Goal: Task Accomplishment & Management: Complete application form

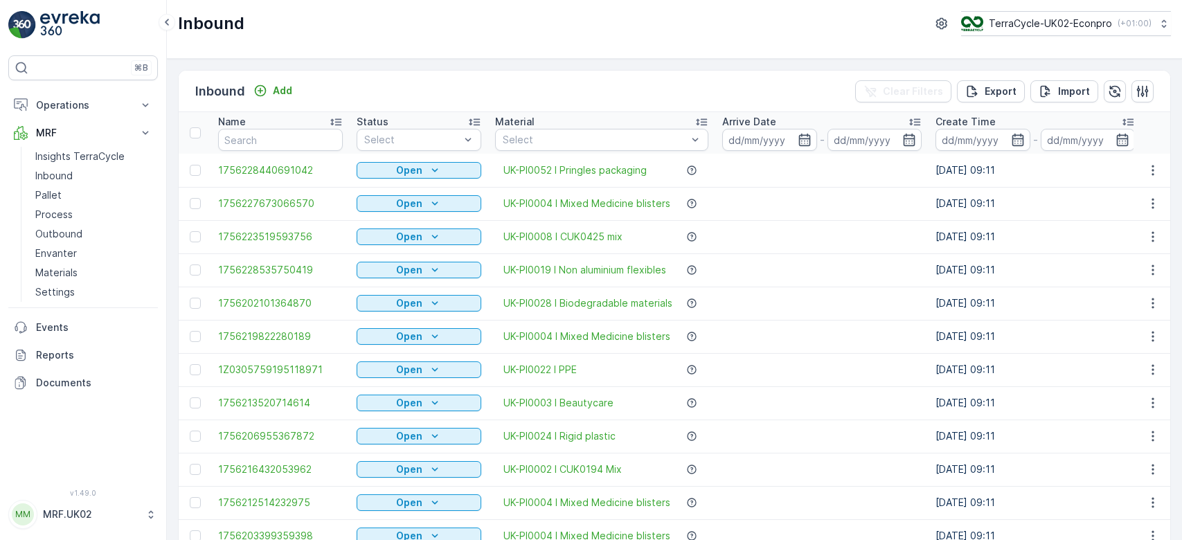
click at [332, 87] on div "Inbound Add Clear Filters Export Import" at bounding box center [675, 92] width 992 height 42
click at [404, 135] on div at bounding box center [412, 139] width 98 height 11
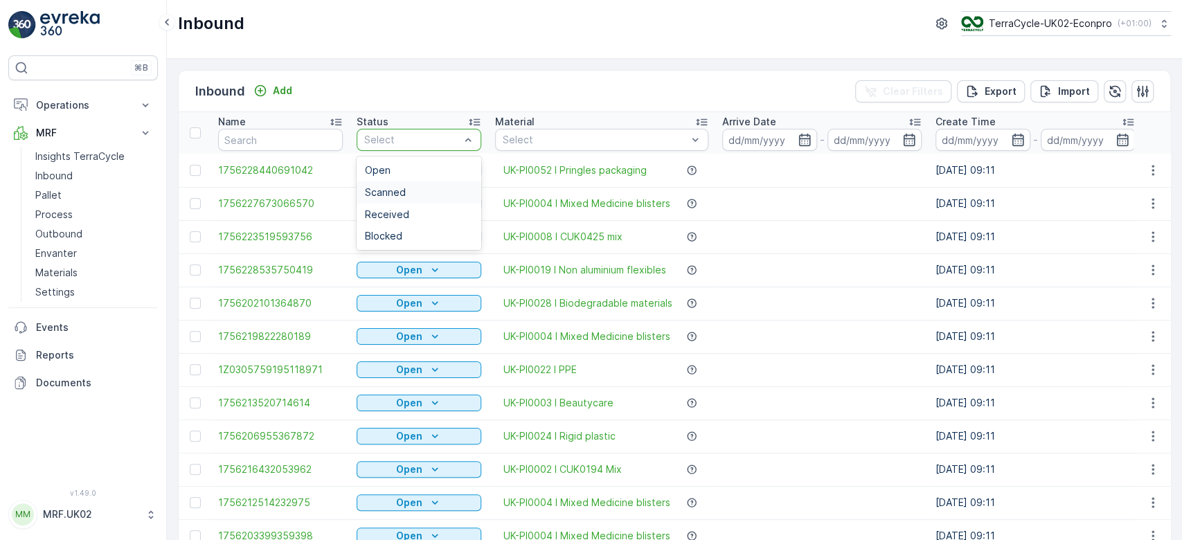
click at [386, 191] on span "Scanned" at bounding box center [385, 192] width 41 height 11
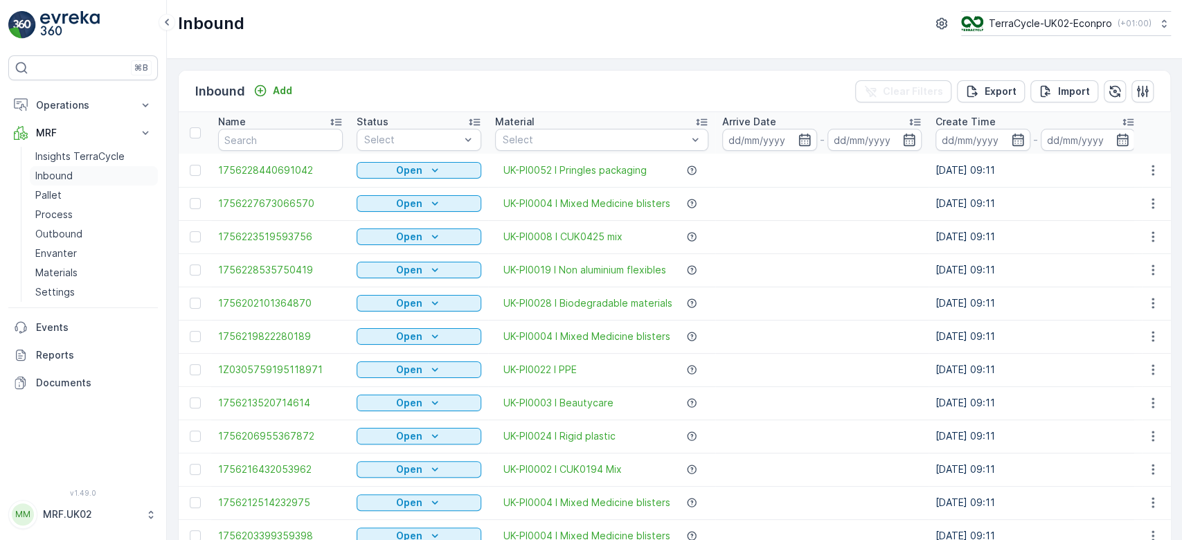
click at [86, 176] on link "Inbound" at bounding box center [94, 175] width 128 height 19
click at [240, 143] on input "text" at bounding box center [280, 140] width 125 height 22
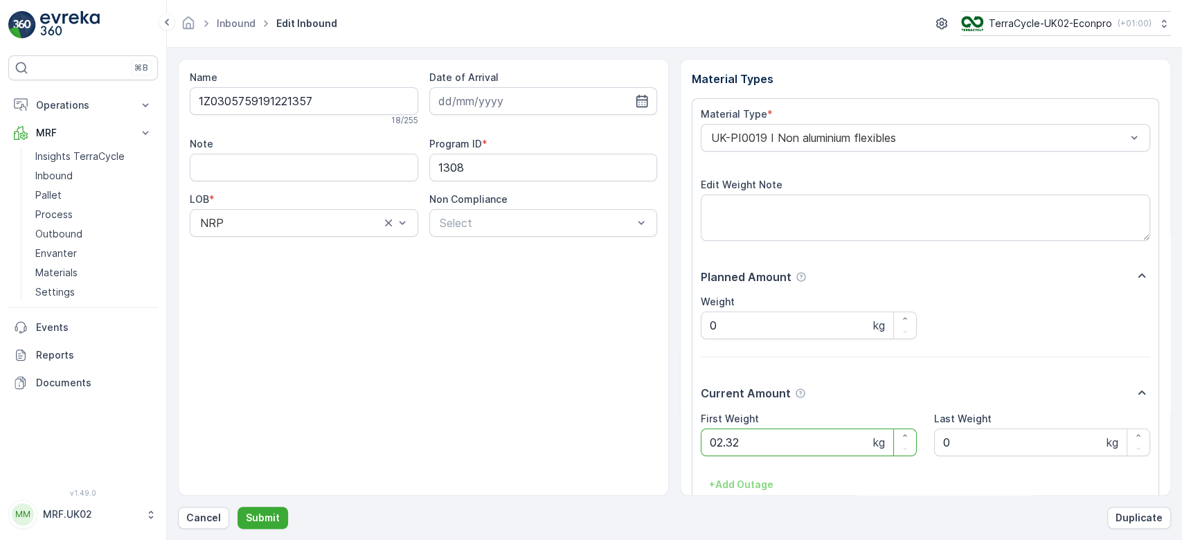
click at [238, 507] on button "Submit" at bounding box center [263, 518] width 51 height 22
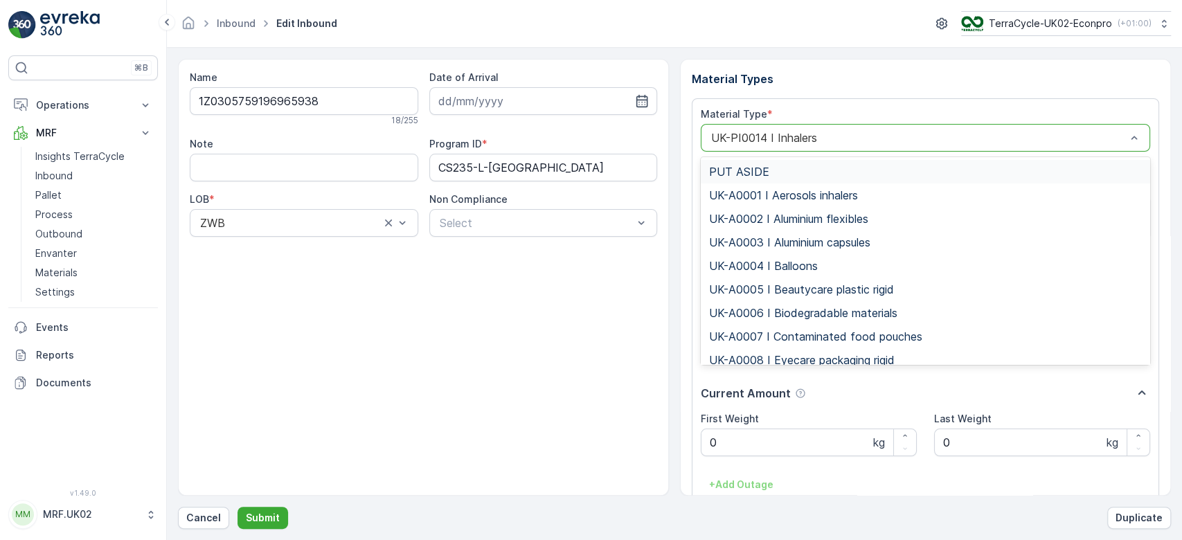
click at [835, 133] on div at bounding box center [919, 138] width 418 height 12
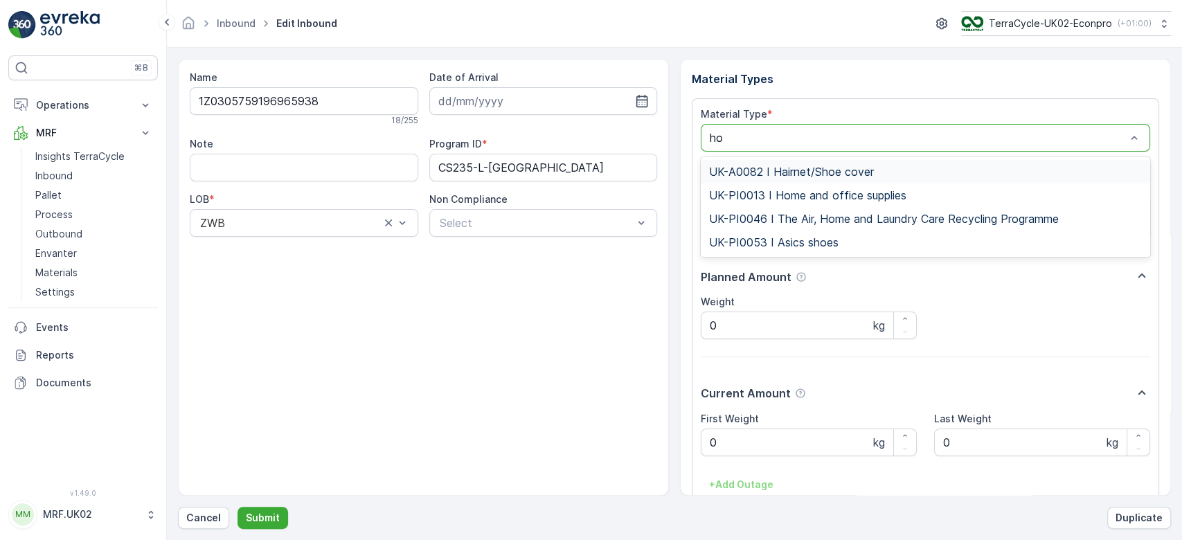
type input "hom"
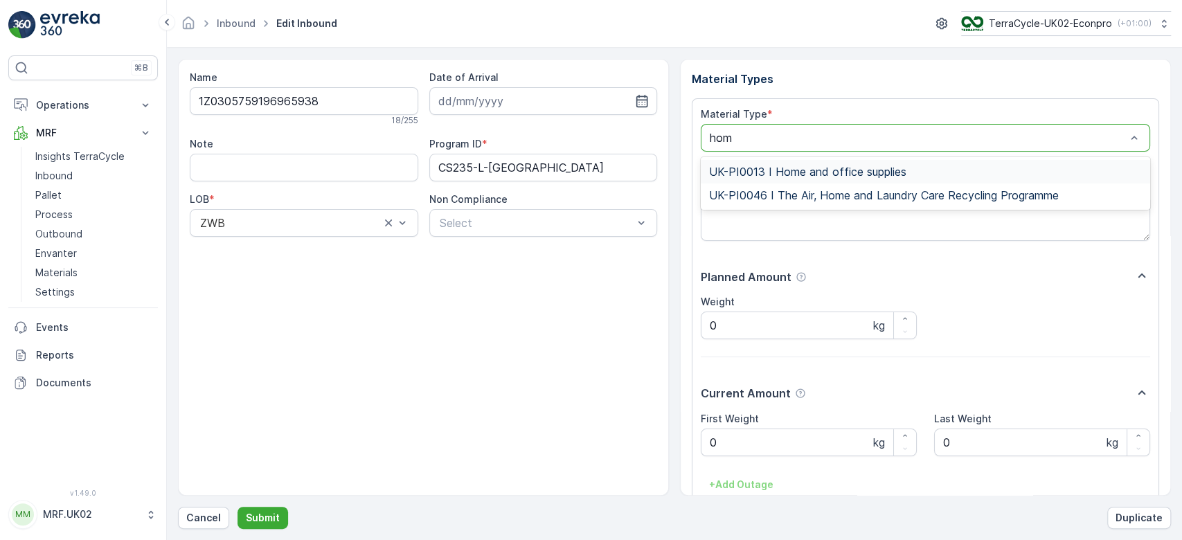
click at [824, 175] on span "UK-PI0013 I Home and office supplies" at bounding box center [807, 172] width 197 height 12
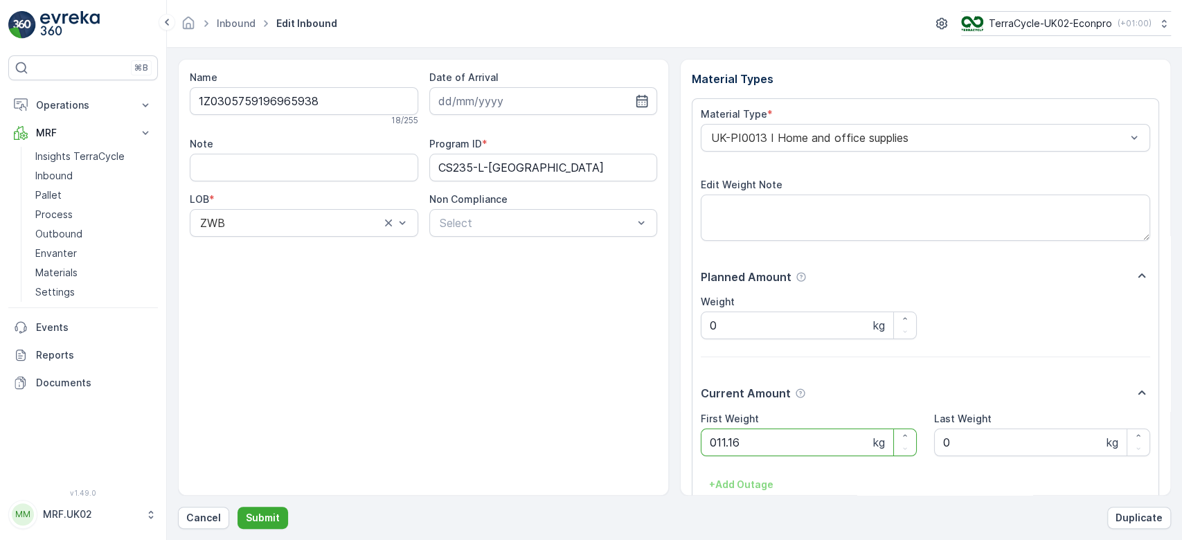
click at [238, 507] on button "Submit" at bounding box center [263, 518] width 51 height 22
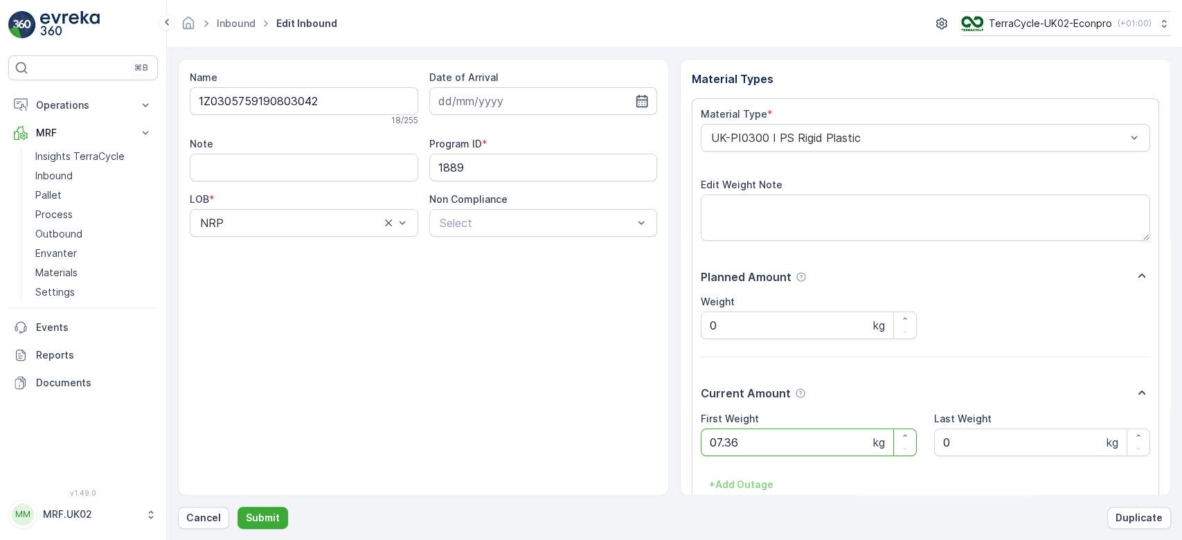
click at [238, 507] on button "Submit" at bounding box center [263, 518] width 51 height 22
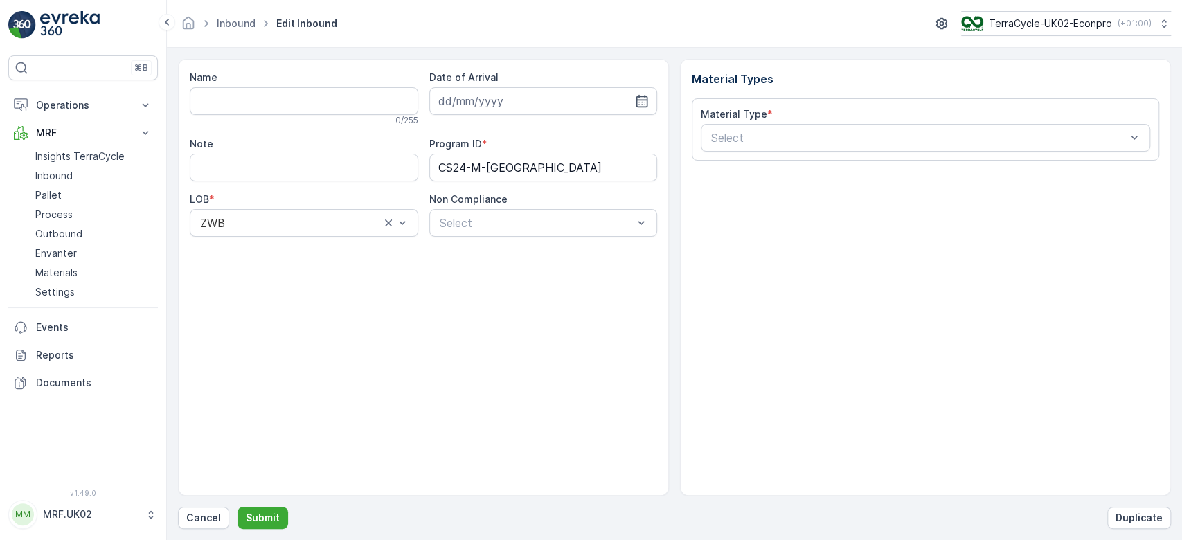
type input "1Z0305759195469280"
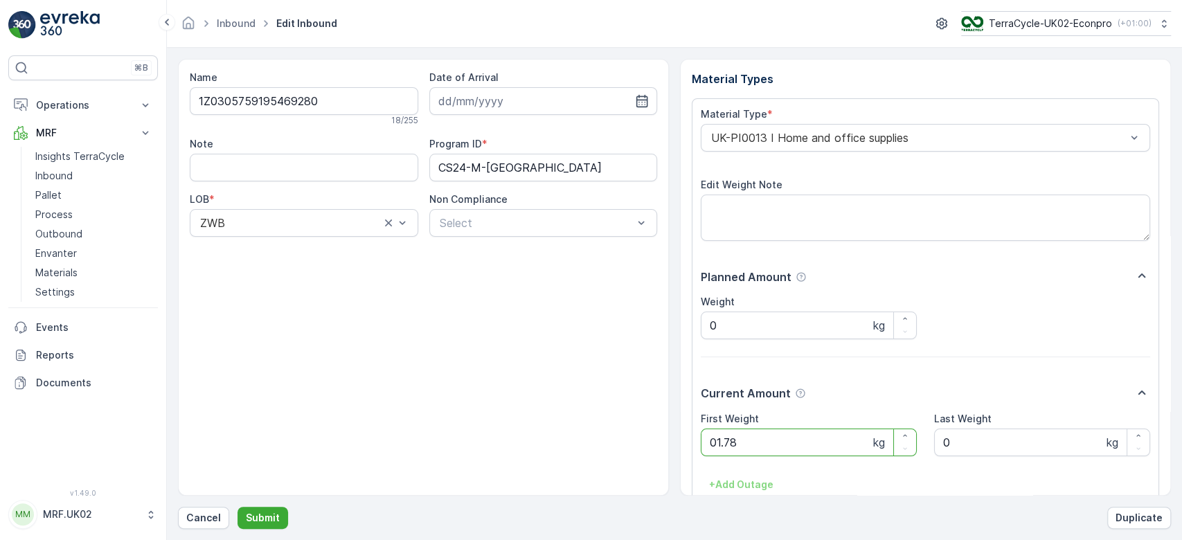
click at [238, 507] on button "Submit" at bounding box center [263, 518] width 51 height 22
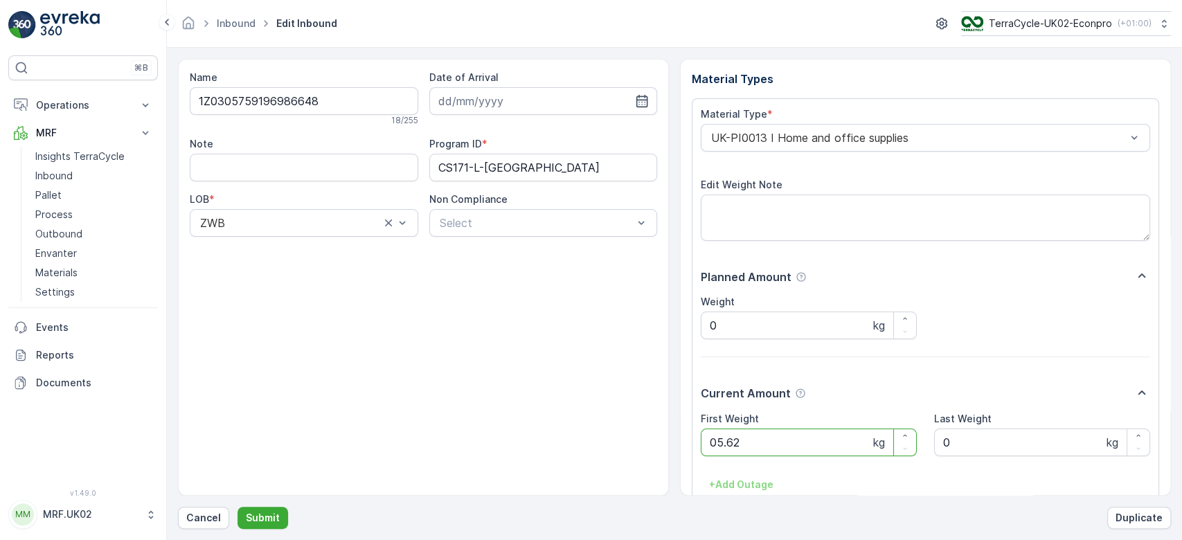
click at [238, 507] on button "Submit" at bounding box center [263, 518] width 51 height 22
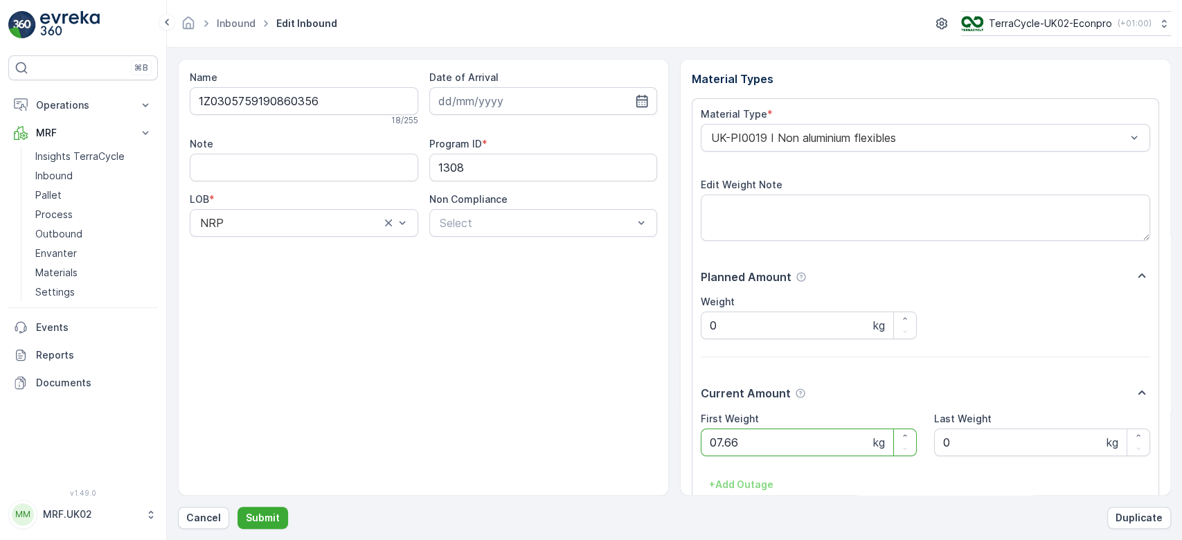
click at [238, 507] on button "Submit" at bounding box center [263, 518] width 51 height 22
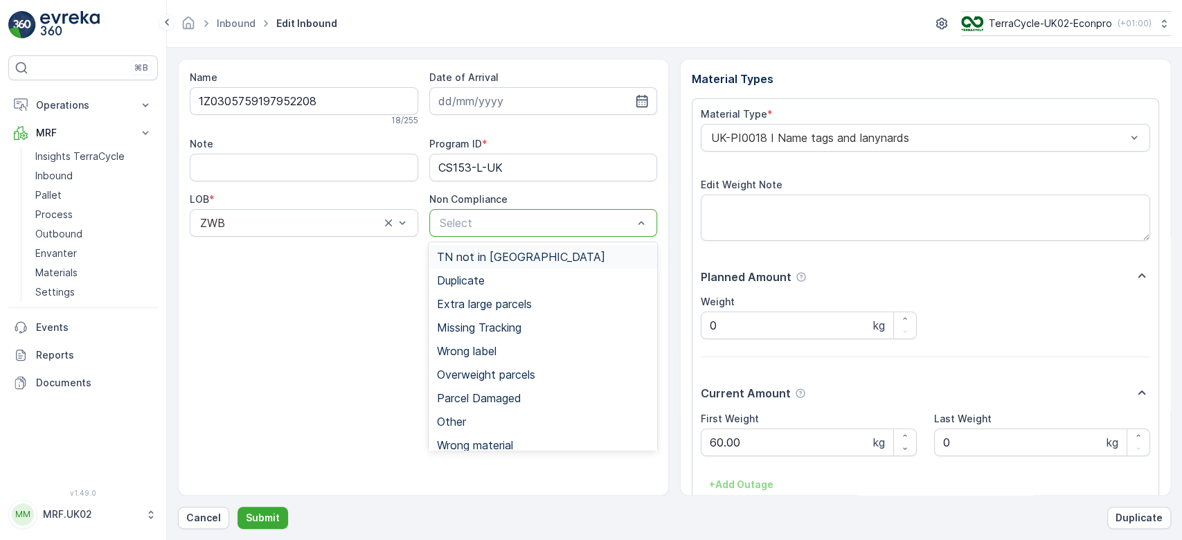
click at [499, 217] on div at bounding box center [536, 223] width 197 height 12
click at [495, 371] on span "Overweight parcels" at bounding box center [486, 374] width 98 height 12
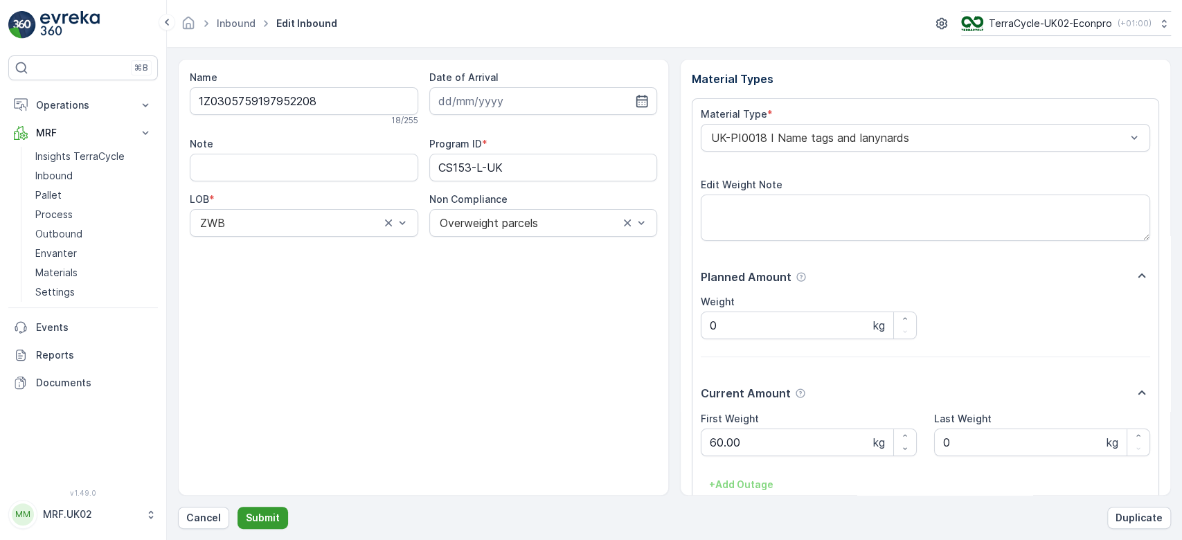
click at [258, 520] on p "Submit" at bounding box center [263, 518] width 34 height 14
click at [759, 445] on Weight "60.00" at bounding box center [809, 443] width 216 height 28
click at [255, 523] on p "Submit" at bounding box center [263, 518] width 34 height 14
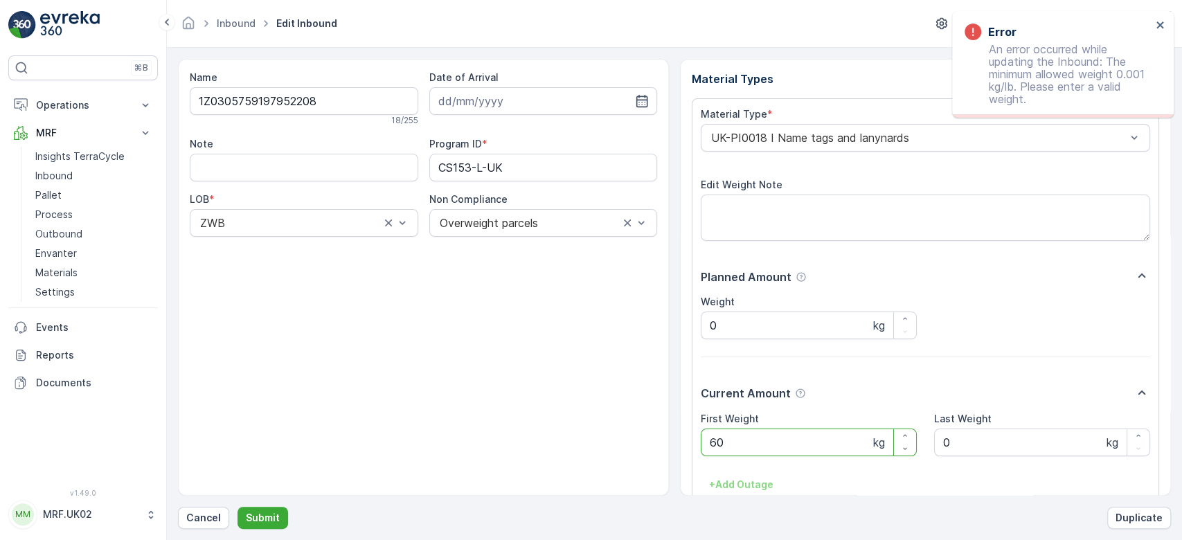
click at [767, 446] on Weight "60" at bounding box center [809, 443] width 216 height 28
type Weight "6"
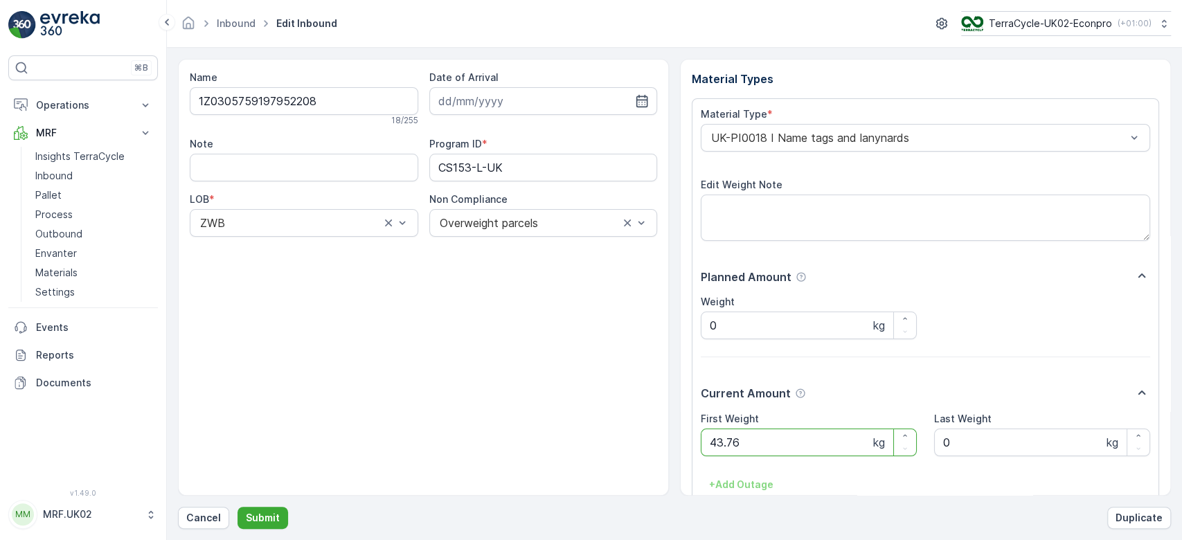
click at [238, 507] on button "Submit" at bounding box center [263, 518] width 51 height 22
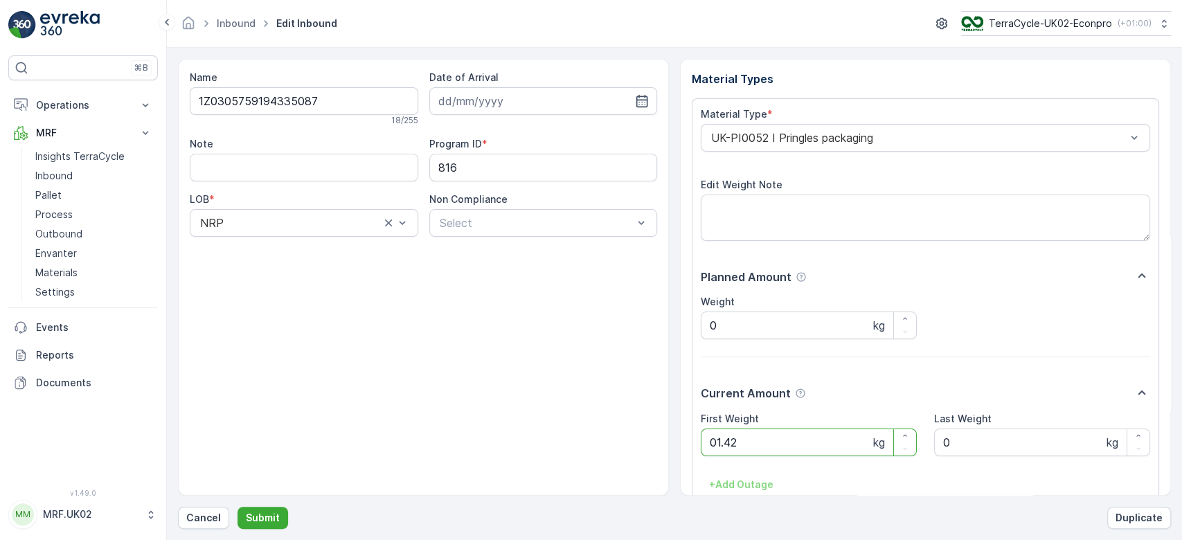
click at [238, 507] on button "Submit" at bounding box center [263, 518] width 51 height 22
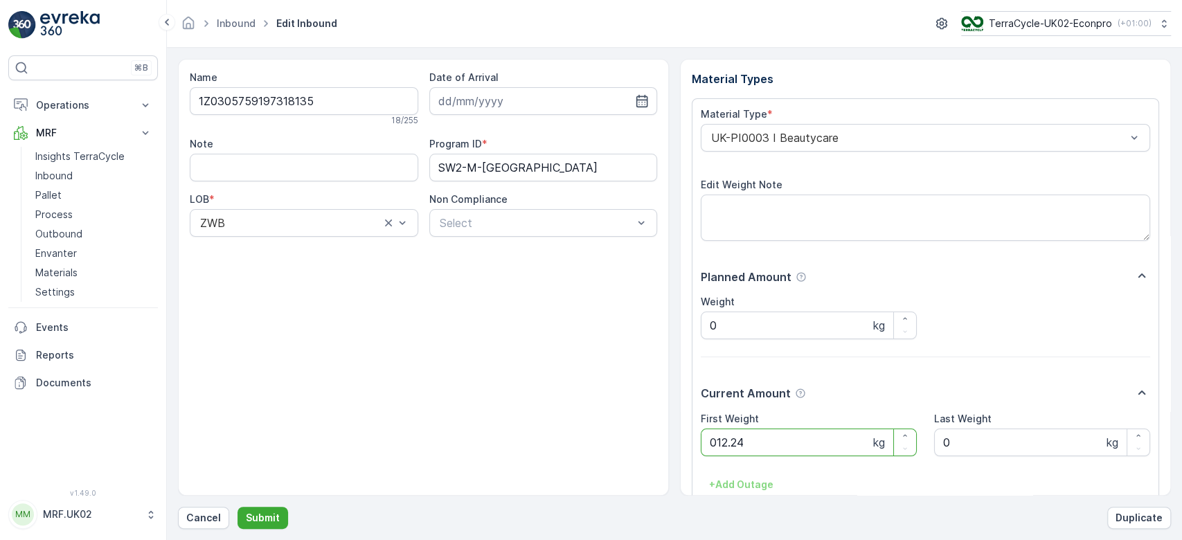
click at [238, 507] on button "Submit" at bounding box center [263, 518] width 51 height 22
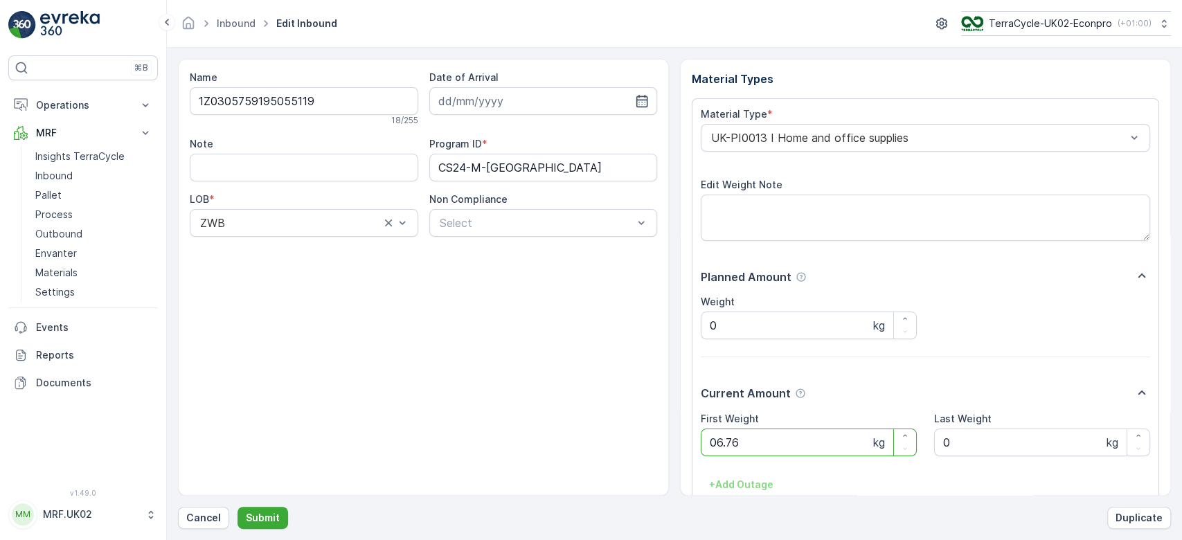
click at [238, 507] on button "Submit" at bounding box center [263, 518] width 51 height 22
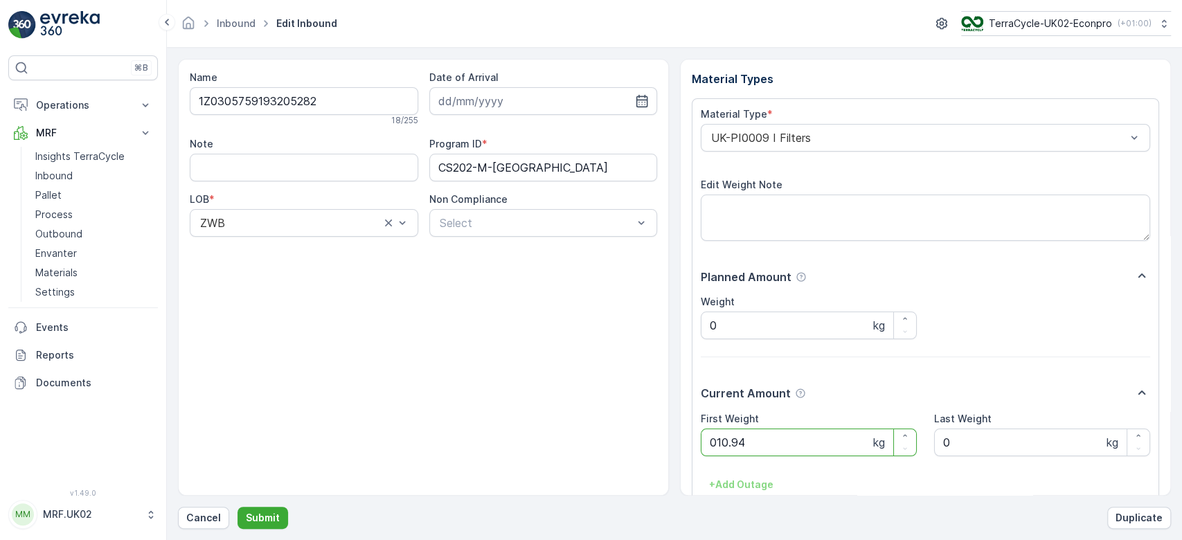
click at [238, 507] on button "Submit" at bounding box center [263, 518] width 51 height 22
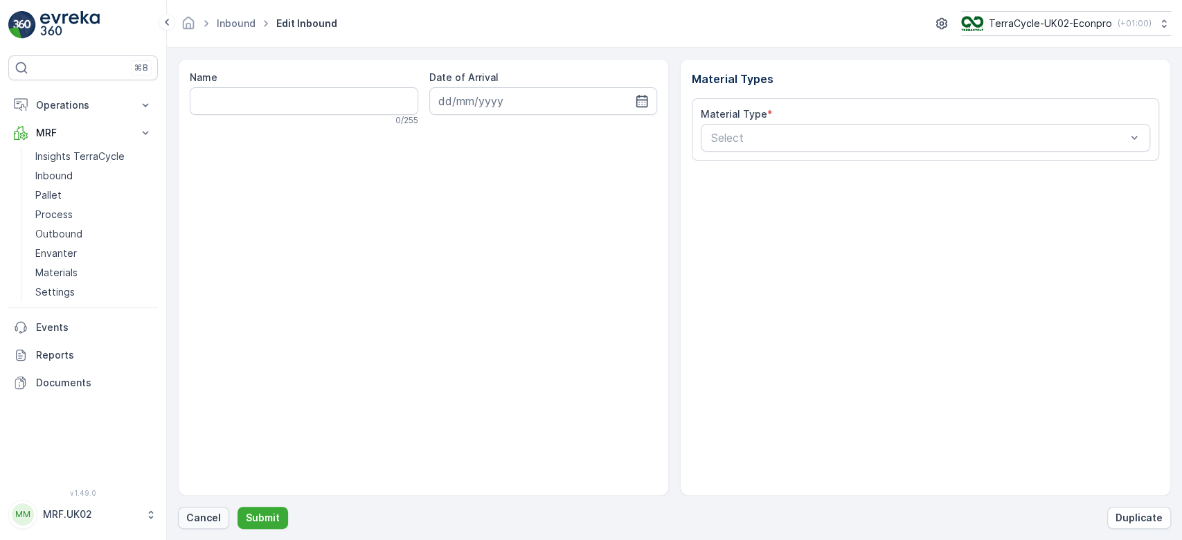
click at [202, 519] on p "Cancel" at bounding box center [203, 518] width 35 height 14
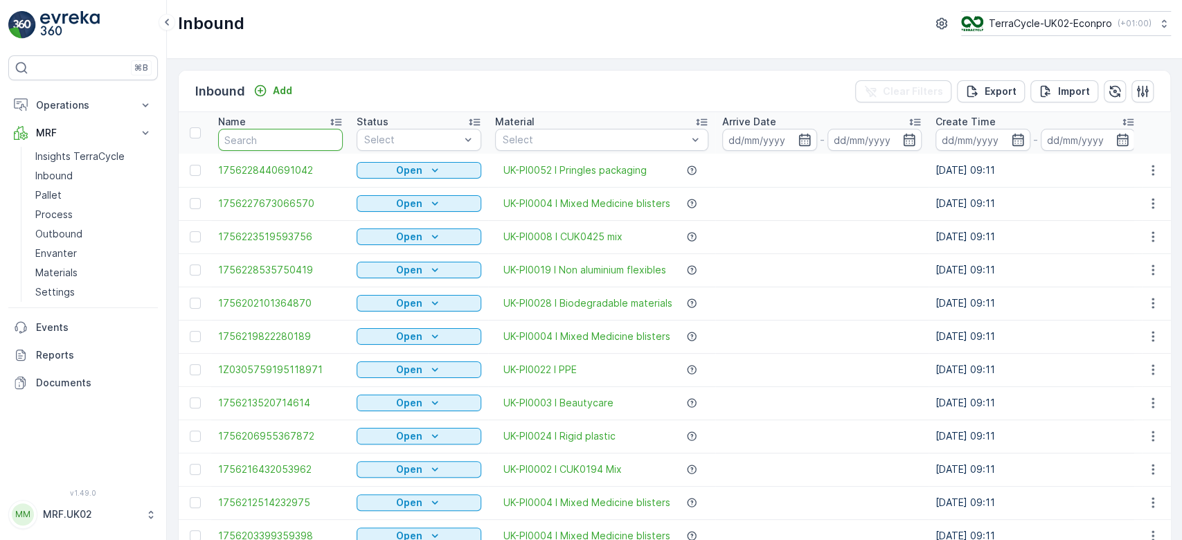
click at [268, 144] on input "text" at bounding box center [280, 140] width 125 height 22
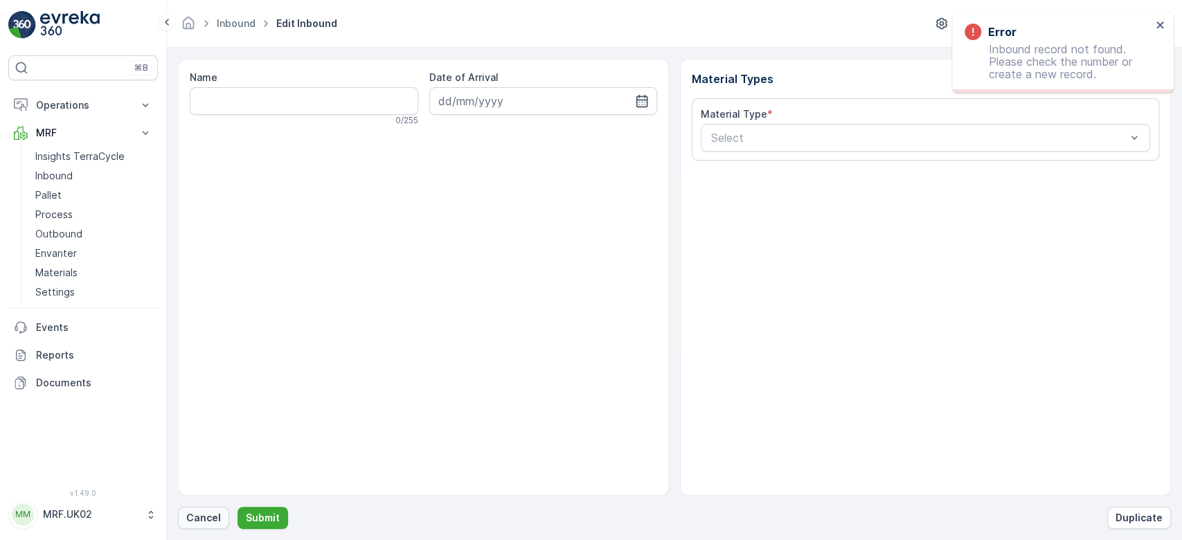
click at [193, 524] on p "Cancel" at bounding box center [203, 518] width 35 height 14
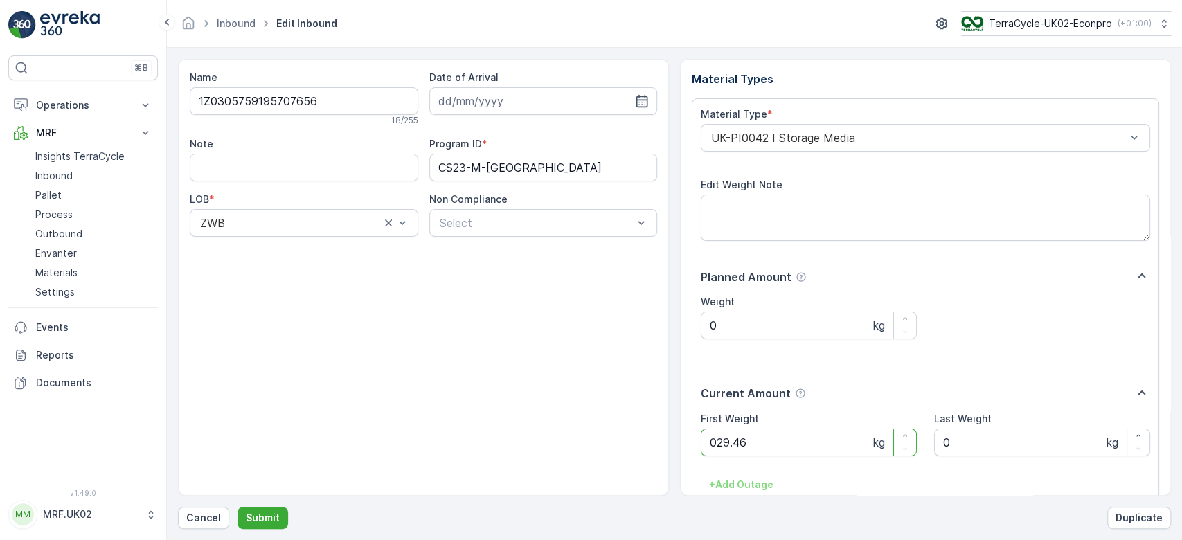
click at [238, 507] on button "Submit" at bounding box center [263, 518] width 51 height 22
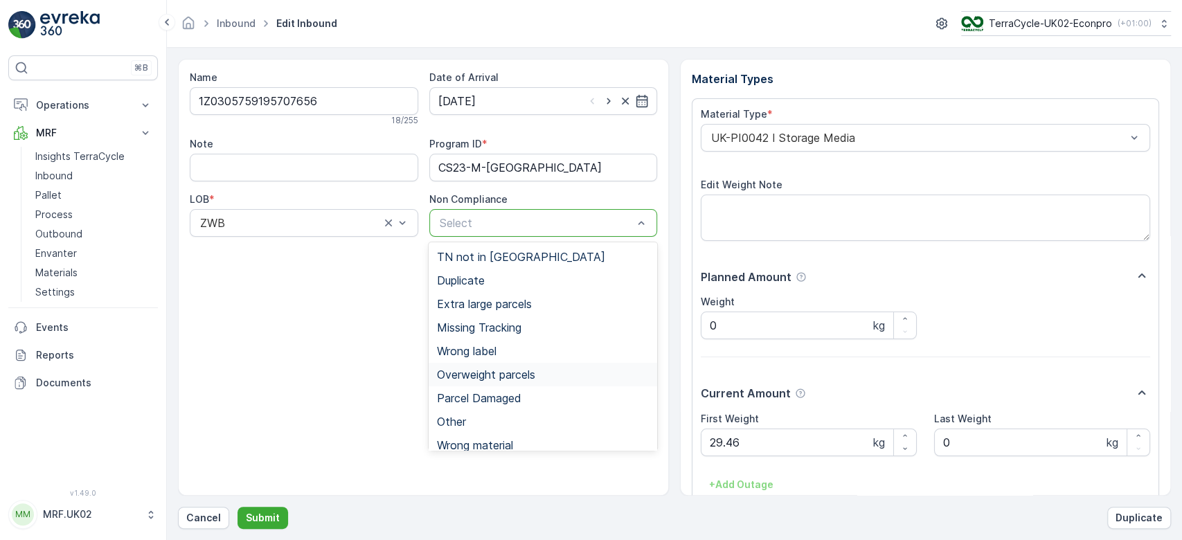
click at [505, 374] on span "Overweight parcels" at bounding box center [486, 374] width 98 height 12
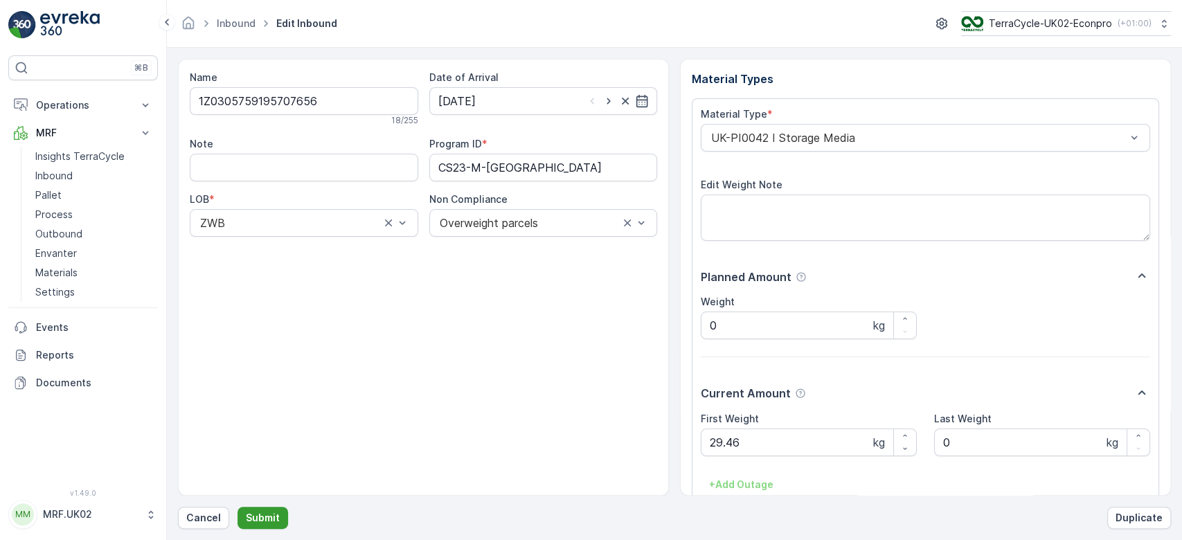
click at [256, 524] on p "Submit" at bounding box center [263, 518] width 34 height 14
click at [238, 507] on button "Submit" at bounding box center [263, 518] width 51 height 22
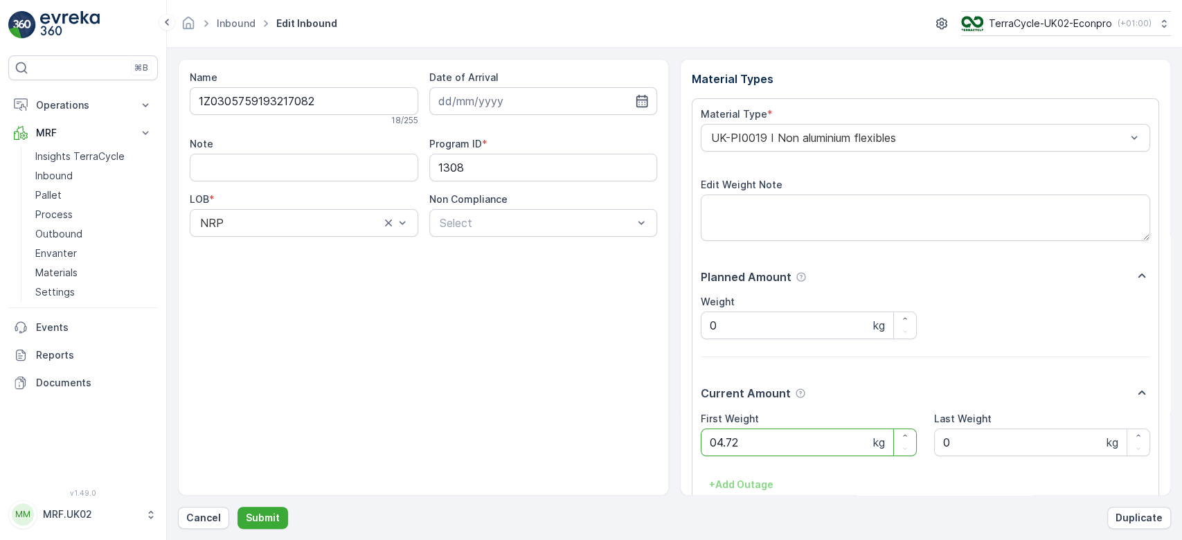
click at [238, 507] on button "Submit" at bounding box center [263, 518] width 51 height 22
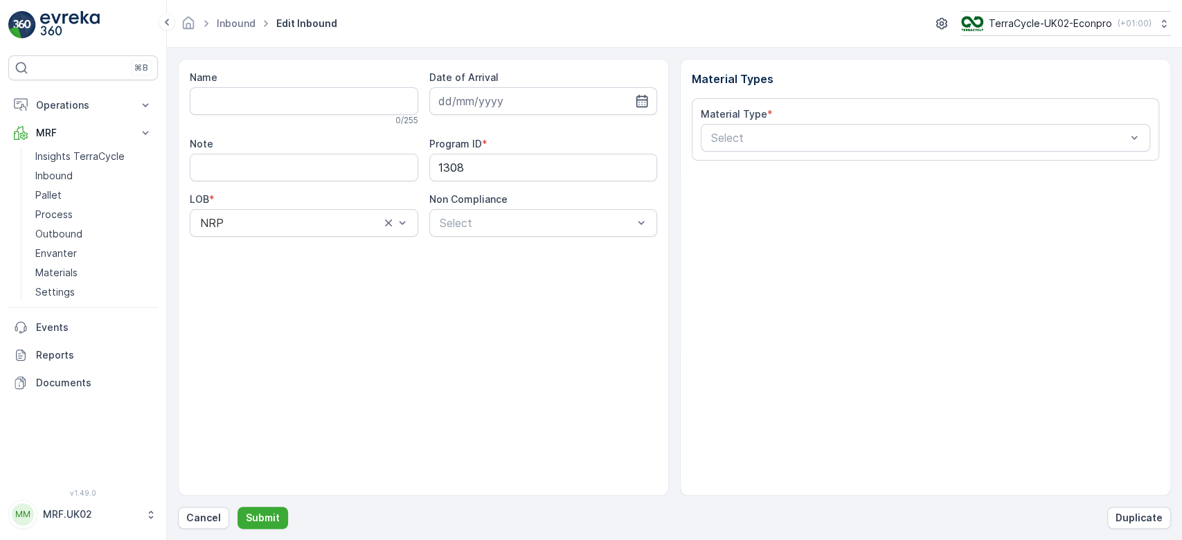
type input "1Z0305759193503727"
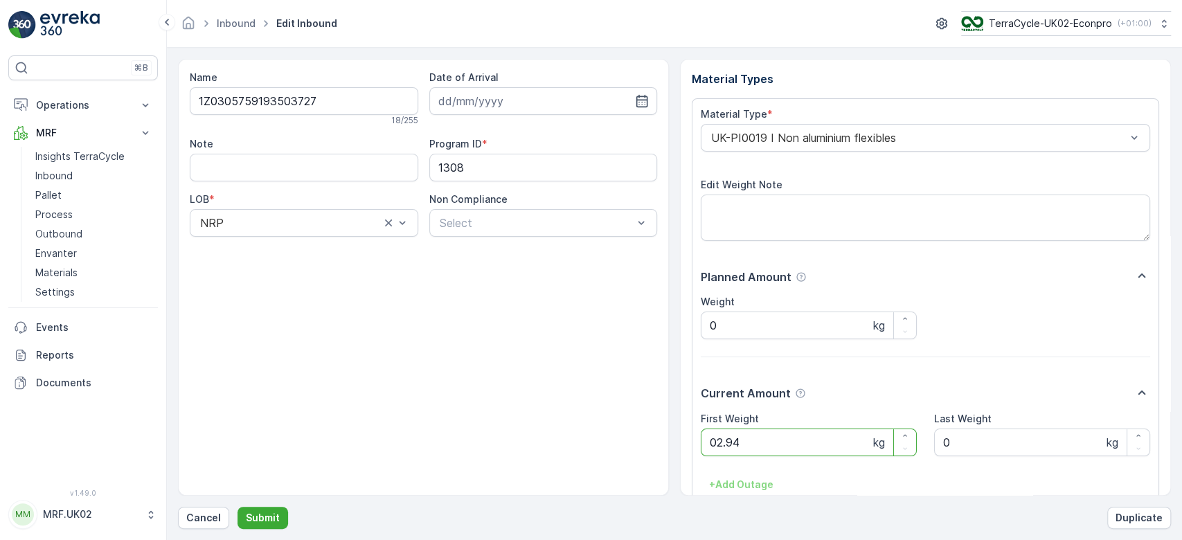
click at [238, 507] on button "Submit" at bounding box center [263, 518] width 51 height 22
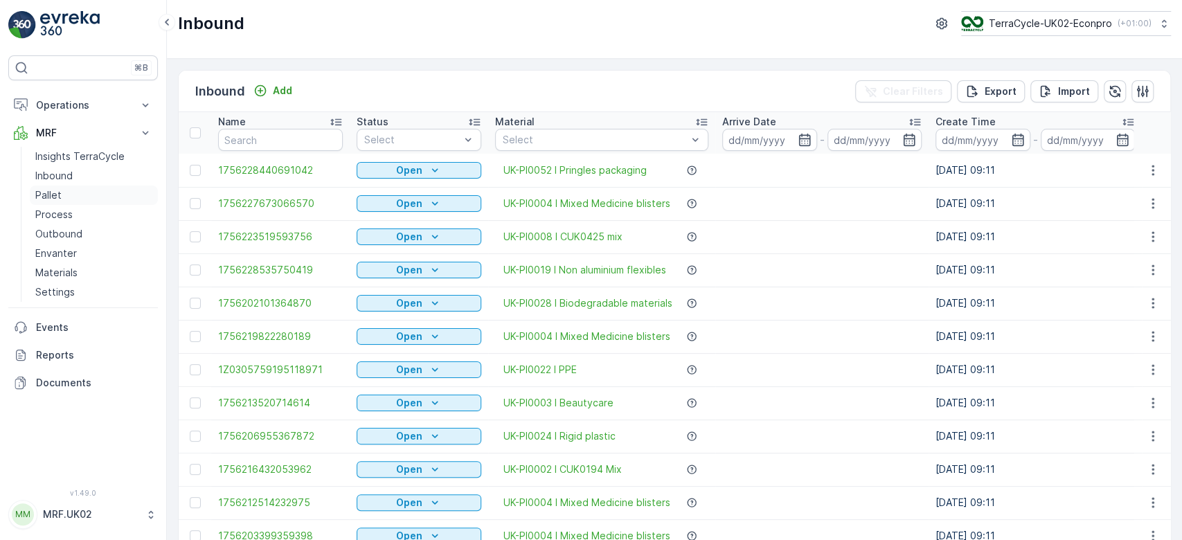
click at [70, 190] on link "Pallet" at bounding box center [94, 195] width 128 height 19
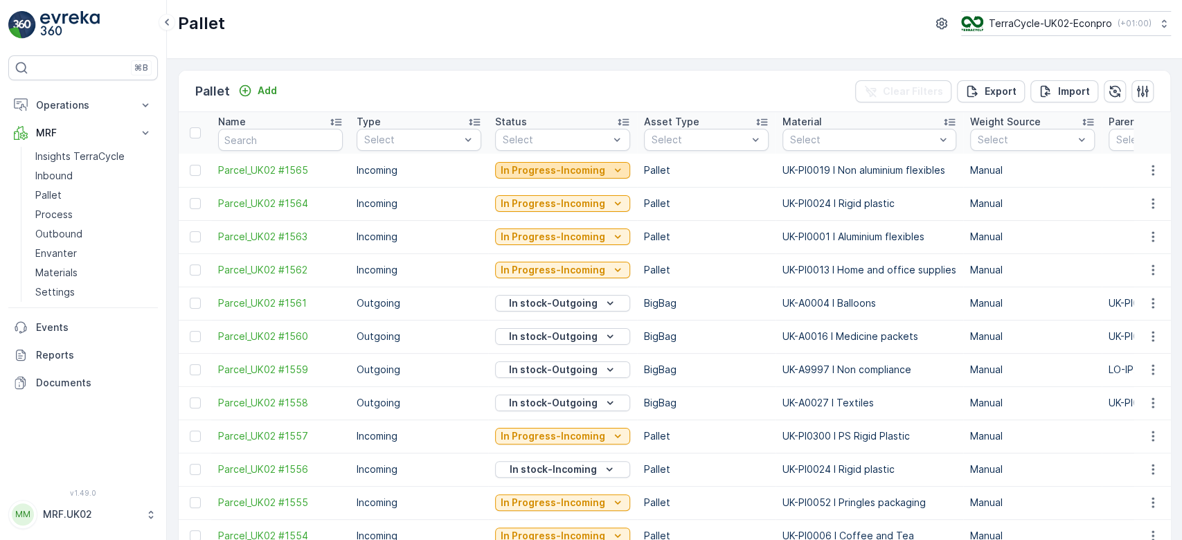
click at [549, 168] on p "In Progress-Incoming" at bounding box center [553, 170] width 105 height 14
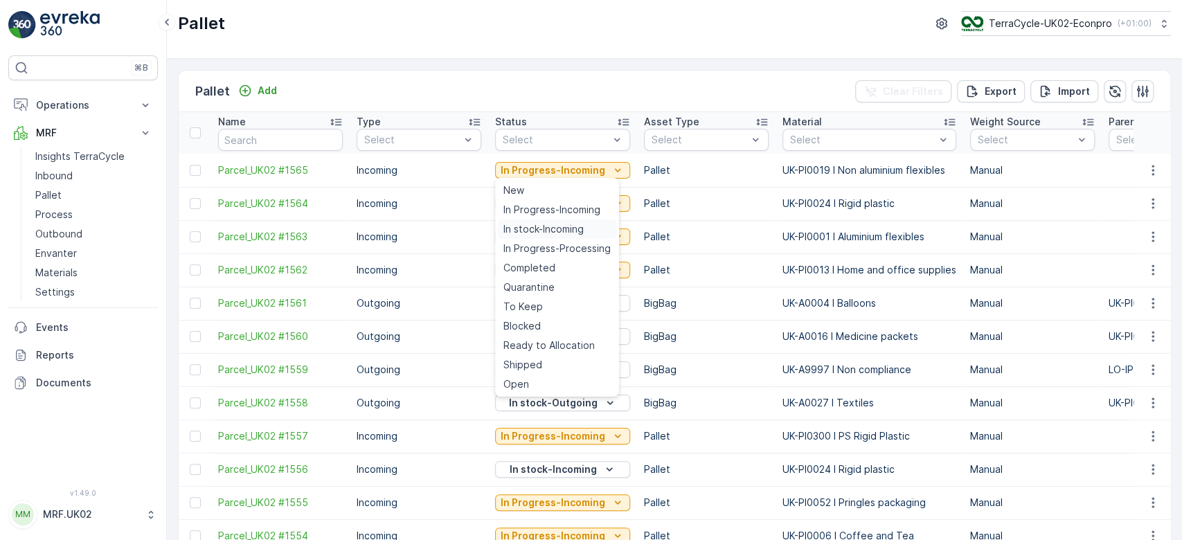
click at [562, 226] on span "In stock-Incoming" at bounding box center [544, 229] width 80 height 14
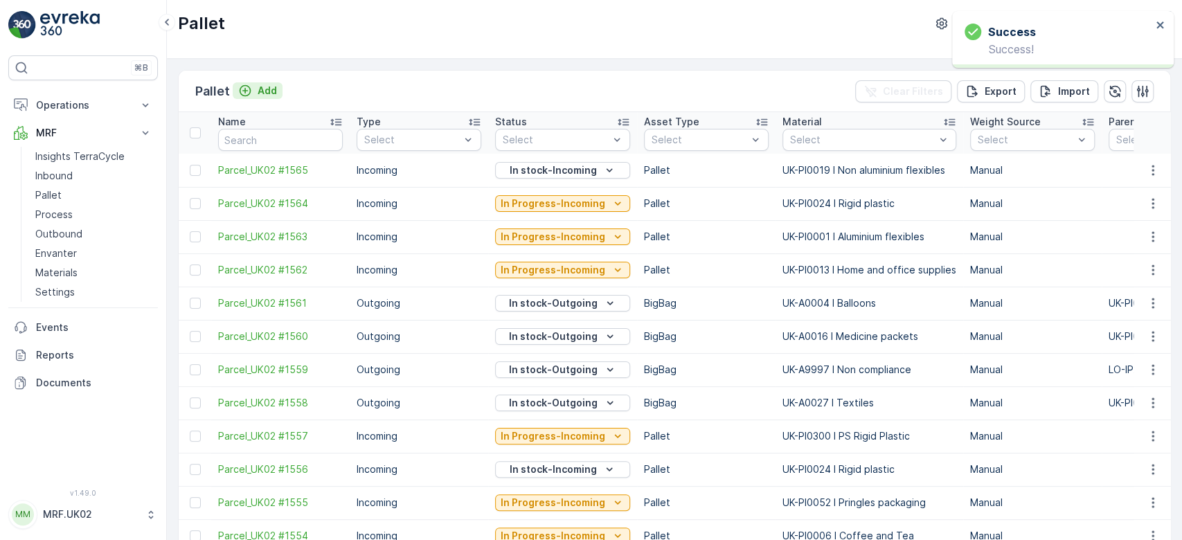
click at [267, 92] on p "Add" at bounding box center [267, 91] width 19 height 14
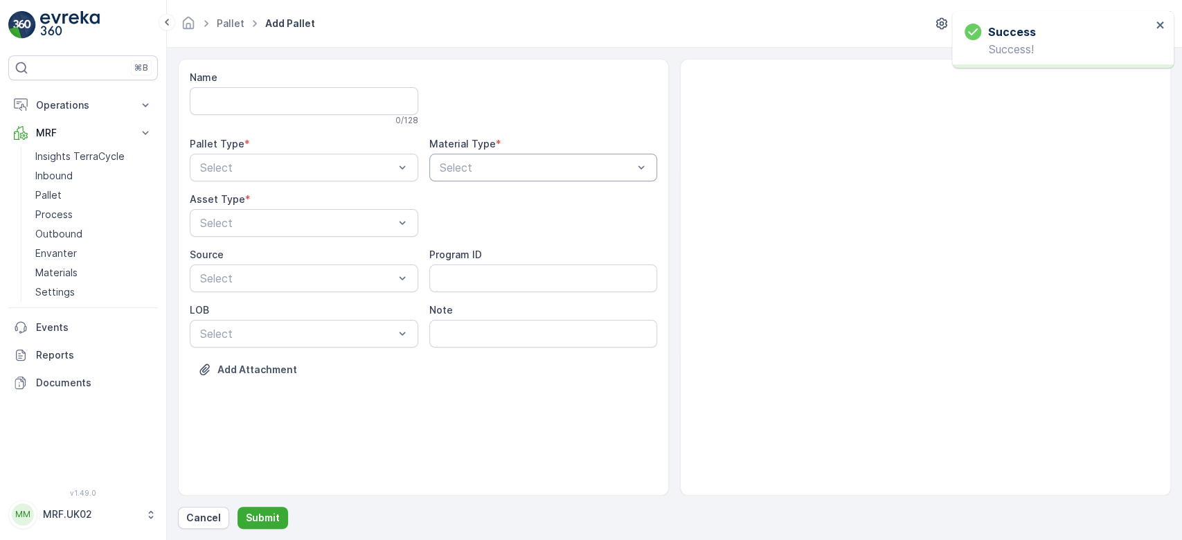
click at [462, 168] on div at bounding box center [536, 167] width 197 height 12
type input "non al"
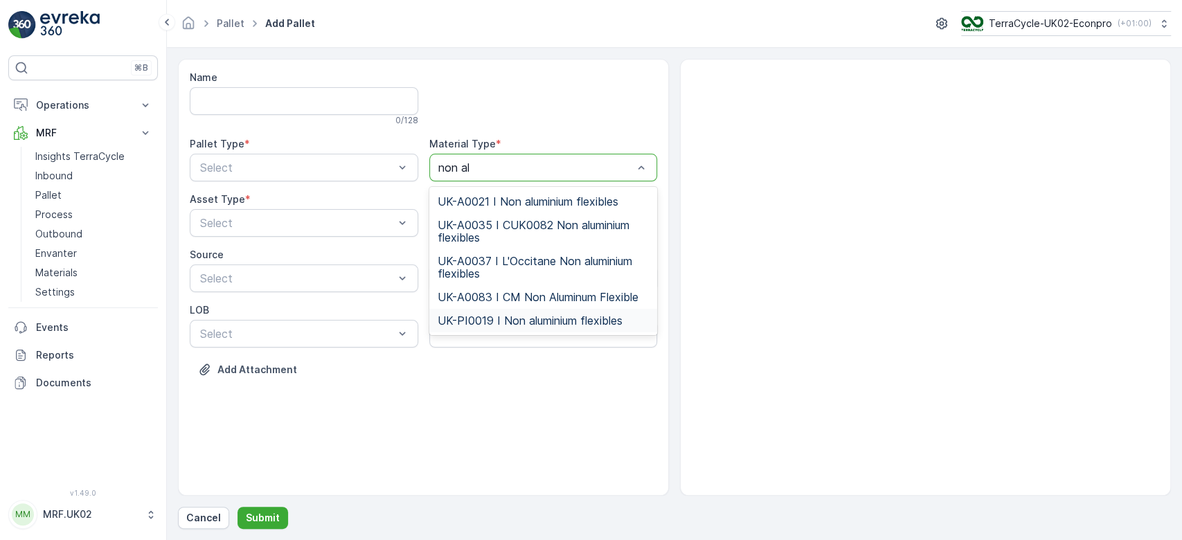
click at [531, 321] on span "UK-PI0019 I Non aluminium flexibles" at bounding box center [530, 320] width 185 height 12
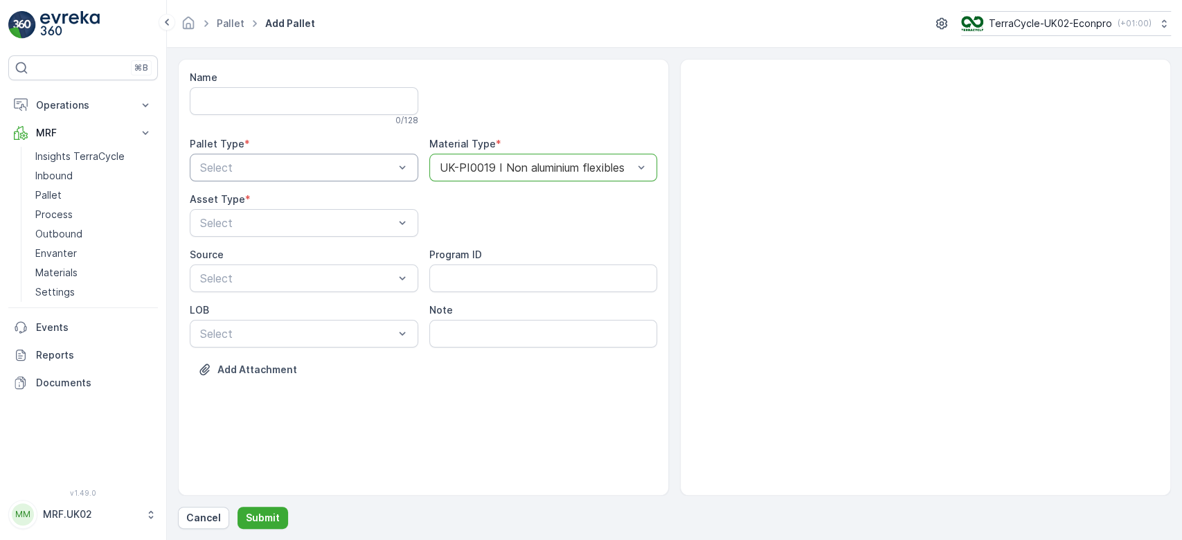
click at [346, 165] on div at bounding box center [297, 167] width 197 height 12
click at [288, 199] on div "Incoming" at bounding box center [304, 201] width 212 height 12
click at [249, 222] on div at bounding box center [297, 223] width 197 height 12
click at [221, 274] on span "Pallet" at bounding box center [212, 280] width 29 height 12
click at [268, 513] on p "Submit" at bounding box center [263, 518] width 34 height 14
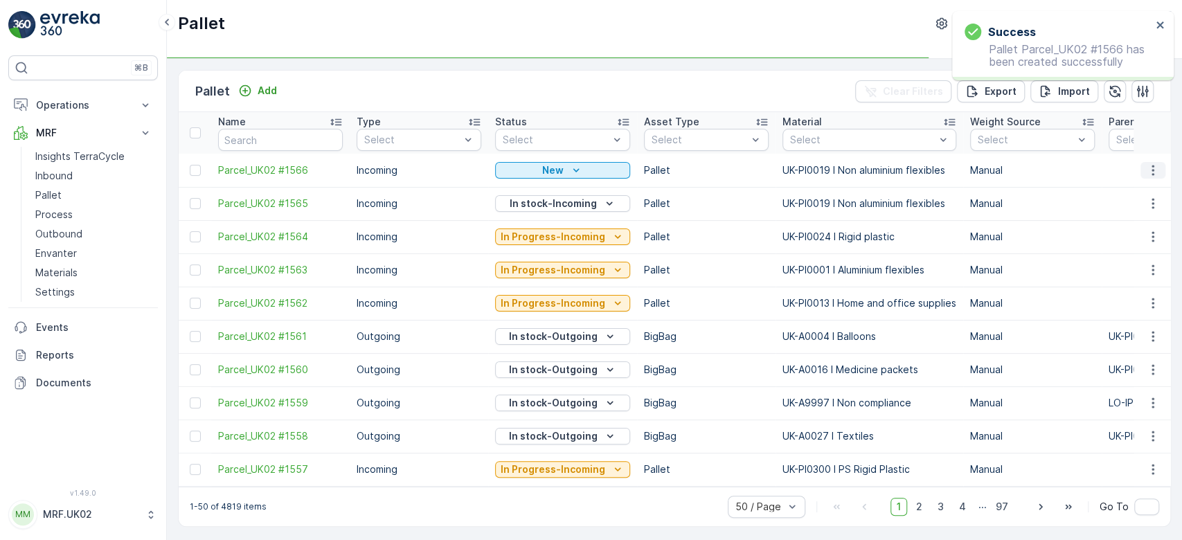
click at [1151, 167] on icon "button" at bounding box center [1153, 170] width 14 height 14
click at [1143, 271] on div "Print QR" at bounding box center [1136, 267] width 91 height 19
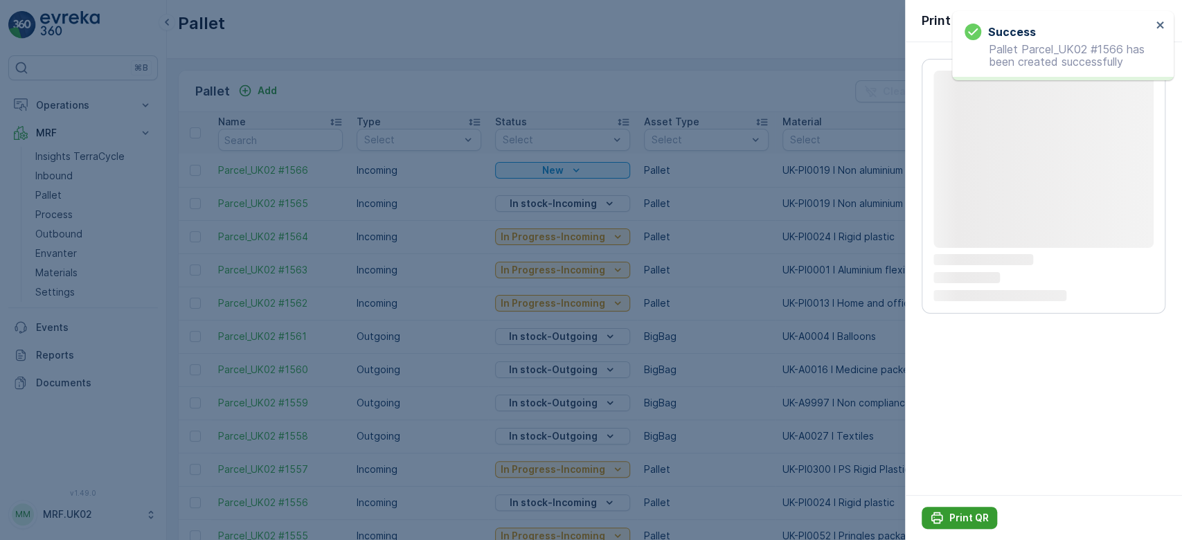
click at [974, 513] on p "Print QR" at bounding box center [969, 518] width 39 height 14
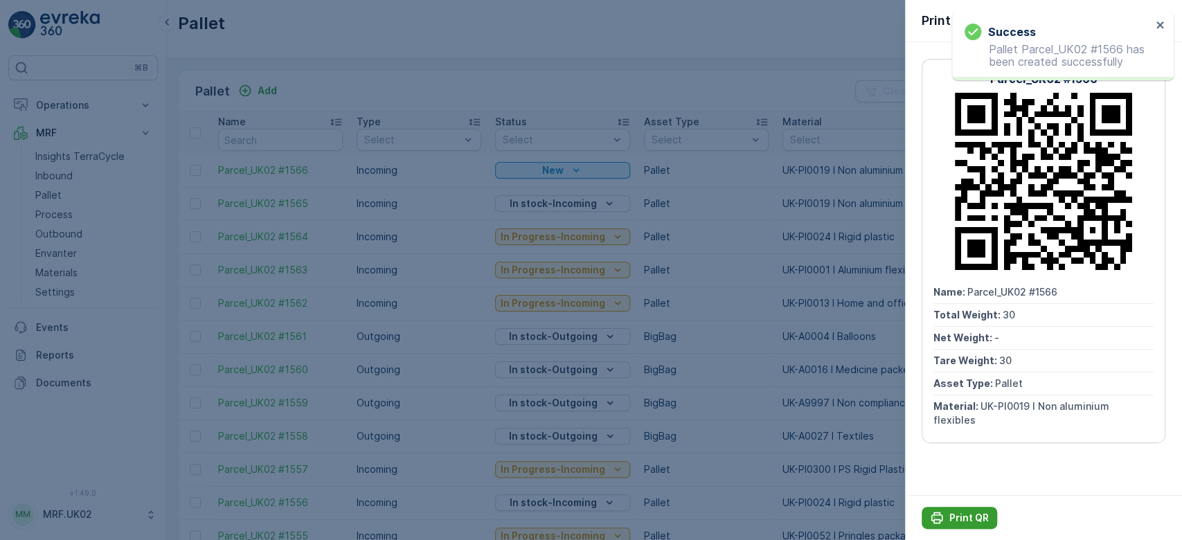
click at [956, 513] on p "Print QR" at bounding box center [969, 518] width 39 height 14
click at [391, 80] on div at bounding box center [591, 270] width 1182 height 540
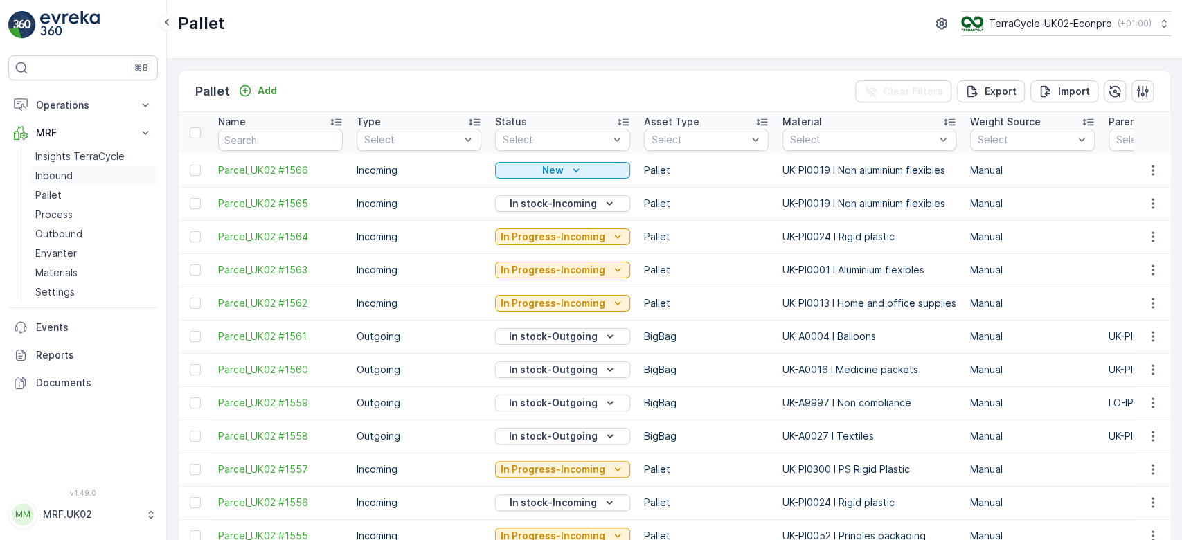
click at [52, 172] on p "Inbound" at bounding box center [53, 176] width 37 height 14
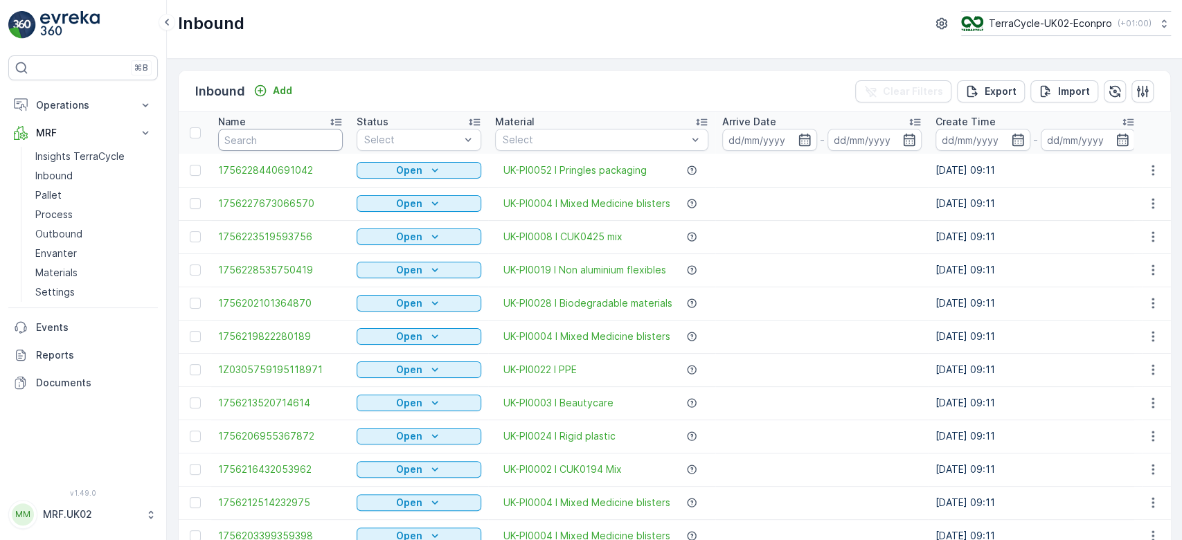
click at [30, 166] on link "Inbound" at bounding box center [94, 175] width 128 height 19
click at [243, 137] on input "text" at bounding box center [280, 140] width 125 height 22
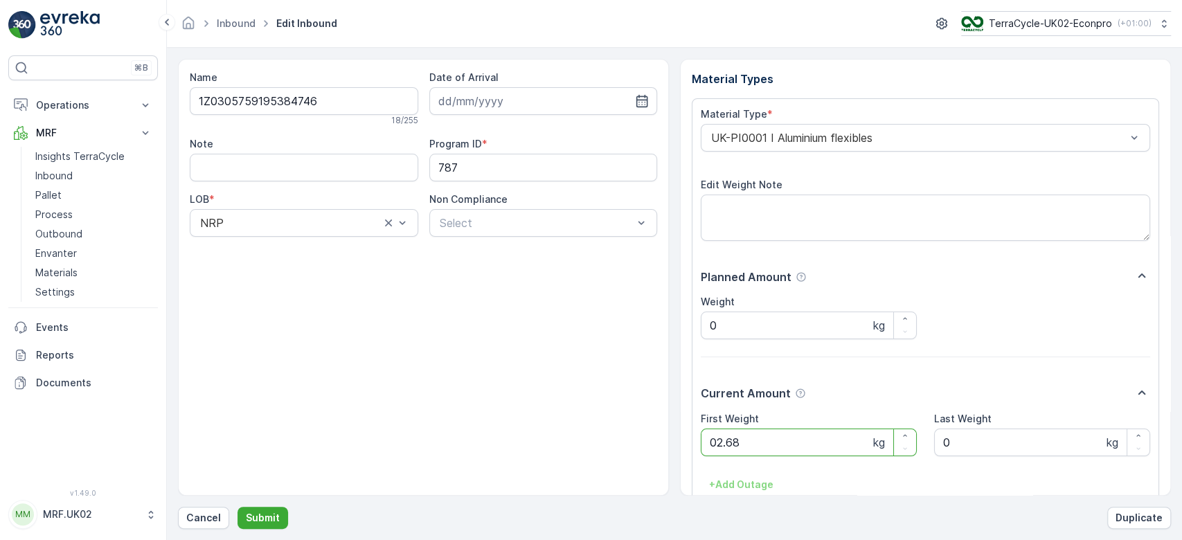
click at [238, 507] on button "Submit" at bounding box center [263, 518] width 51 height 22
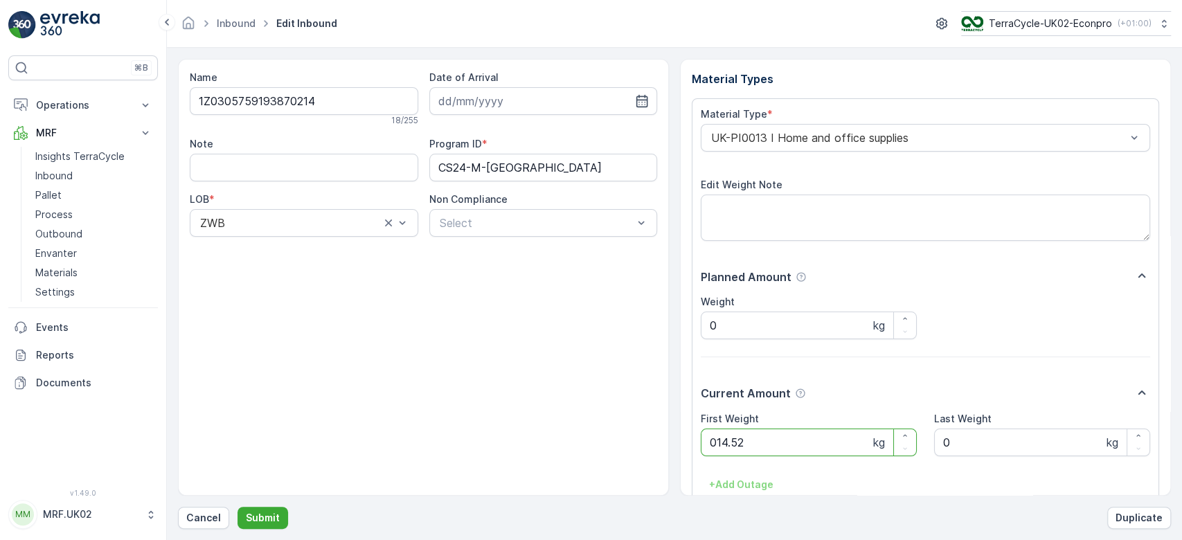
click at [238, 507] on button "Submit" at bounding box center [263, 518] width 51 height 22
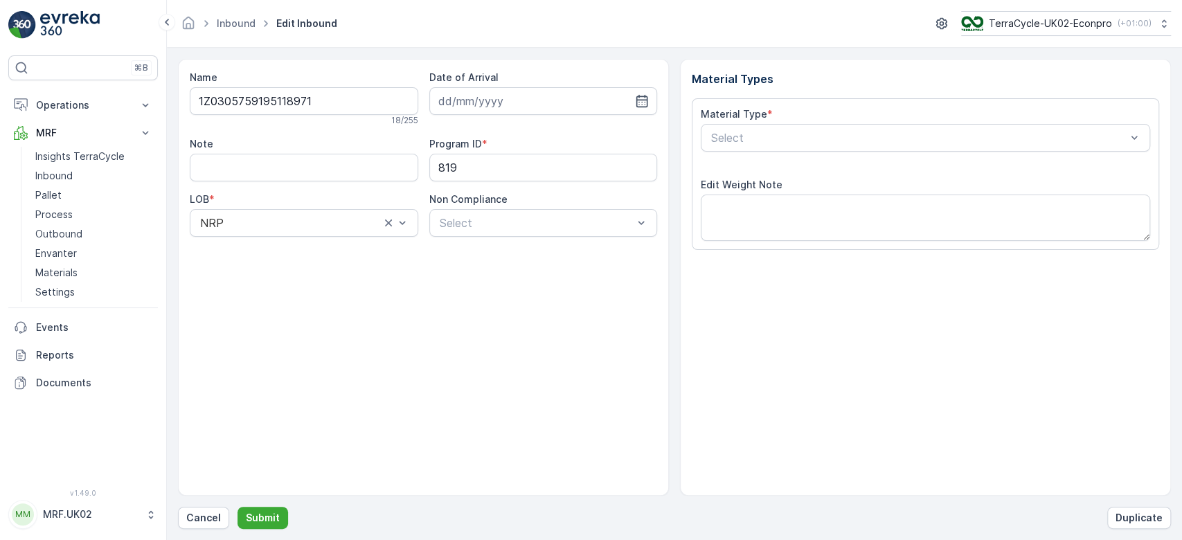
type input "[DATE]"
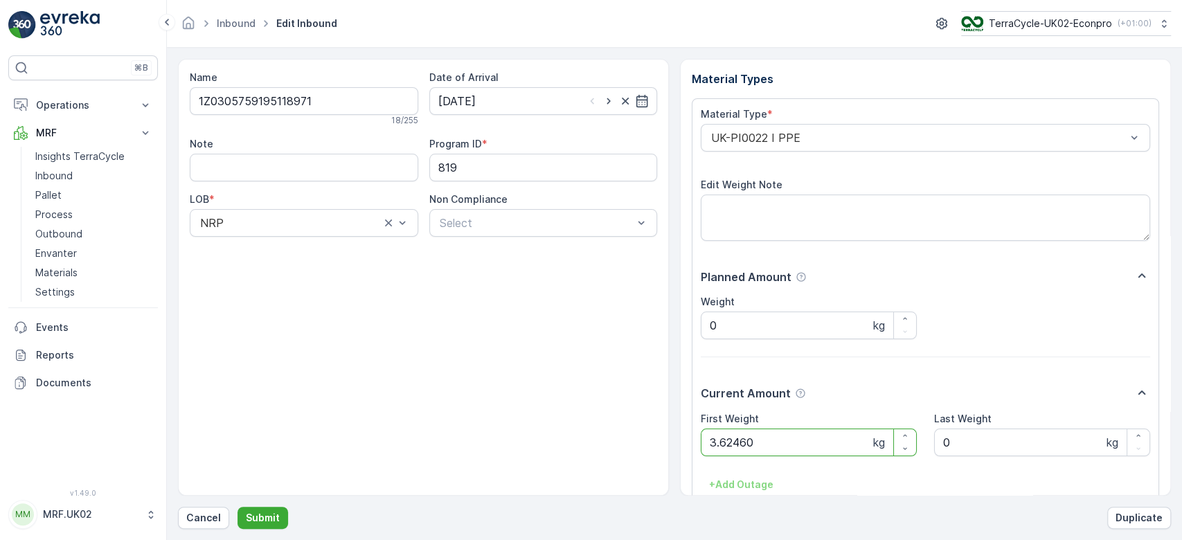
click at [238, 507] on button "Submit" at bounding box center [263, 518] width 51 height 22
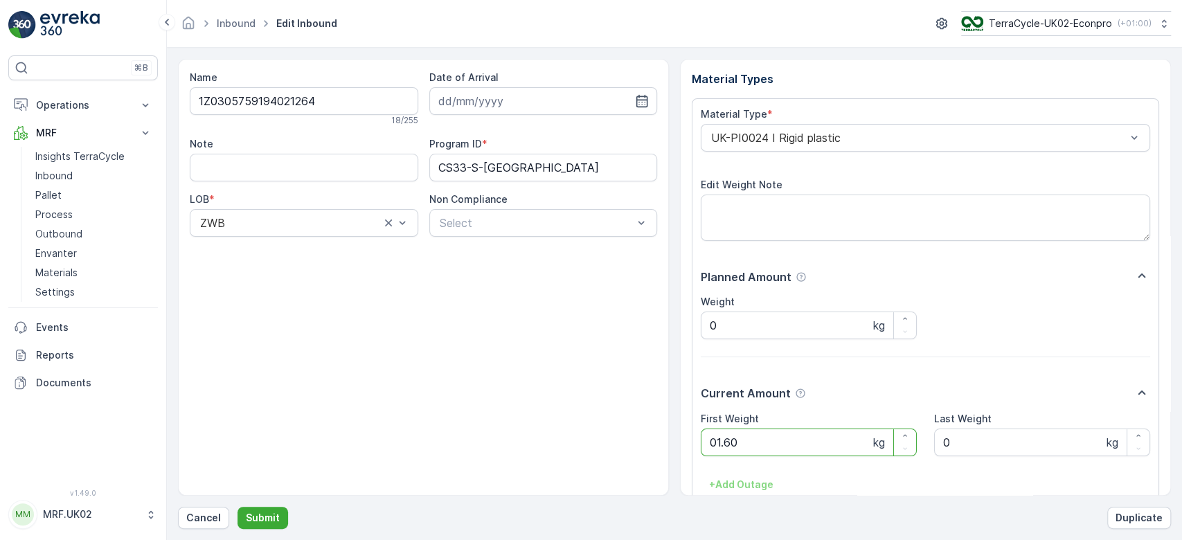
click at [238, 507] on button "Submit" at bounding box center [263, 518] width 51 height 22
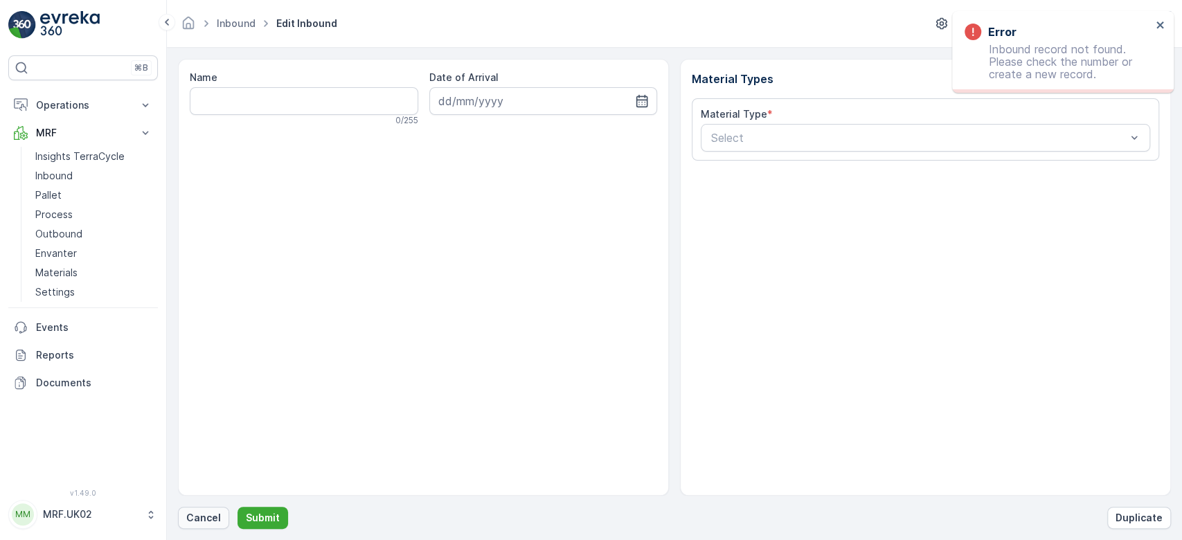
click at [216, 522] on p "Cancel" at bounding box center [203, 518] width 35 height 14
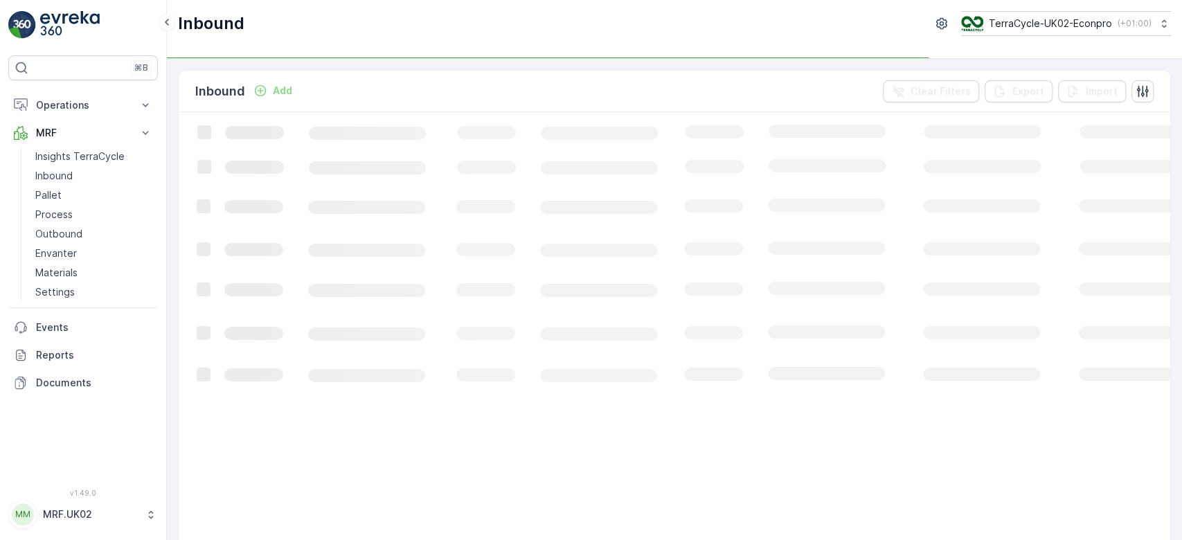
click at [278, 92] on p "Add" at bounding box center [282, 91] width 19 height 14
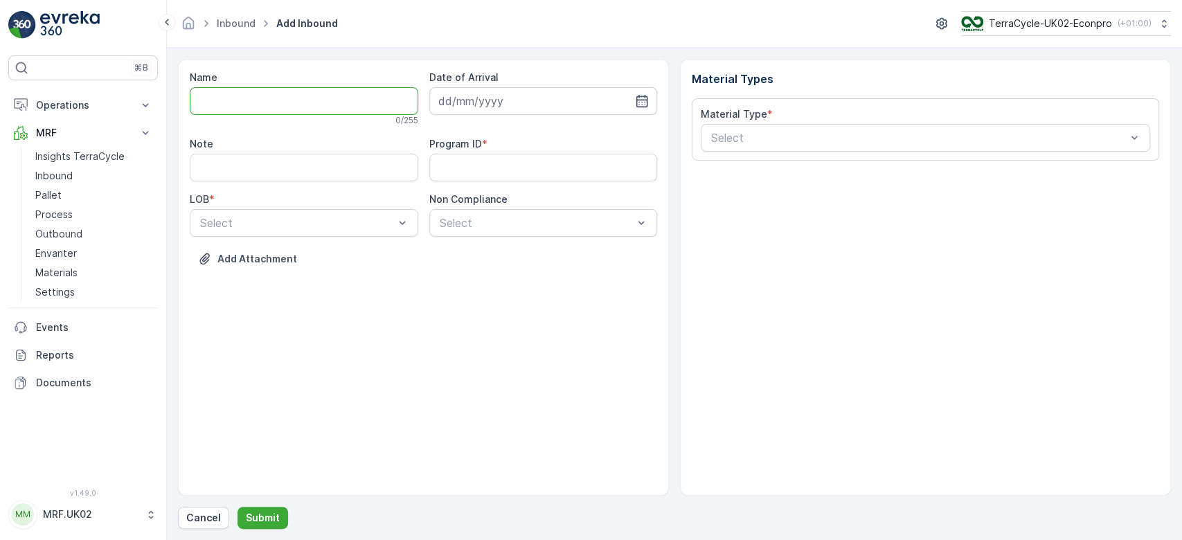
click at [258, 105] on input "Name" at bounding box center [304, 101] width 229 height 28
type input "1Z0305759148309193"
click at [238, 507] on button "Submit" at bounding box center [263, 518] width 51 height 22
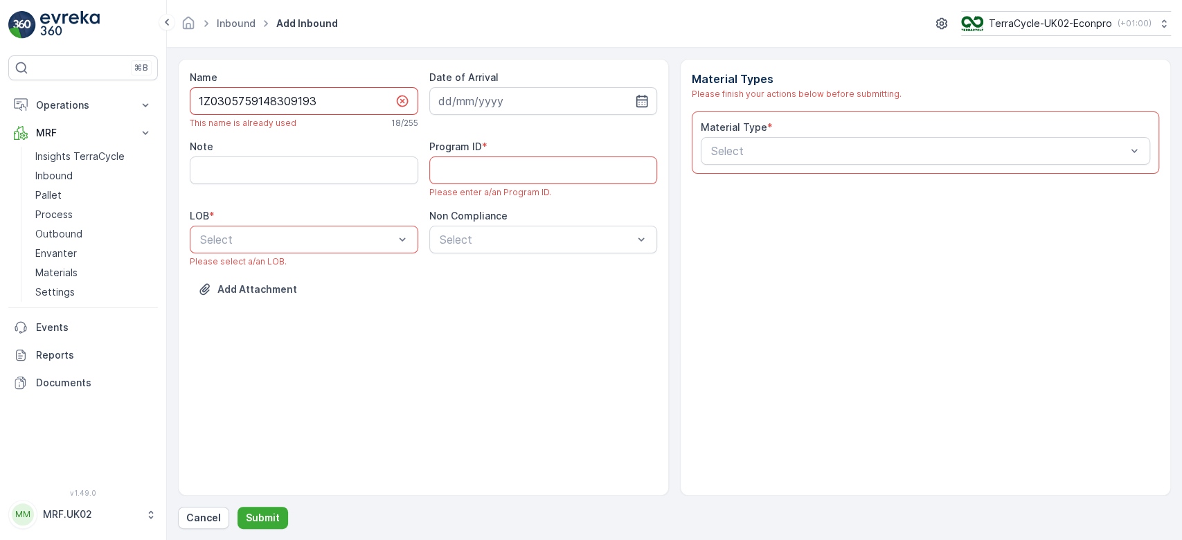
drag, startPoint x: 319, startPoint y: 101, endPoint x: 187, endPoint y: 107, distance: 131.7
click at [187, 107] on div "Name 1Z0305759148309193 This name is already used 18 / 255 Date of Arrival Note…" at bounding box center [423, 277] width 491 height 437
click at [197, 525] on button "Cancel" at bounding box center [203, 518] width 51 height 22
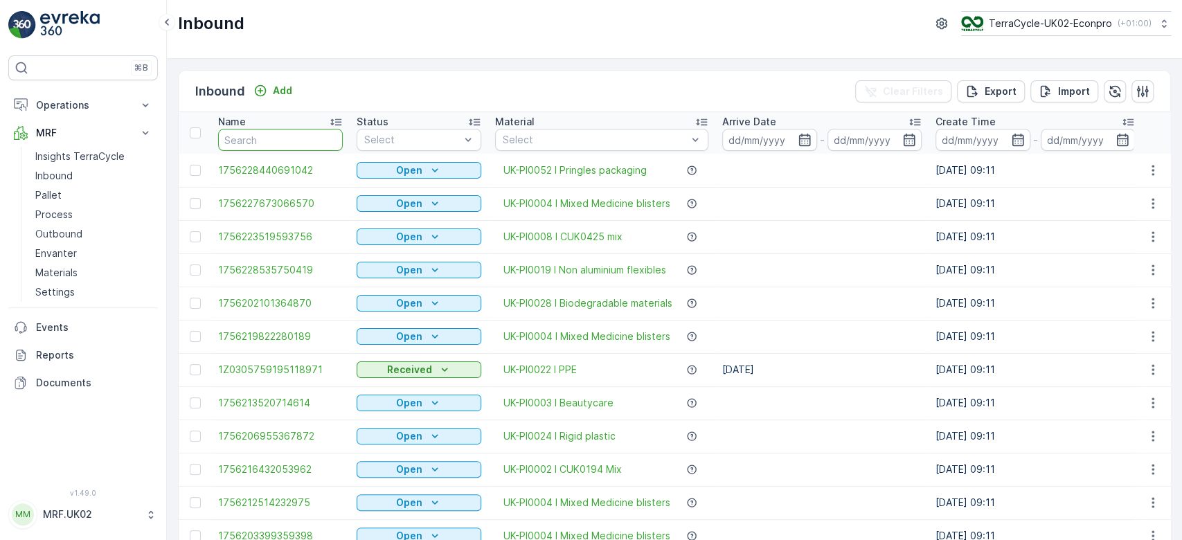
paste input "1Z0305759148309193"
type input "1Z0305759148309193"
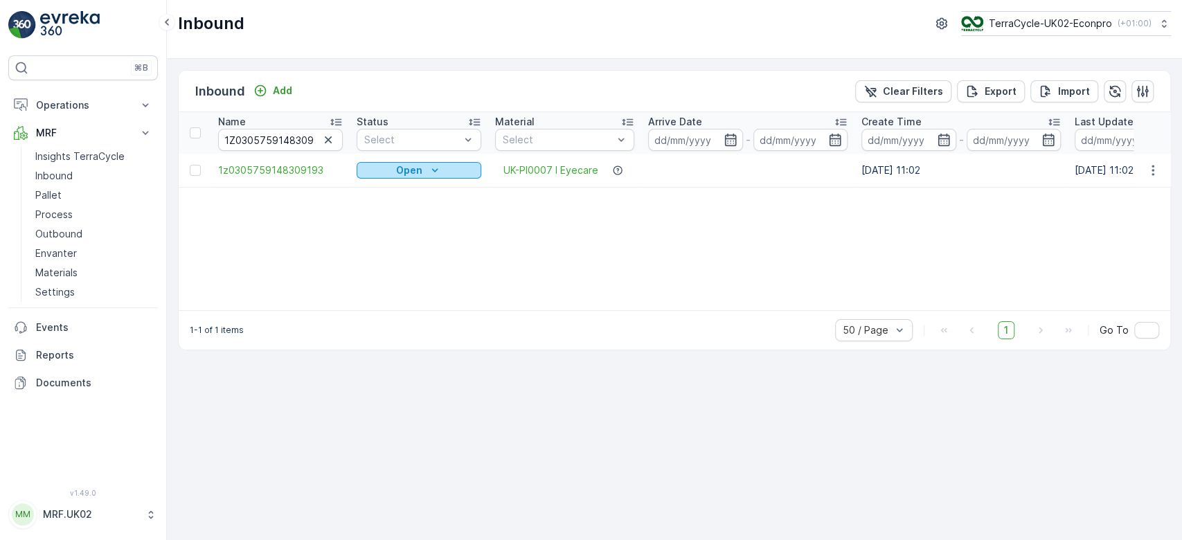
click at [399, 170] on p "Open" at bounding box center [409, 170] width 26 height 14
click at [387, 204] on span "Scanned" at bounding box center [385, 210] width 41 height 14
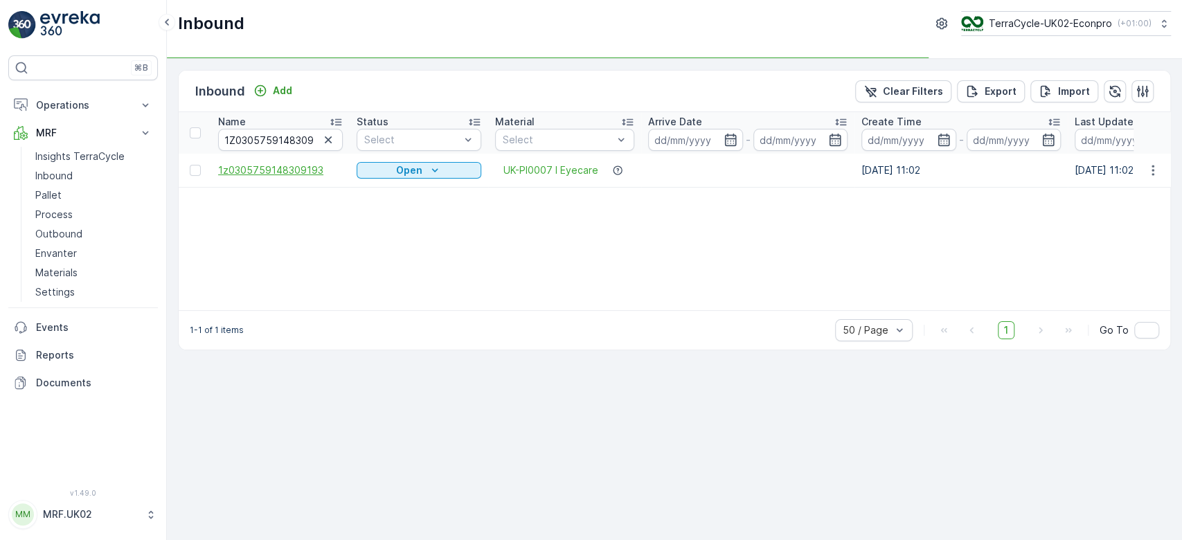
click at [294, 167] on span "1z0305759148309193" at bounding box center [280, 170] width 125 height 14
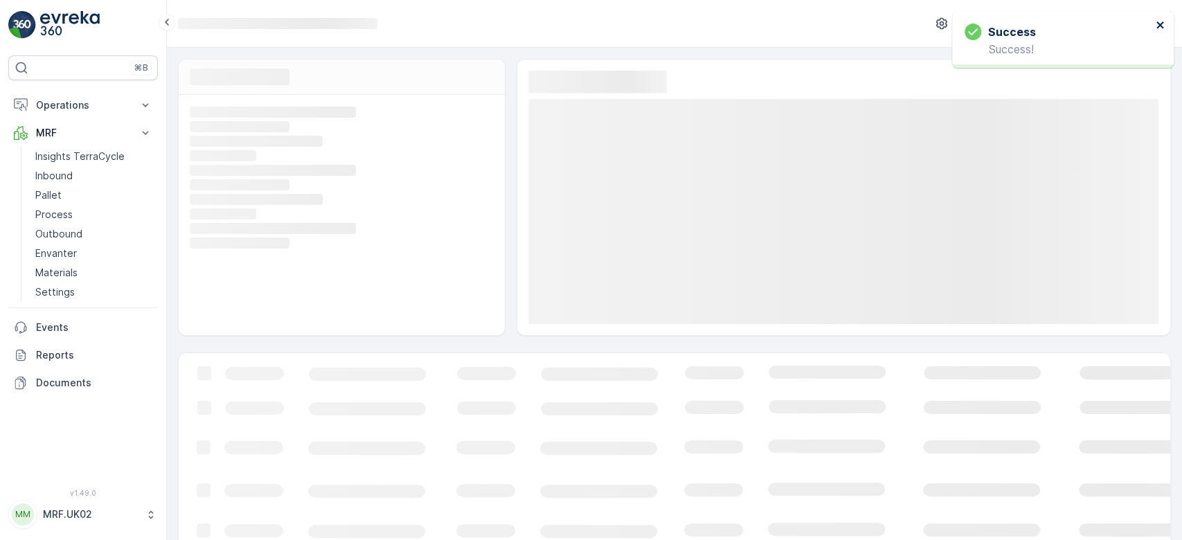
click at [1161, 28] on icon "close" at bounding box center [1161, 24] width 10 height 11
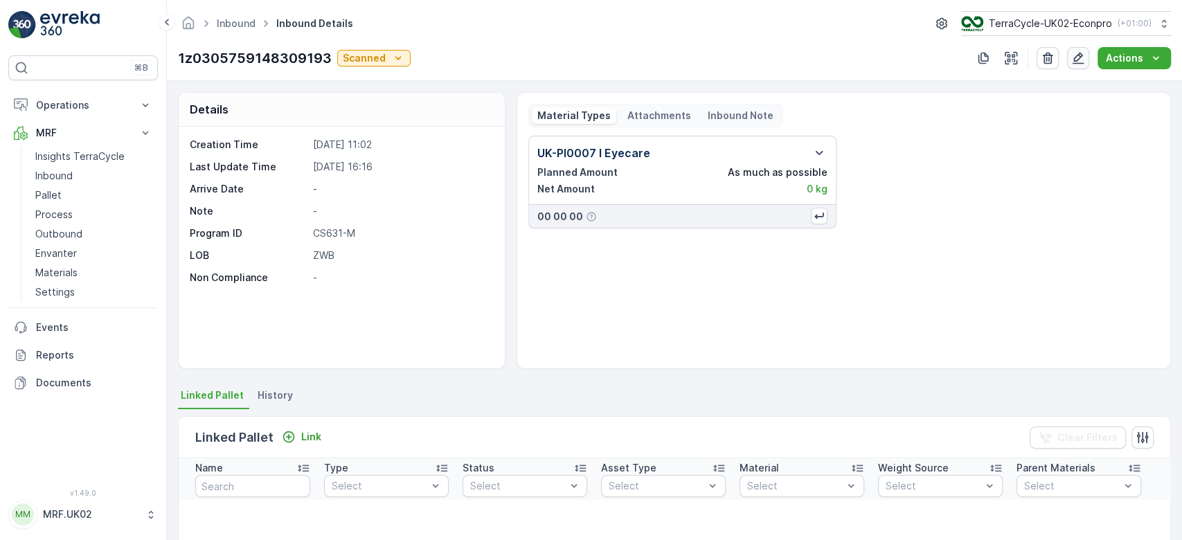
click at [1076, 53] on icon "button" at bounding box center [1078, 58] width 14 height 14
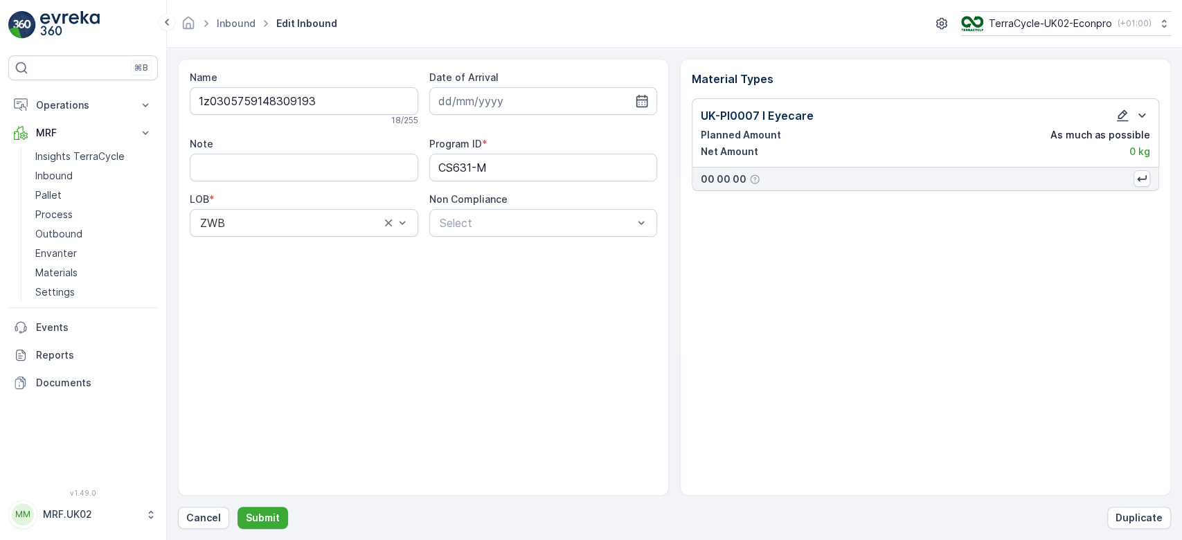
click at [1122, 119] on icon "button" at bounding box center [1123, 116] width 14 height 14
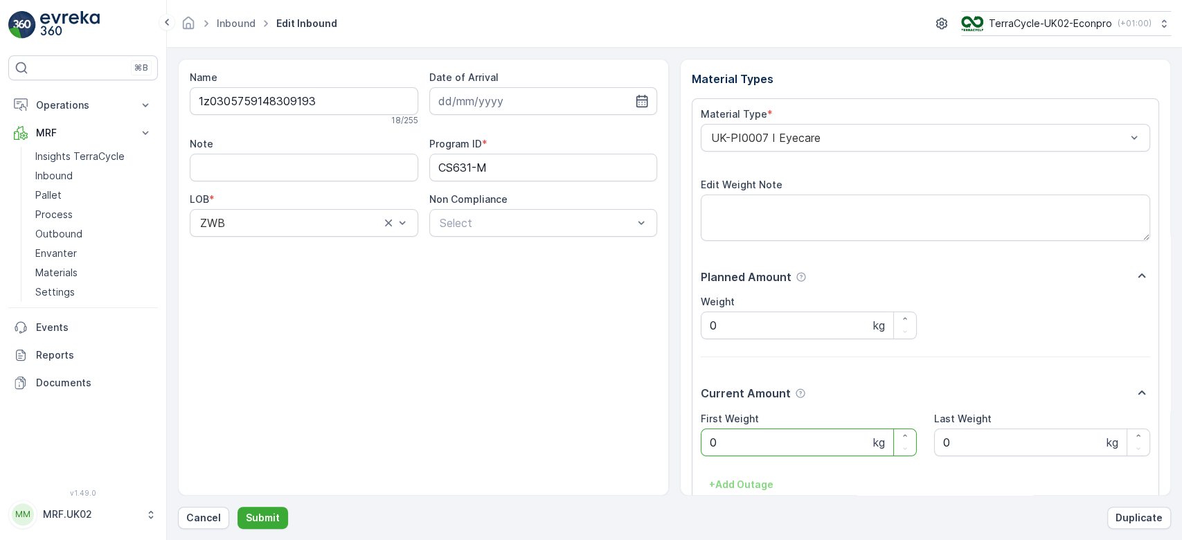
click at [807, 446] on Weight "0" at bounding box center [809, 443] width 216 height 28
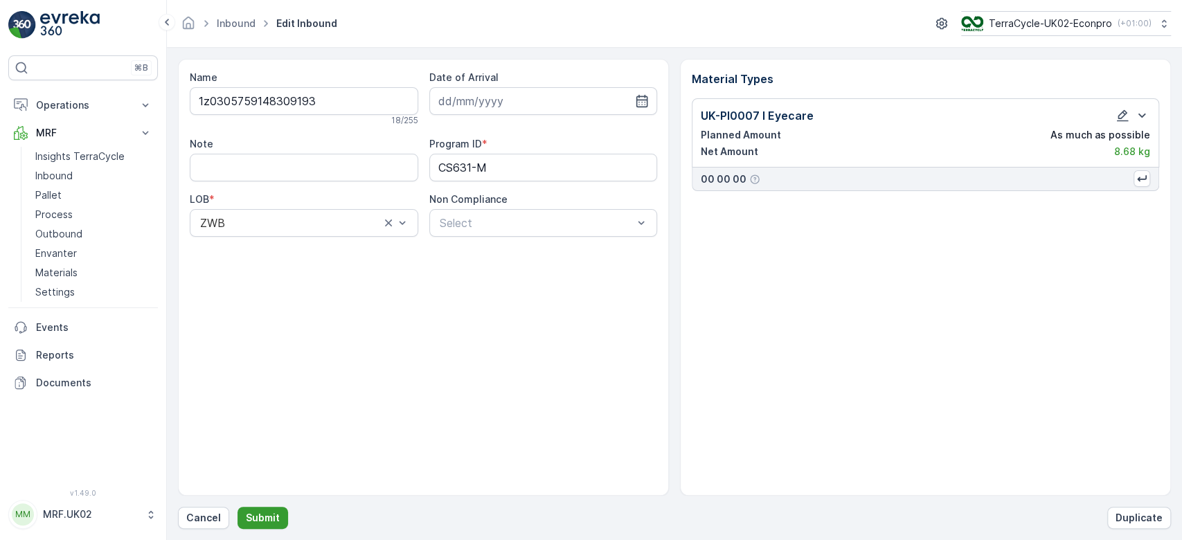
click at [264, 515] on p "Submit" at bounding box center [263, 518] width 34 height 14
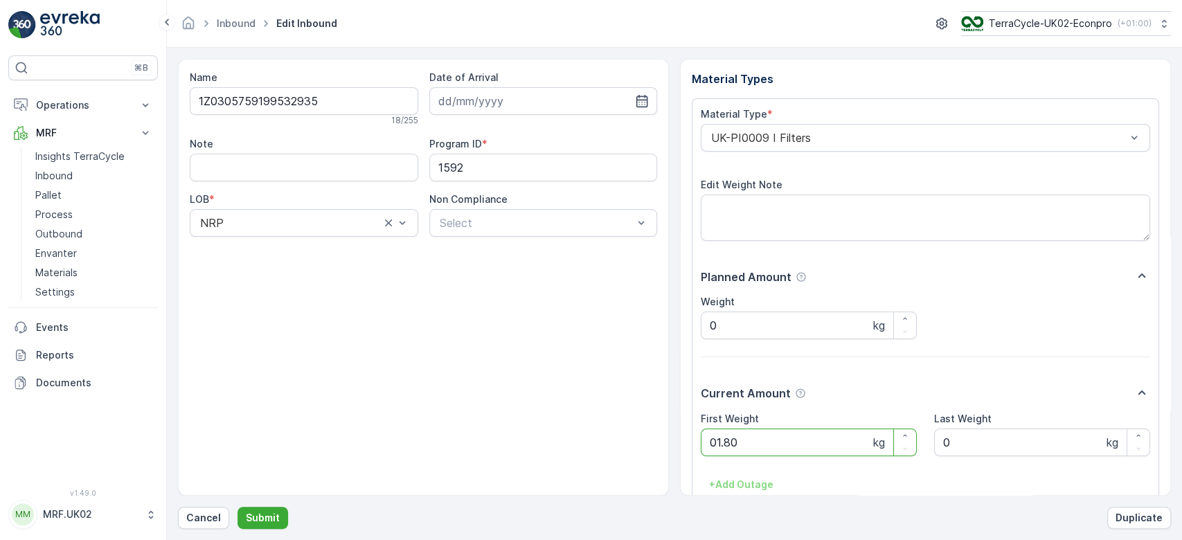
click at [238, 507] on button "Submit" at bounding box center [263, 518] width 51 height 22
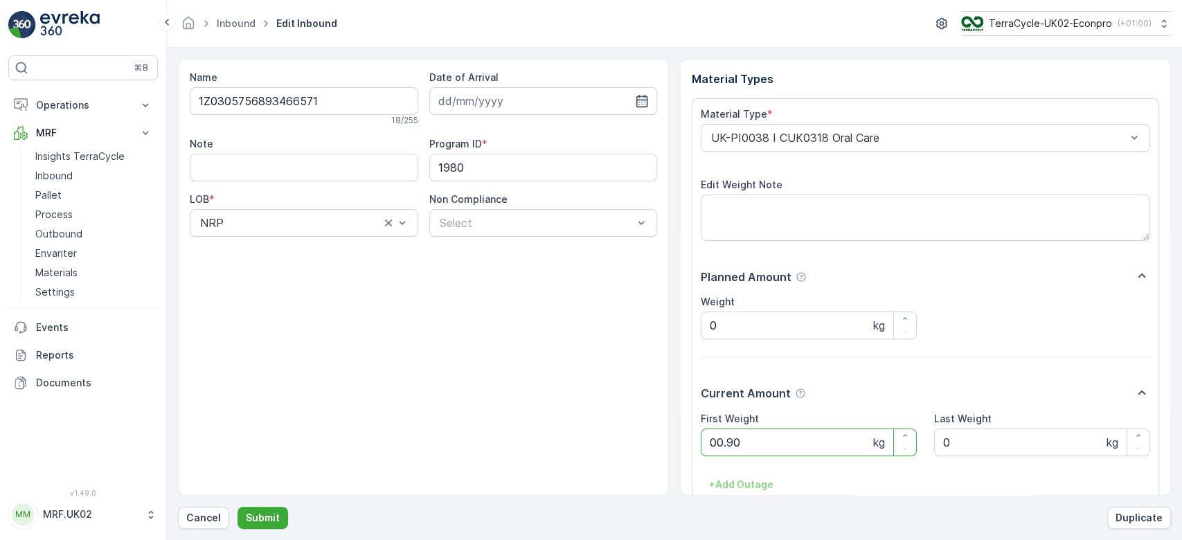
click at [238, 507] on button "Submit" at bounding box center [263, 518] width 51 height 22
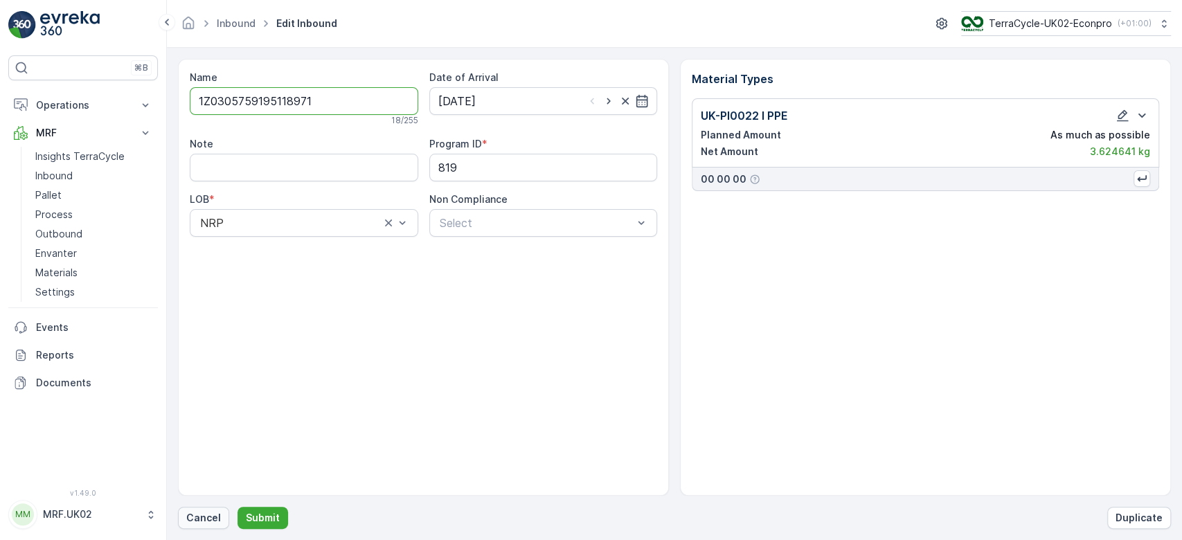
click at [202, 511] on p "Cancel" at bounding box center [203, 518] width 35 height 14
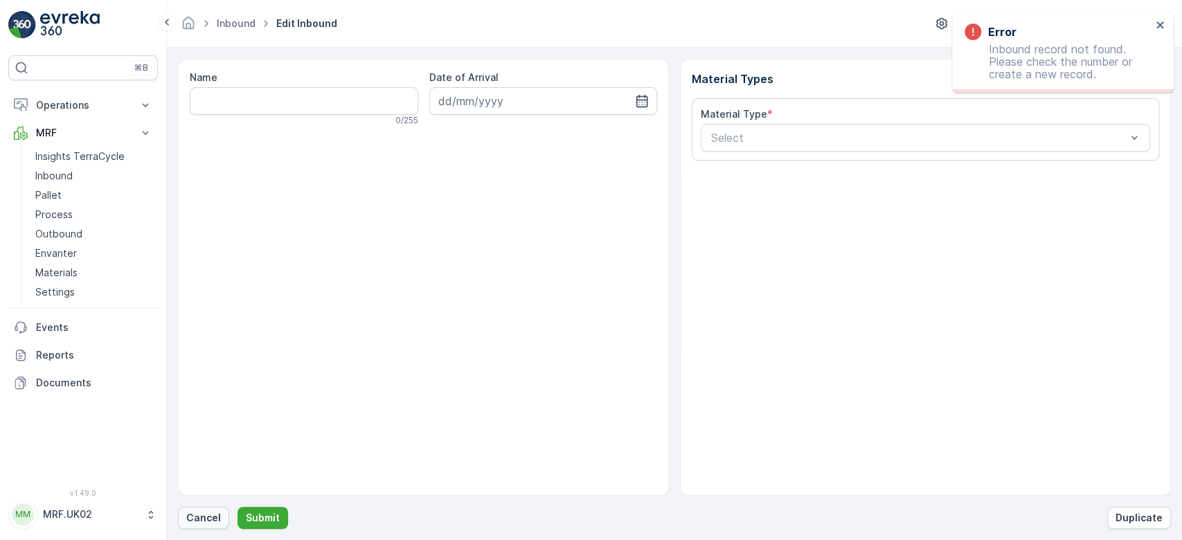
click at [194, 509] on button "Cancel" at bounding box center [203, 518] width 51 height 22
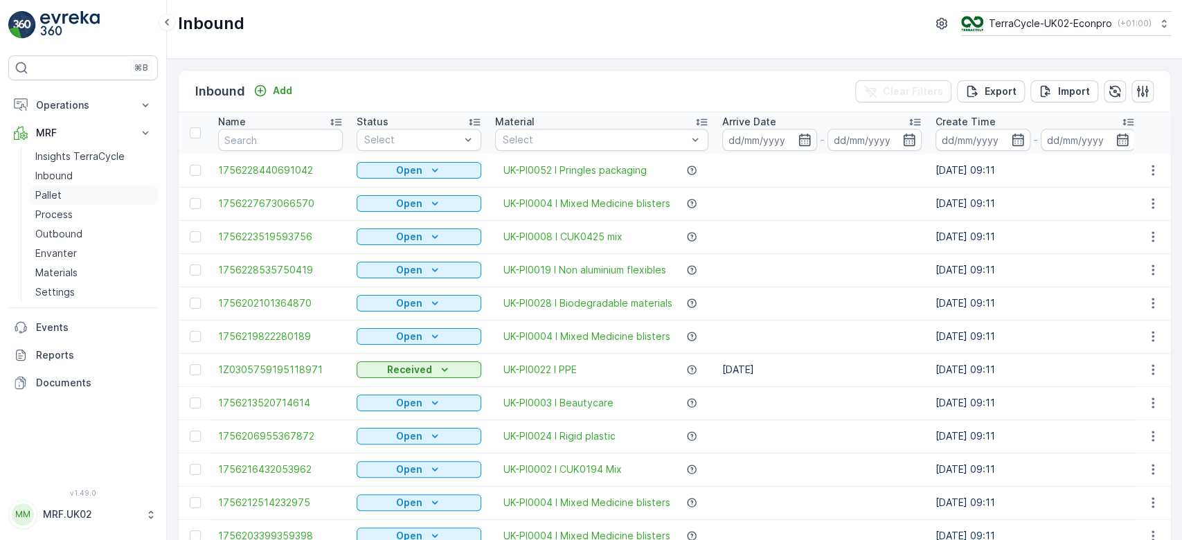
click at [44, 192] on p "Pallet" at bounding box center [48, 195] width 26 height 14
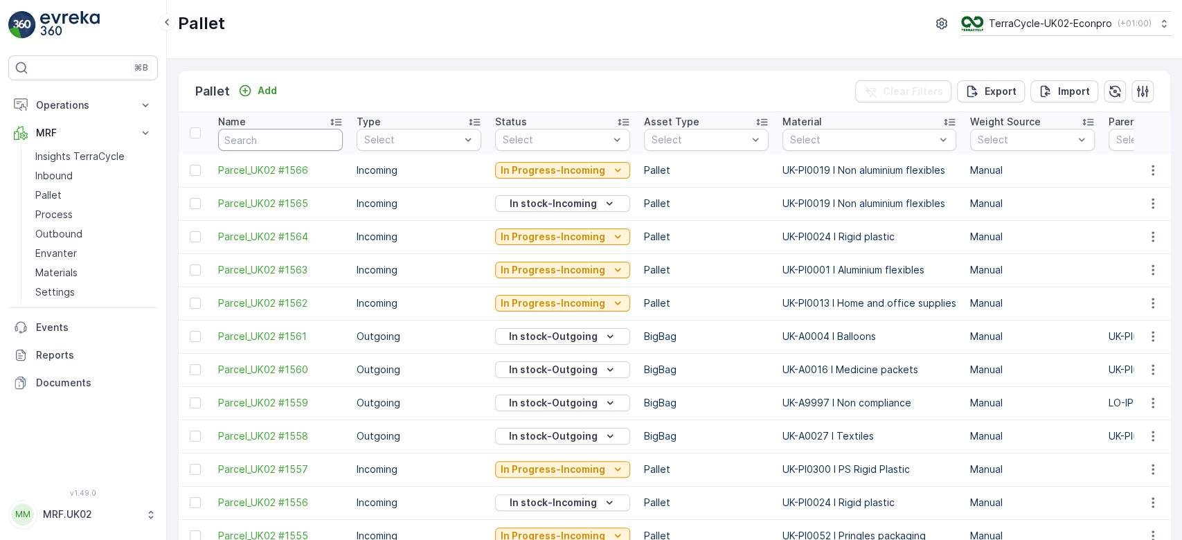
click at [248, 137] on input "text" at bounding box center [280, 140] width 125 height 22
type input "1540"
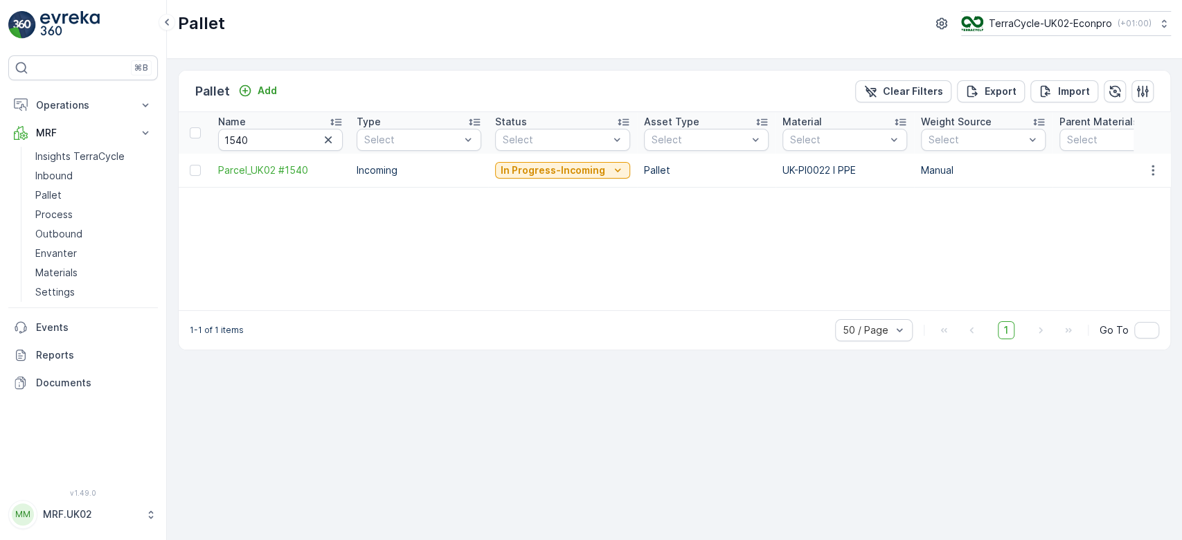
click at [562, 166] on p "In Progress-Incoming" at bounding box center [553, 170] width 105 height 14
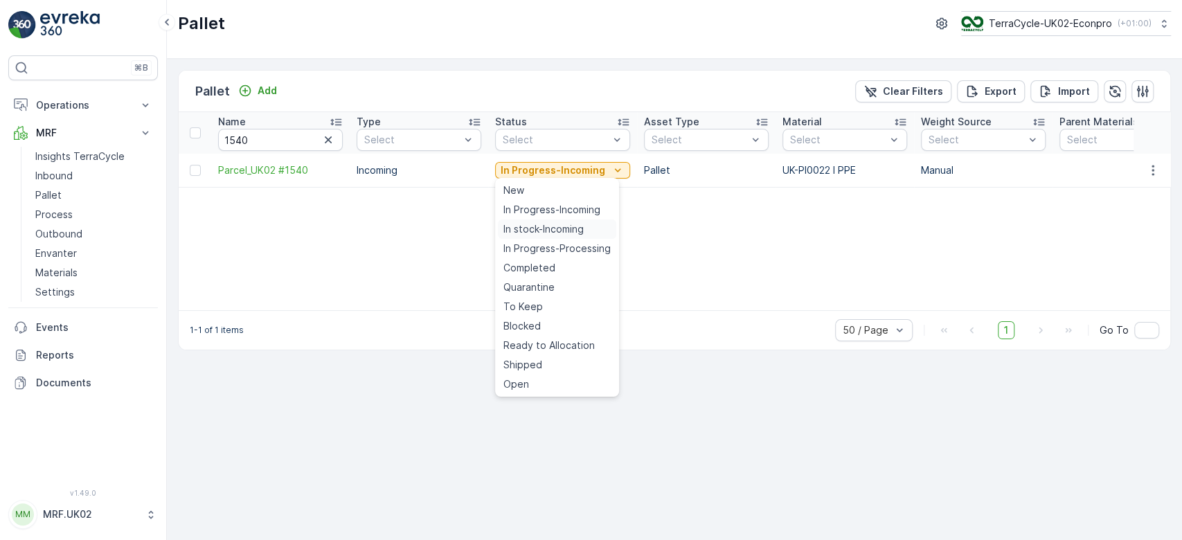
click at [553, 230] on span "In stock-Incoming" at bounding box center [544, 229] width 80 height 14
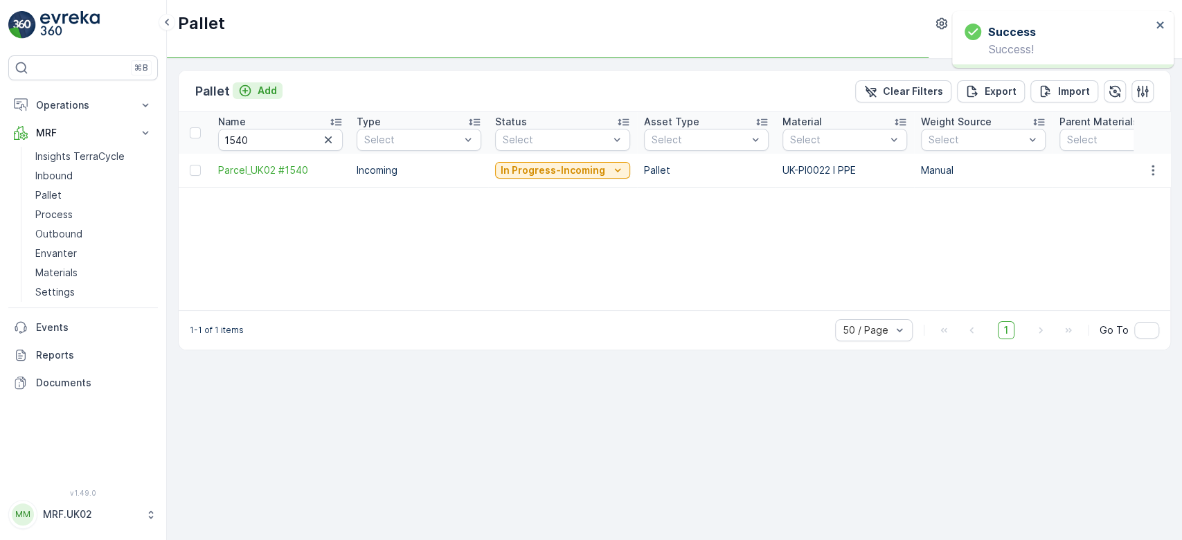
click at [260, 91] on p "Add" at bounding box center [267, 91] width 19 height 14
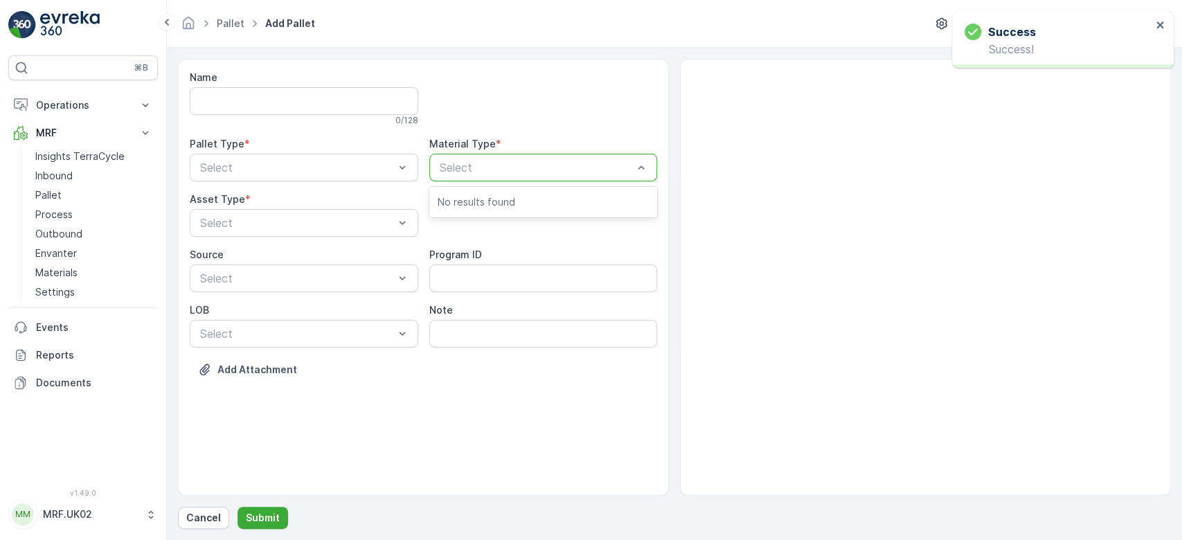
click at [453, 170] on div at bounding box center [536, 167] width 197 height 12
type input "ppe"
click at [517, 204] on span "UK-PI0022 I PPE" at bounding box center [482, 201] width 89 height 12
click at [366, 162] on div at bounding box center [297, 167] width 197 height 12
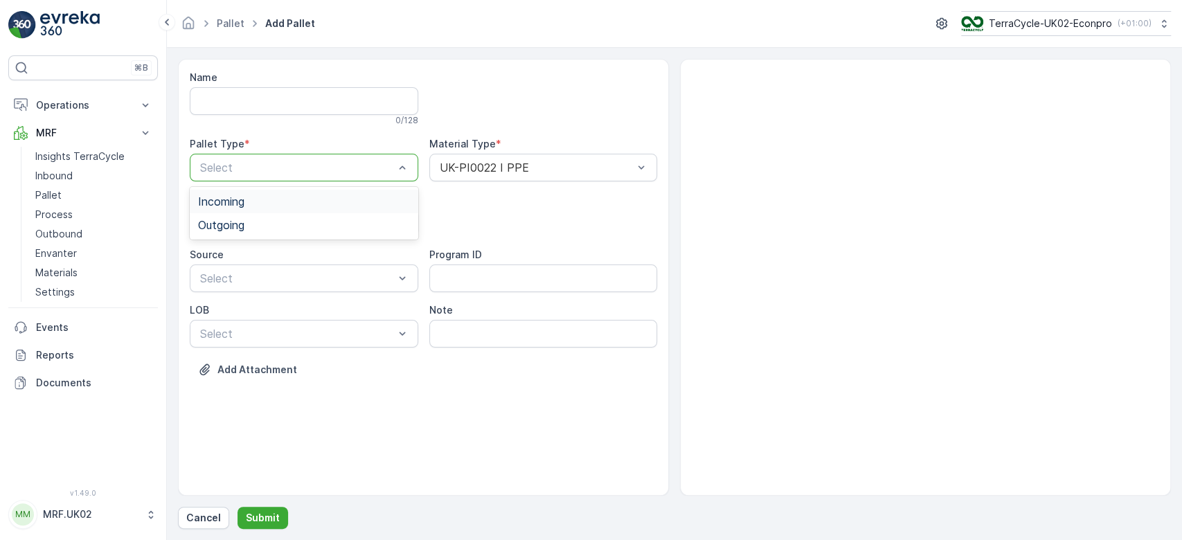
click at [266, 201] on div "Incoming" at bounding box center [304, 201] width 212 height 12
click at [251, 219] on div at bounding box center [297, 223] width 197 height 12
click at [215, 281] on span "Pallet" at bounding box center [212, 280] width 29 height 12
click at [263, 517] on p "Submit" at bounding box center [263, 518] width 34 height 14
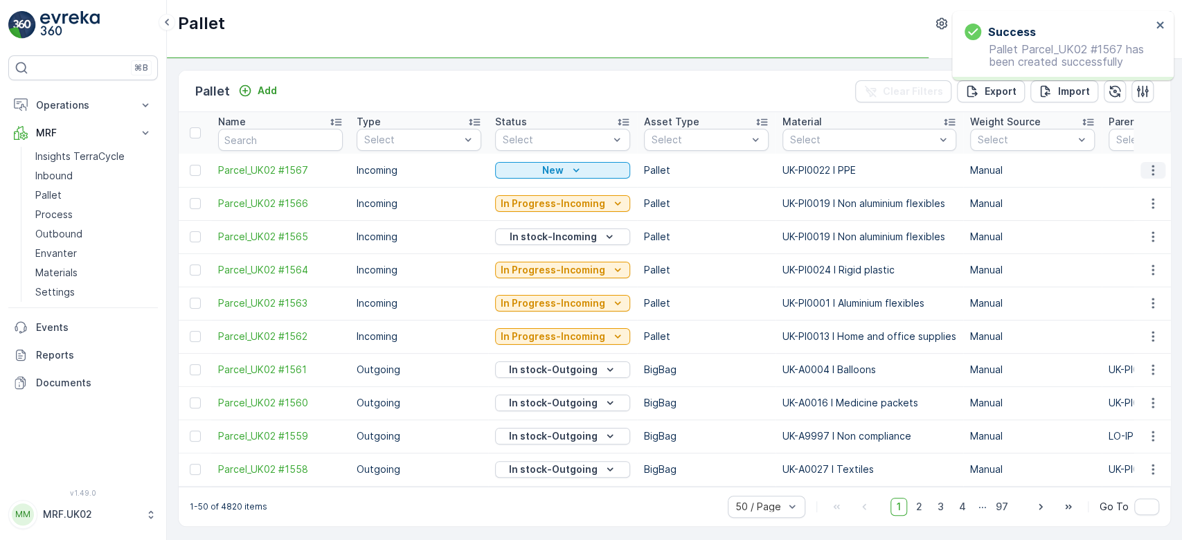
click at [1152, 172] on icon "button" at bounding box center [1153, 170] width 14 height 14
click at [1142, 271] on div "Print QR" at bounding box center [1136, 267] width 91 height 19
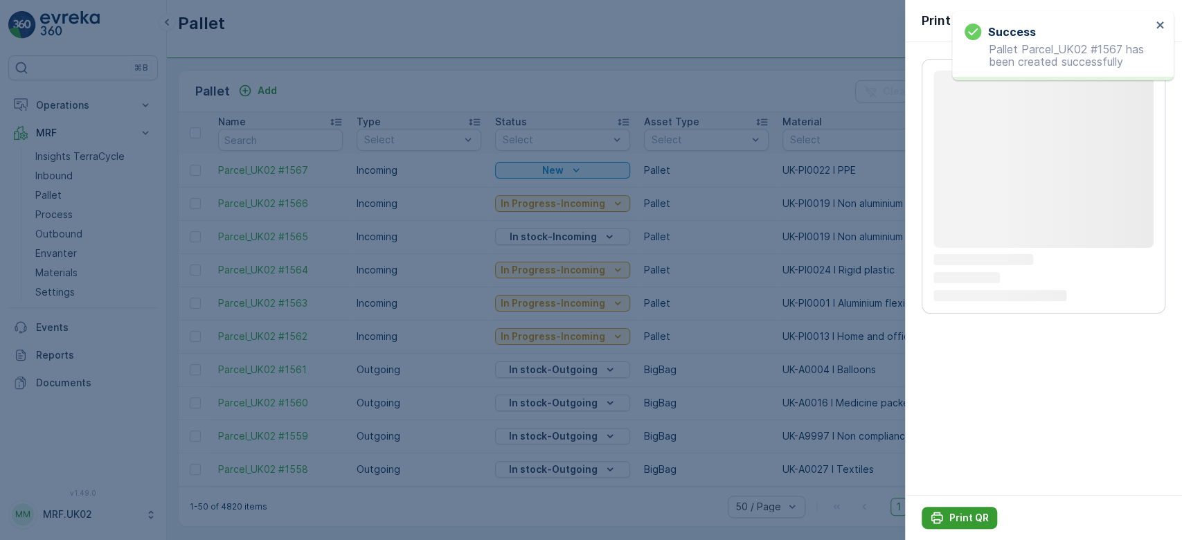
click at [981, 515] on p "Print QR" at bounding box center [969, 518] width 39 height 14
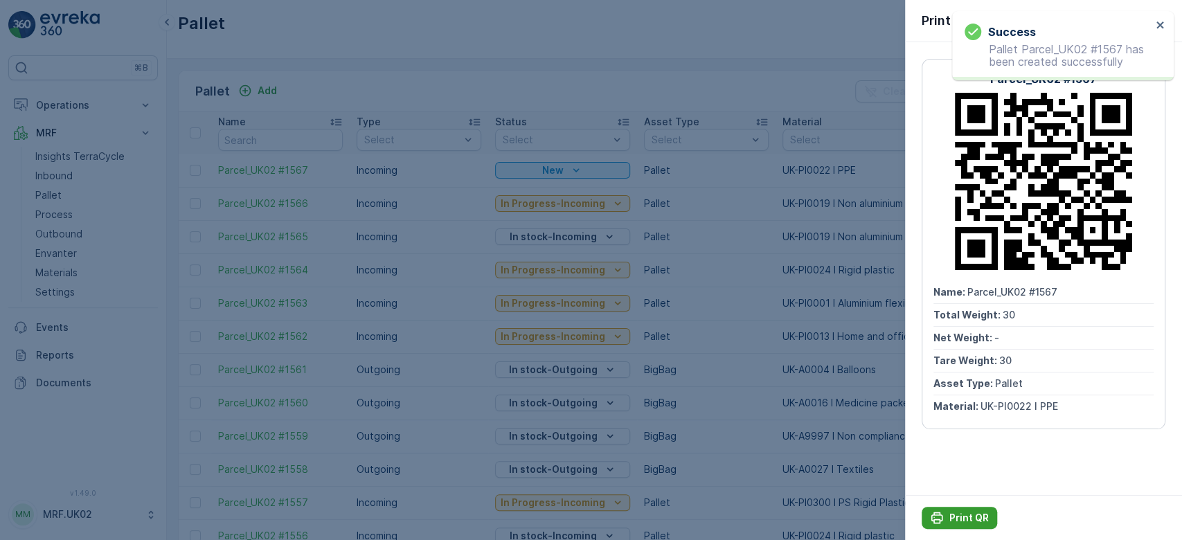
click at [977, 515] on p "Print QR" at bounding box center [969, 518] width 39 height 14
click at [64, 173] on div at bounding box center [591, 270] width 1182 height 540
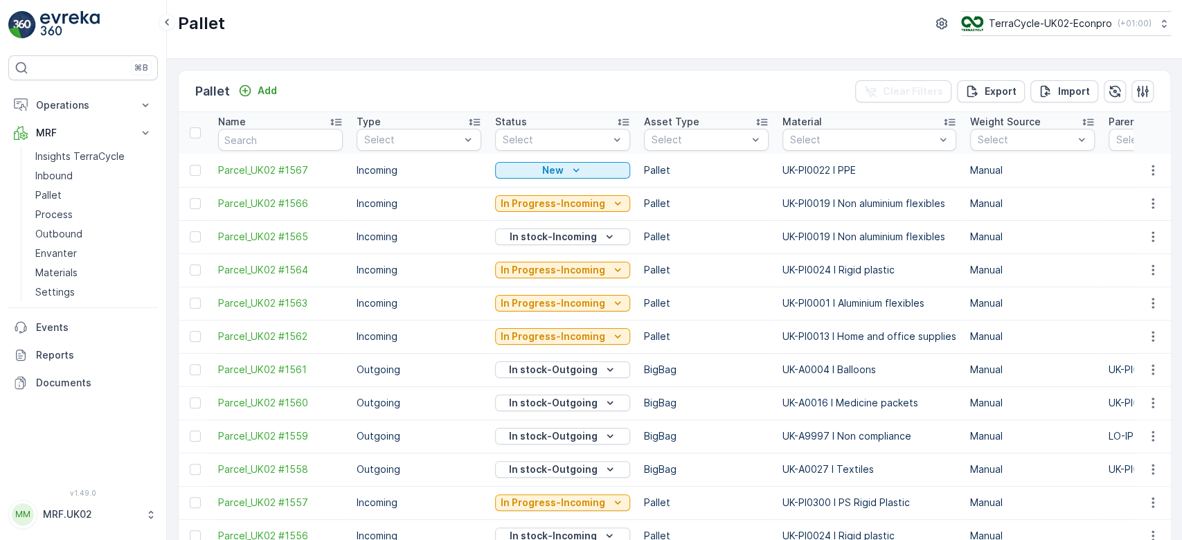
click at [64, 173] on p "Inbound" at bounding box center [53, 176] width 37 height 14
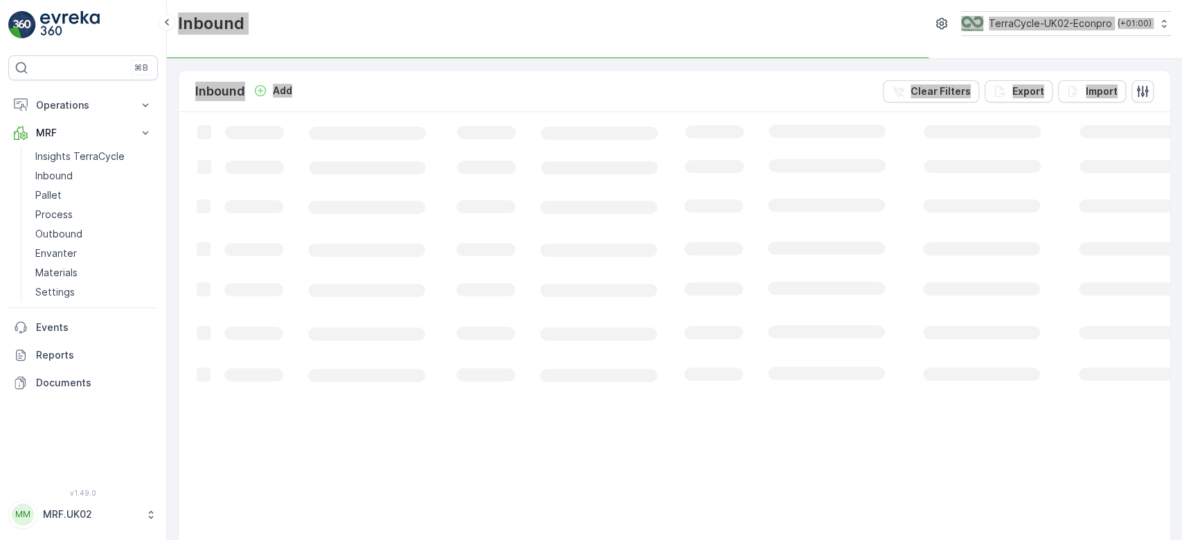
click at [319, 84] on div "Inbound Add Clear Filters Export Import" at bounding box center [675, 92] width 992 height 42
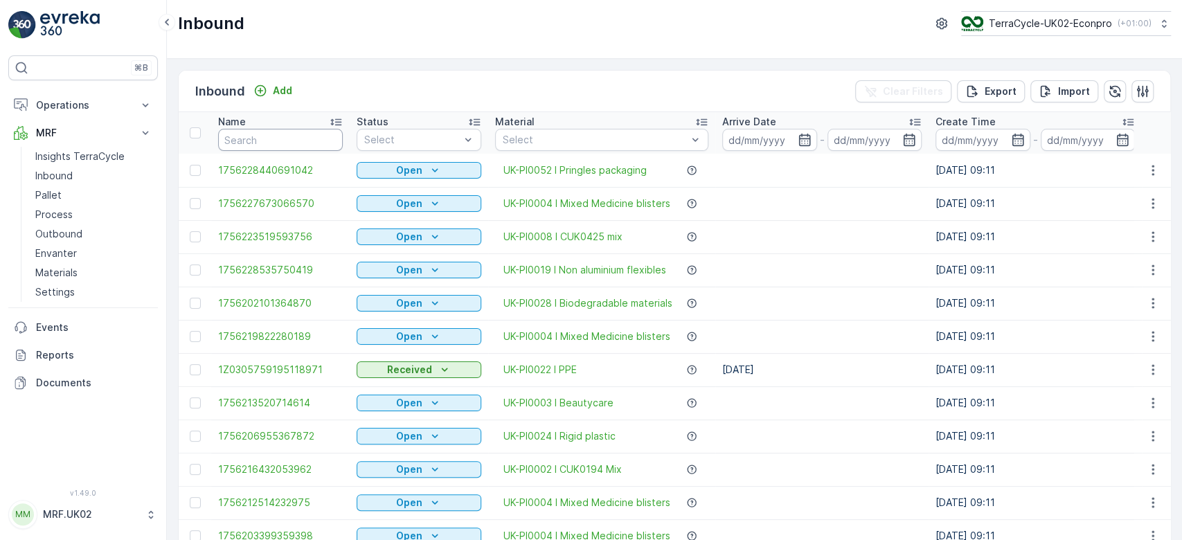
click at [240, 142] on input "text" at bounding box center [280, 140] width 125 height 22
click at [76, 195] on link "Pallet" at bounding box center [94, 195] width 128 height 19
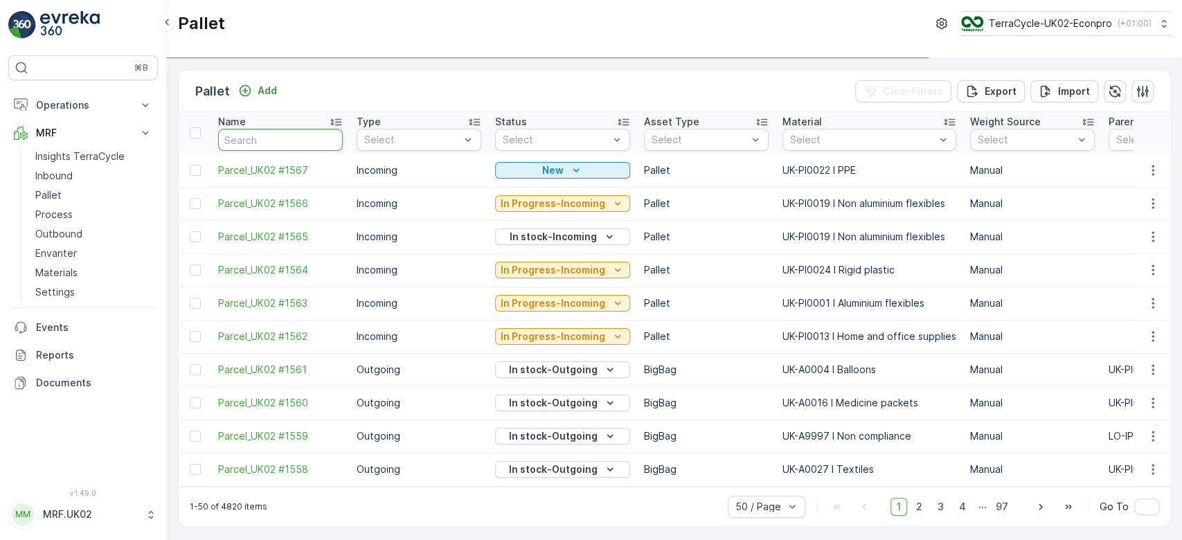
click at [242, 138] on input "text" at bounding box center [280, 140] width 125 height 22
type input "1"
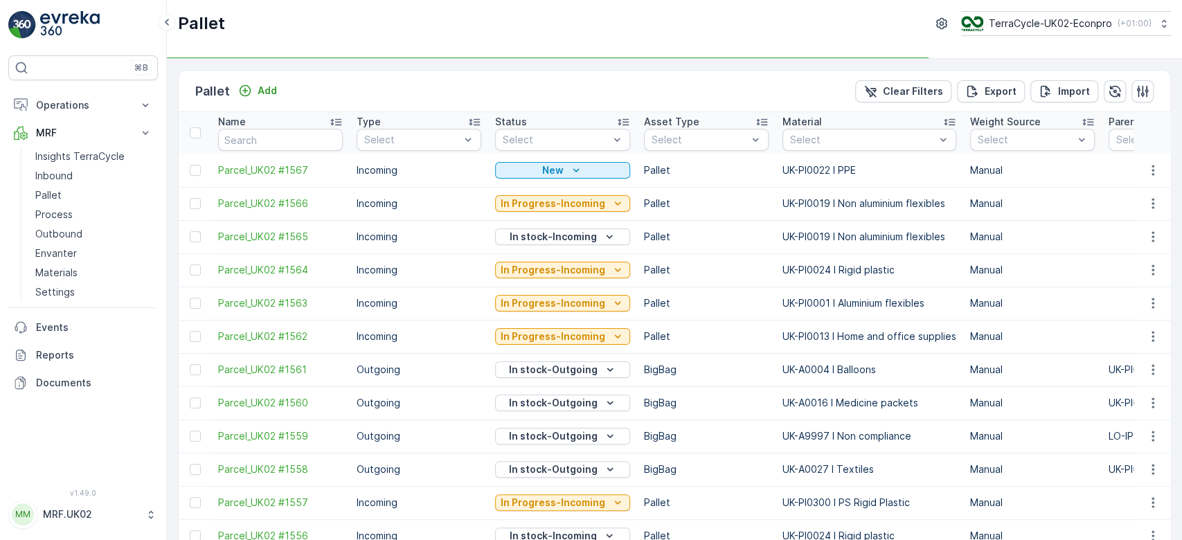
type input "1"
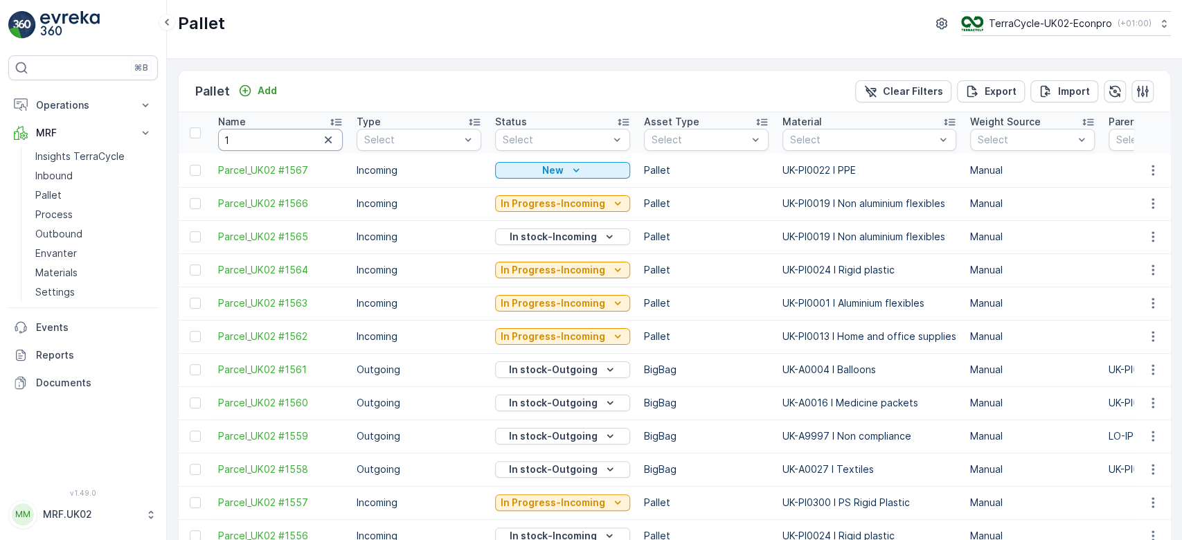
click at [255, 142] on input "1" at bounding box center [280, 140] width 125 height 22
type input "1489"
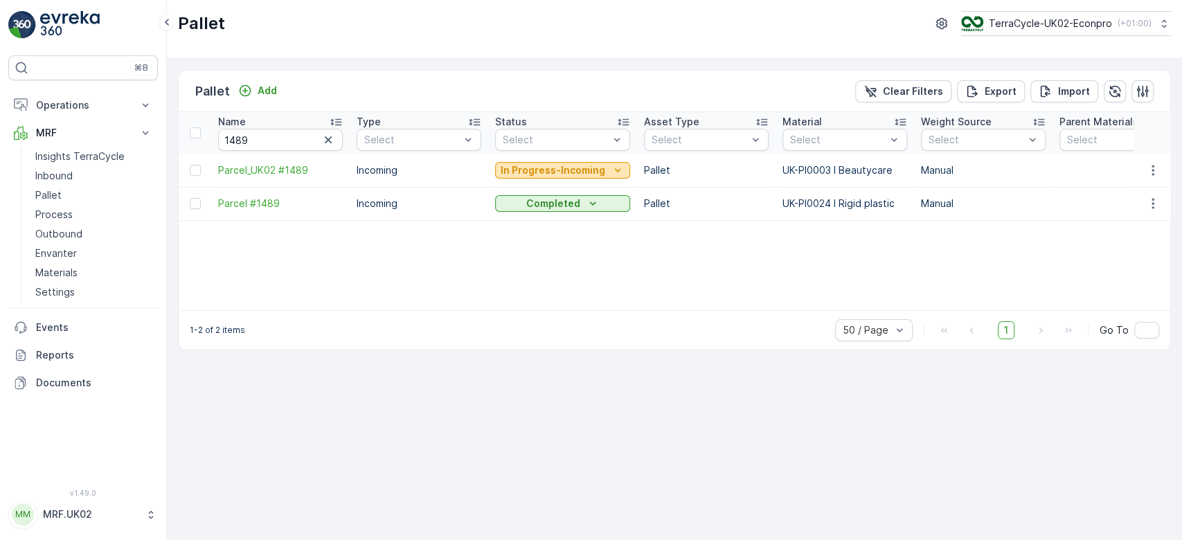
click at [567, 168] on p "In Progress-Incoming" at bounding box center [553, 170] width 105 height 14
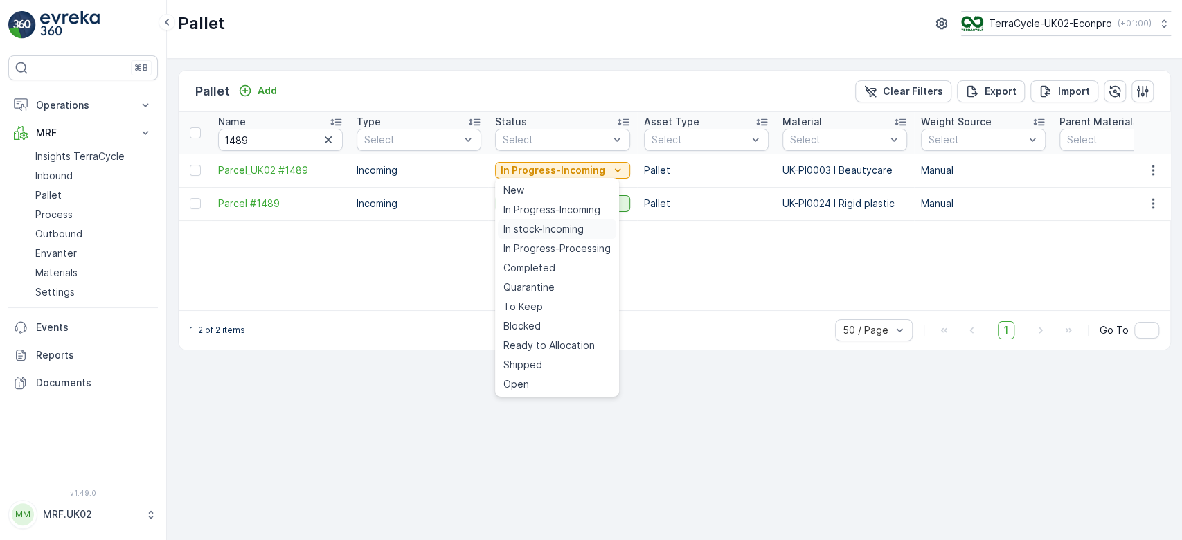
click at [543, 228] on span "In stock-Incoming" at bounding box center [544, 229] width 80 height 14
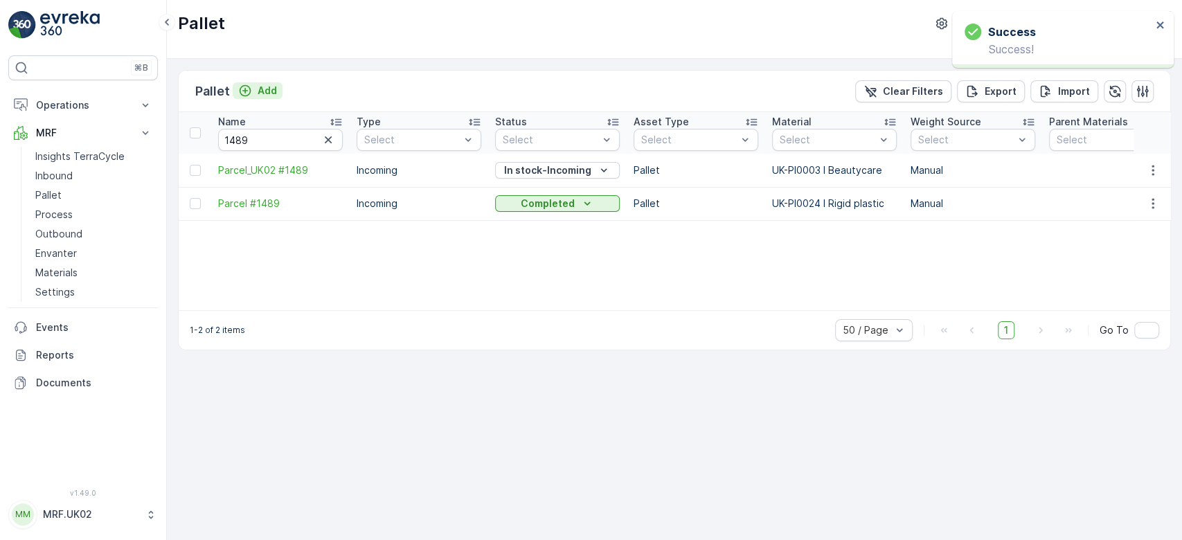
click at [271, 88] on p "Add" at bounding box center [267, 91] width 19 height 14
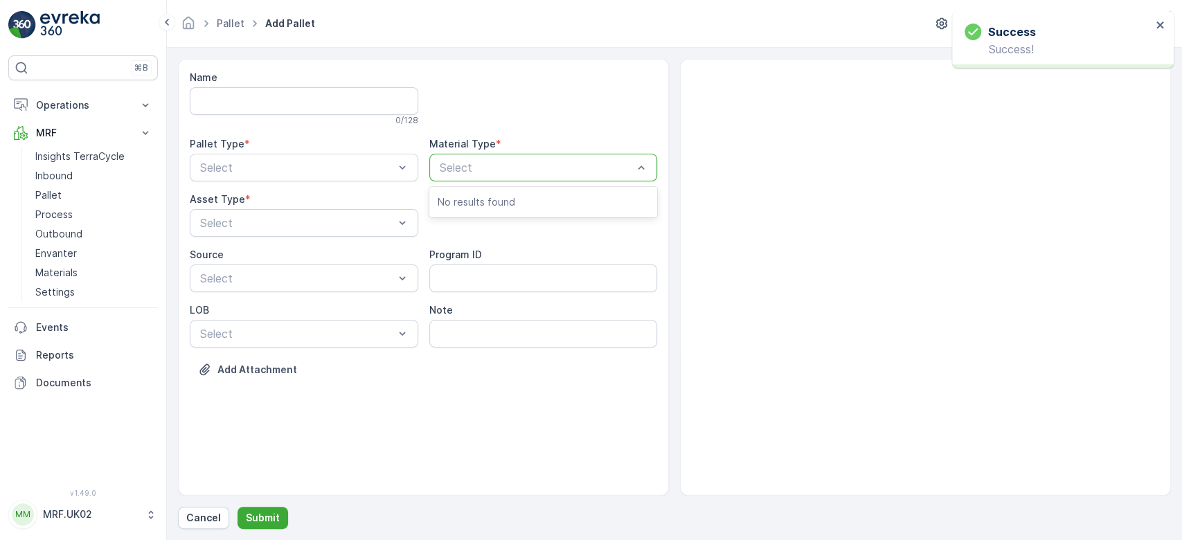
click at [474, 167] on div at bounding box center [536, 167] width 197 height 12
type input "beau"
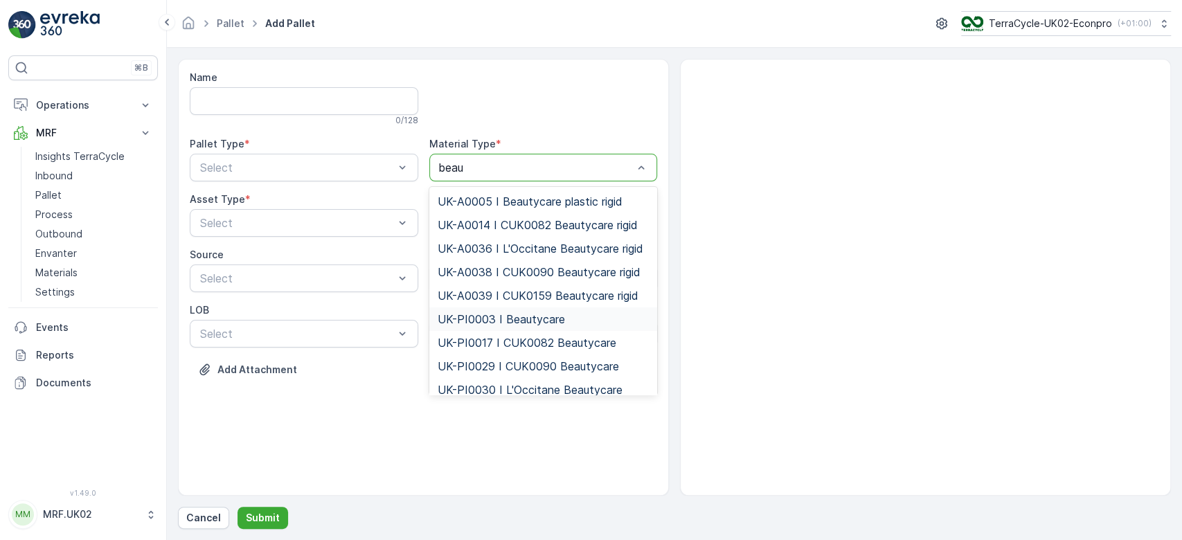
click at [517, 319] on span "UK-PI0003 I Beautycare" at bounding box center [501, 319] width 127 height 12
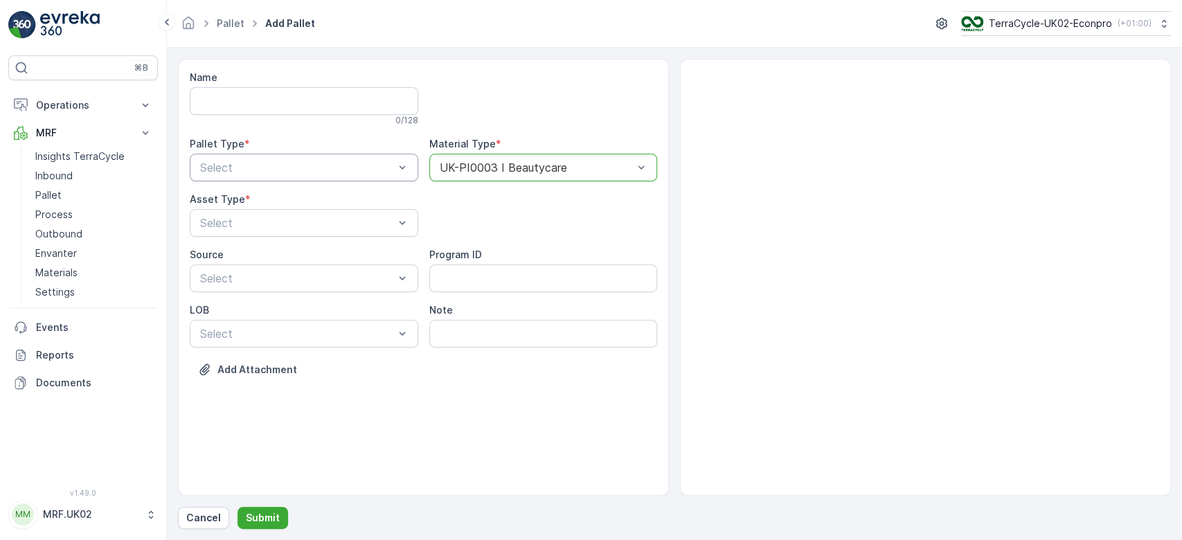
click at [344, 161] on div at bounding box center [297, 167] width 197 height 12
click at [256, 202] on div "Incoming" at bounding box center [304, 201] width 212 height 12
click at [240, 220] on div at bounding box center [297, 223] width 197 height 12
click at [217, 280] on span "Pallet" at bounding box center [212, 280] width 29 height 12
click at [261, 514] on p "Submit" at bounding box center [263, 518] width 34 height 14
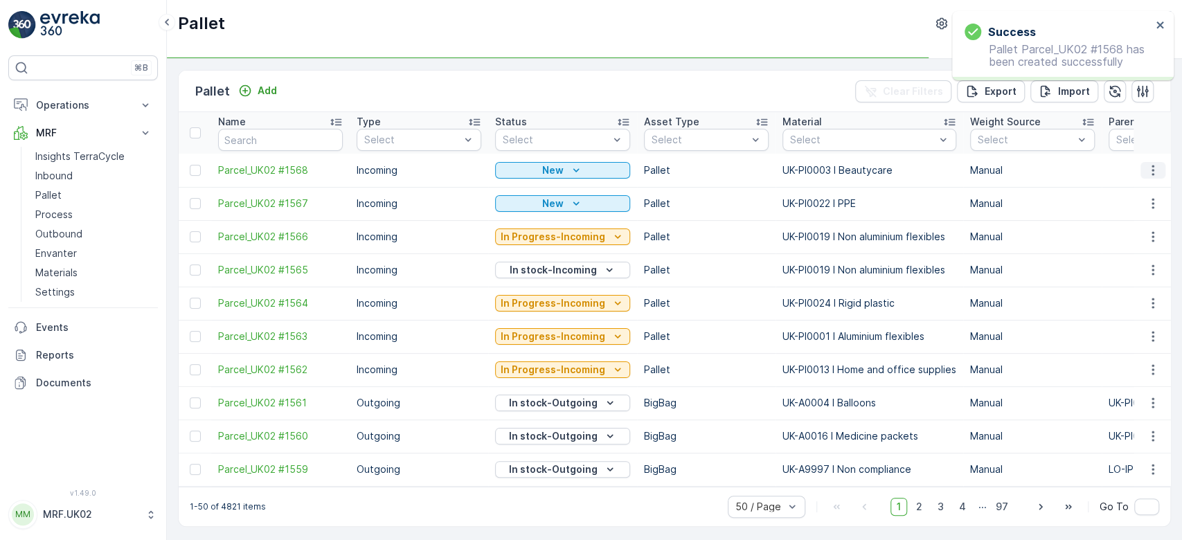
click at [1161, 169] on button "button" at bounding box center [1153, 170] width 25 height 17
click at [1148, 266] on div "Print QR" at bounding box center [1136, 267] width 91 height 19
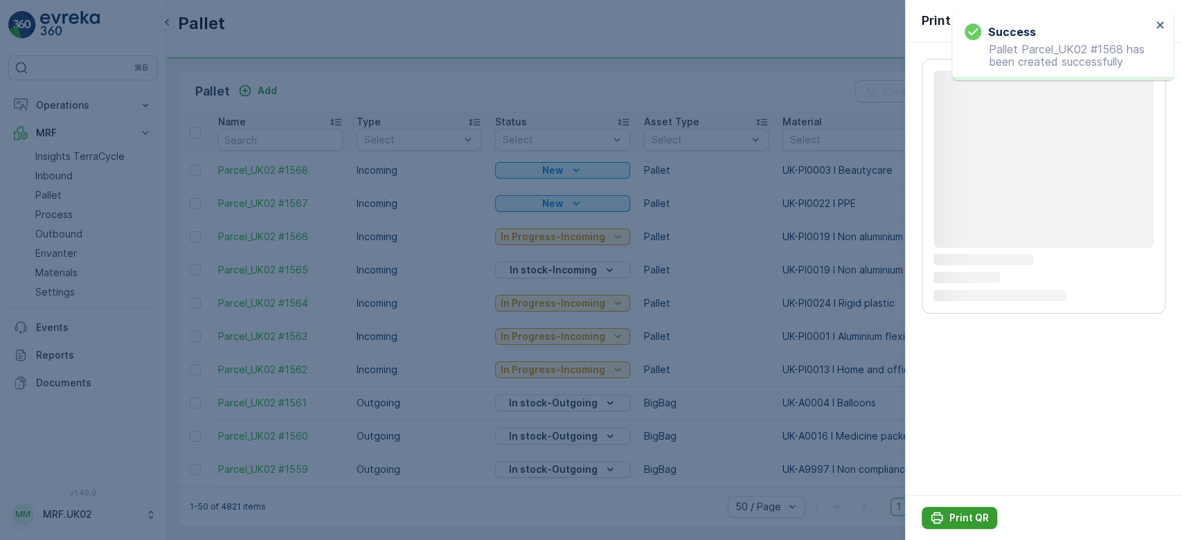
click at [964, 513] on p "Print QR" at bounding box center [969, 518] width 39 height 14
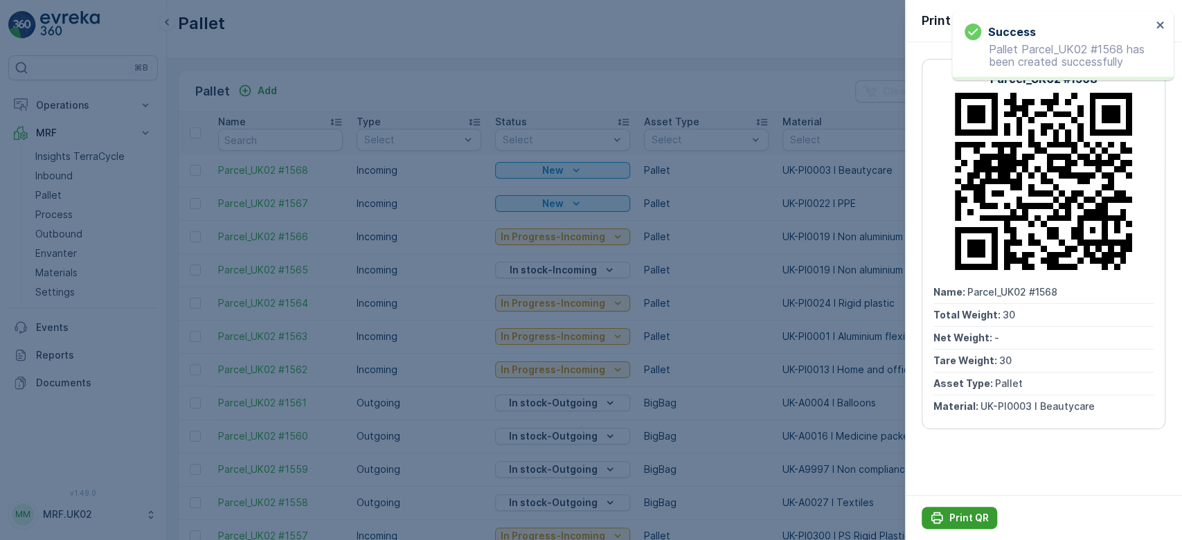
click at [952, 516] on p "Print QR" at bounding box center [969, 518] width 39 height 14
click at [64, 170] on div at bounding box center [591, 270] width 1182 height 540
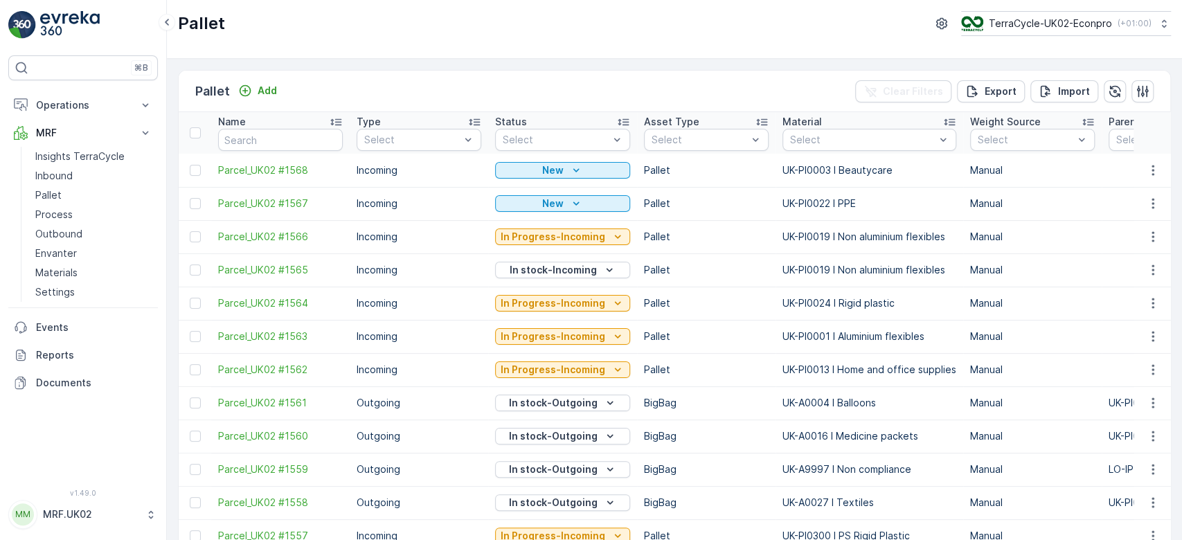
click at [64, 170] on p "Inbound" at bounding box center [53, 176] width 37 height 14
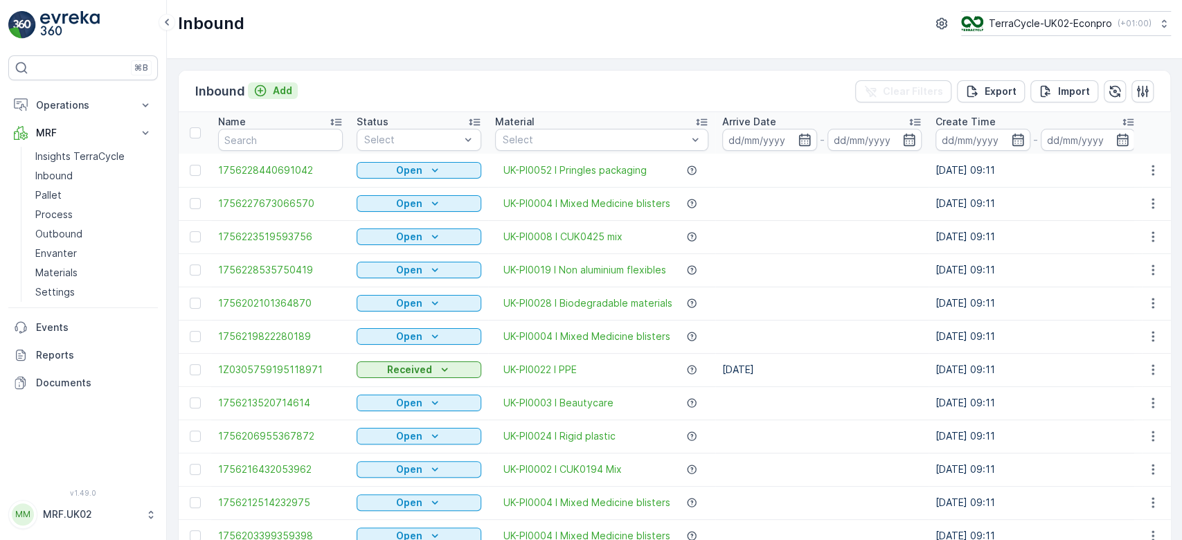
click at [287, 90] on p "Add" at bounding box center [282, 91] width 19 height 14
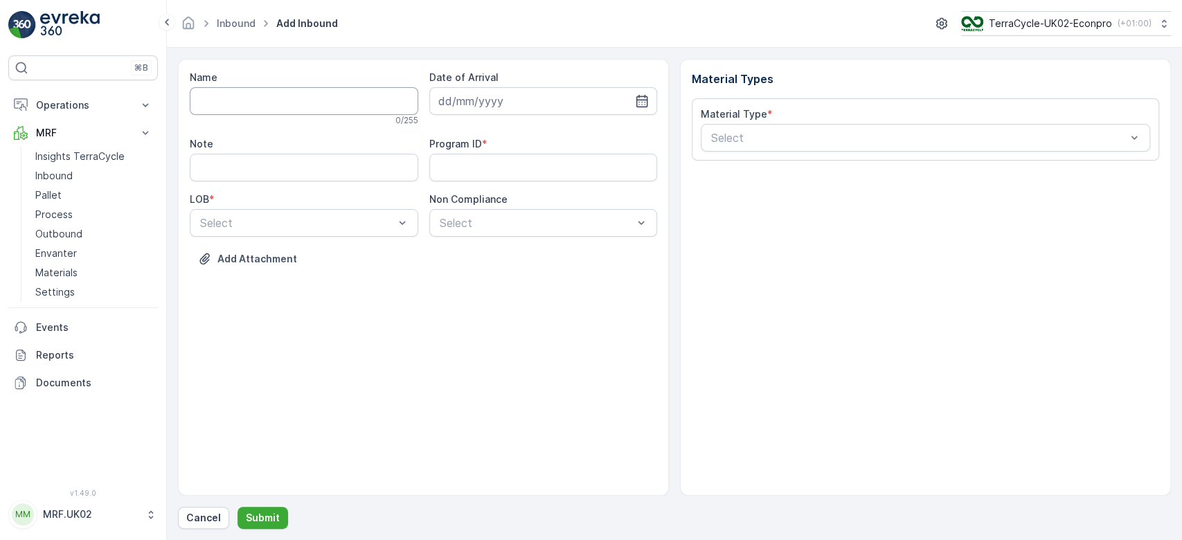
click at [262, 105] on input "Name" at bounding box center [304, 101] width 229 height 28
type input "1Z0305759147709637"
click at [238, 507] on button "Submit" at bounding box center [263, 518] width 51 height 22
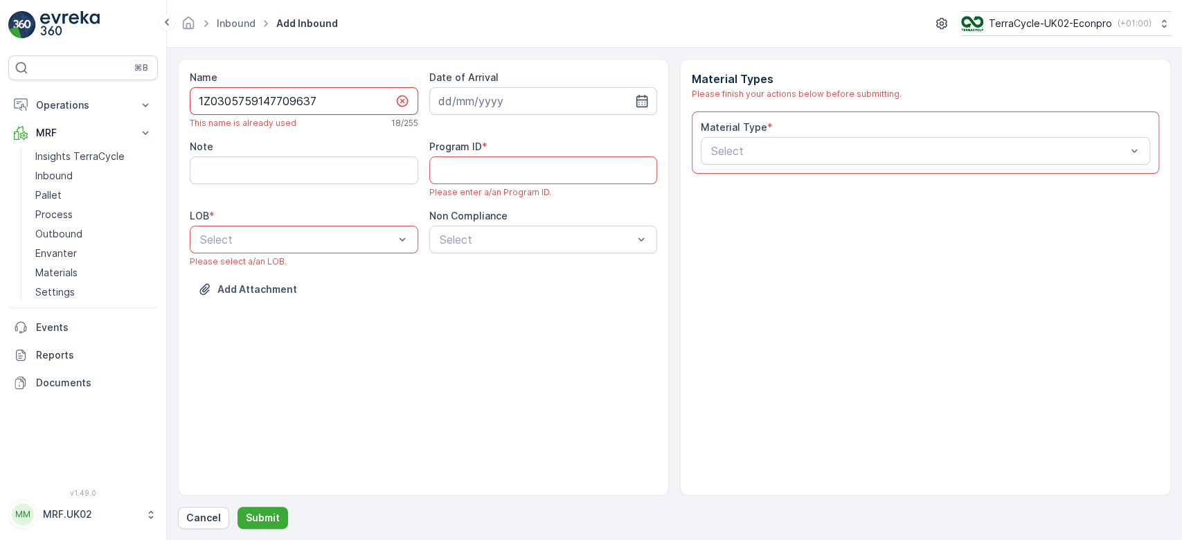
drag, startPoint x: 327, startPoint y: 104, endPoint x: 194, endPoint y: 112, distance: 133.2
click at [194, 112] on input "1Z0305759147709637" at bounding box center [304, 101] width 229 height 28
click at [194, 515] on p "Cancel" at bounding box center [203, 518] width 35 height 14
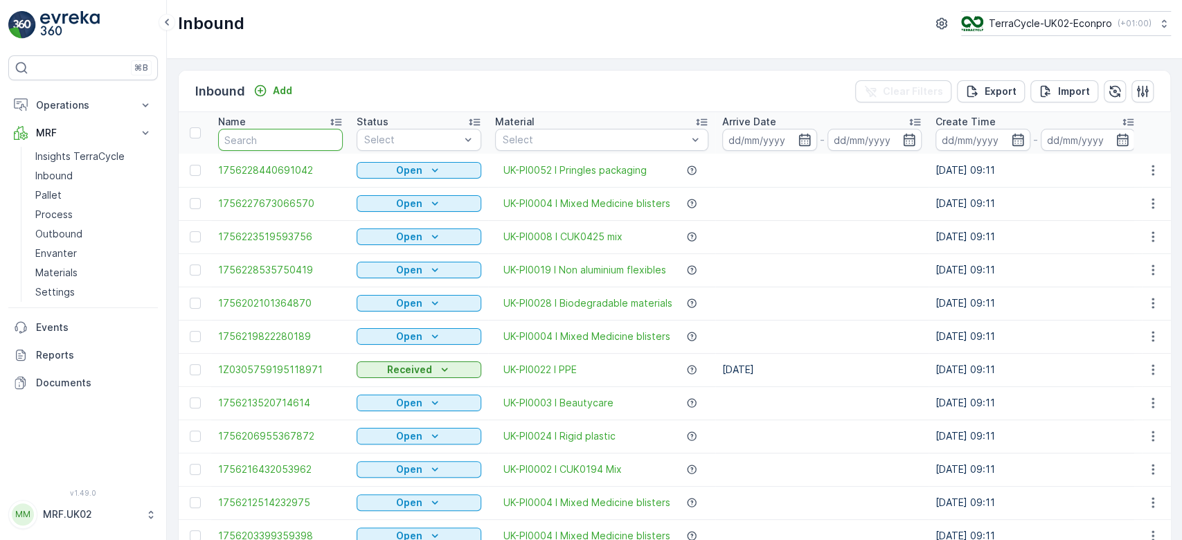
paste input "1Z0305759147709637"
type input "1Z0305759147709637"
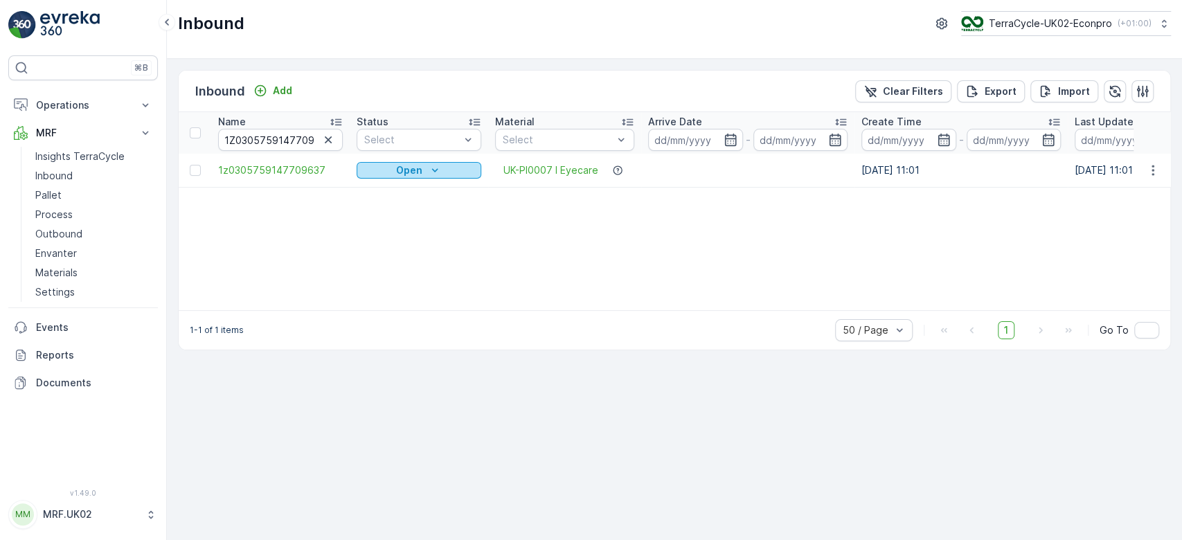
click at [419, 162] on button "Open" at bounding box center [419, 170] width 125 height 17
click at [387, 211] on span "Scanned" at bounding box center [385, 210] width 41 height 14
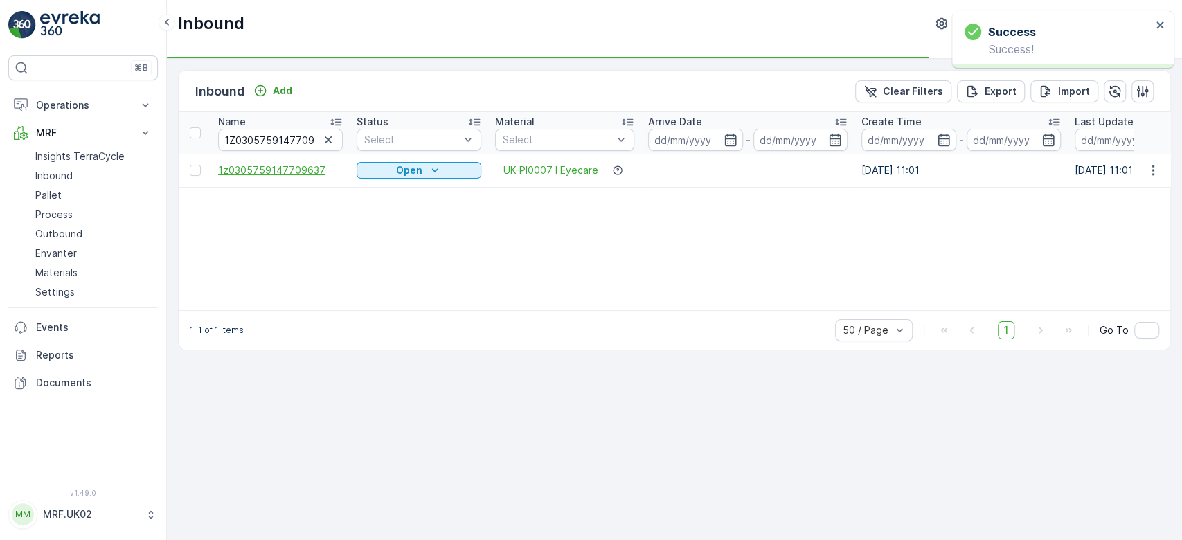
click at [302, 167] on span "1z0305759147709637" at bounding box center [280, 170] width 125 height 14
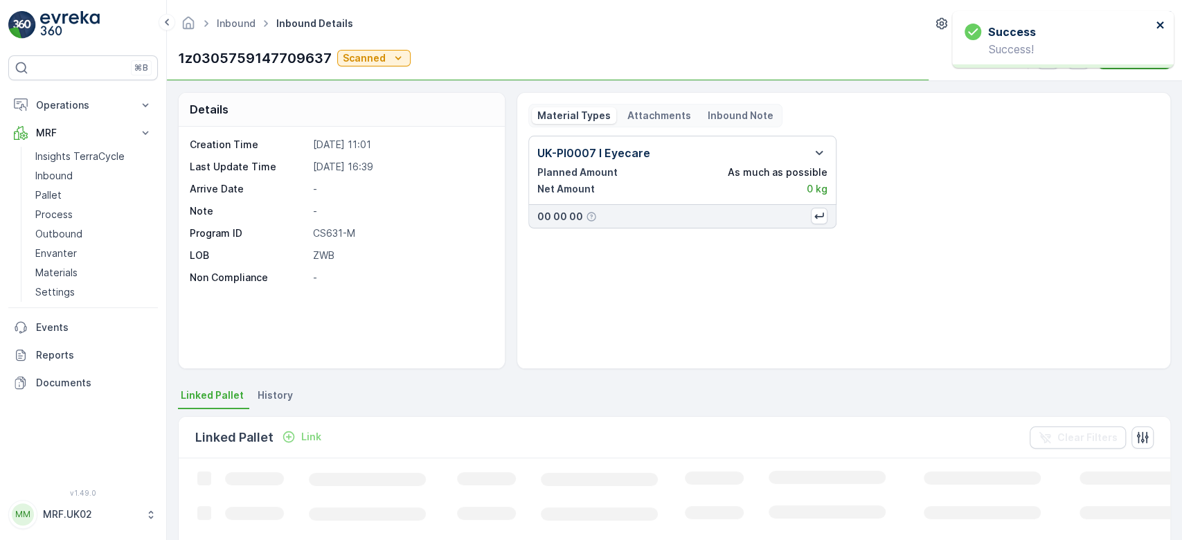
click at [1156, 25] on icon "close" at bounding box center [1161, 24] width 10 height 11
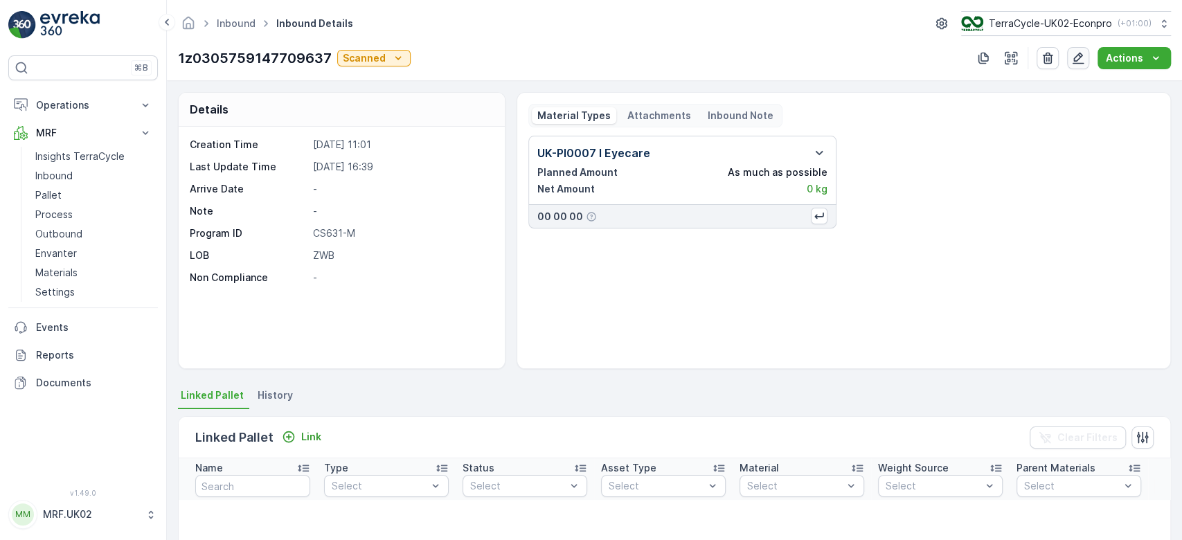
click at [1080, 58] on icon "button" at bounding box center [1079, 59] width 12 height 12
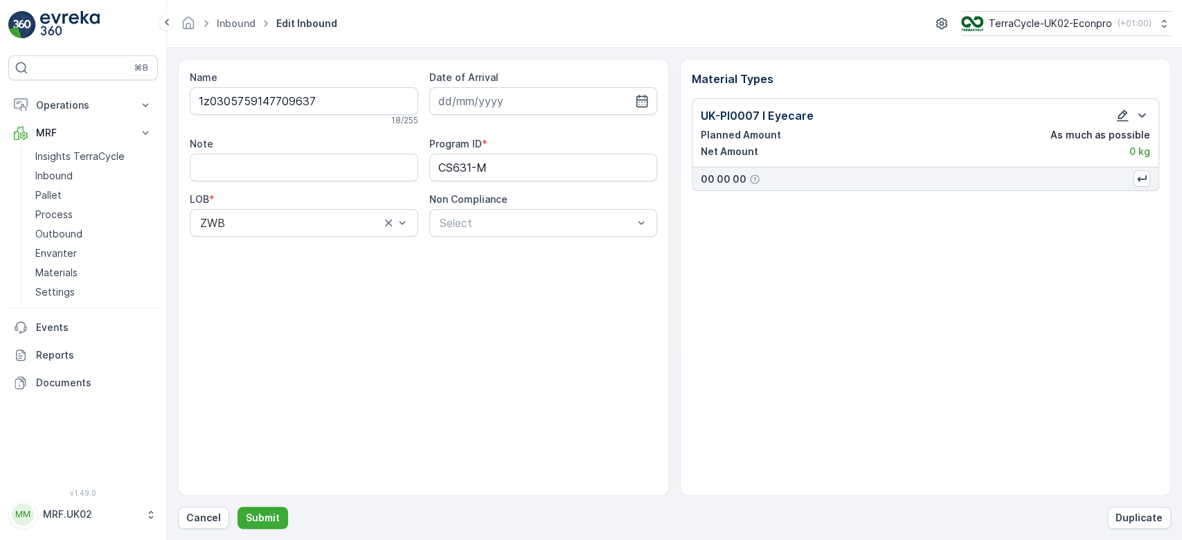
click at [1122, 117] on icon "button" at bounding box center [1123, 116] width 12 height 12
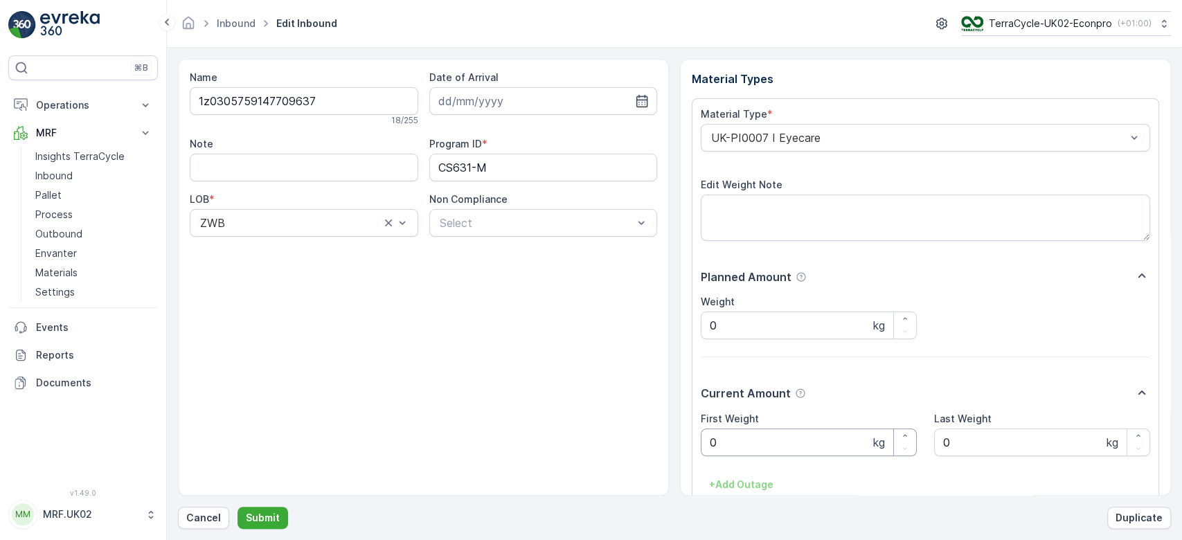
click at [802, 445] on Weight "0" at bounding box center [809, 443] width 216 height 28
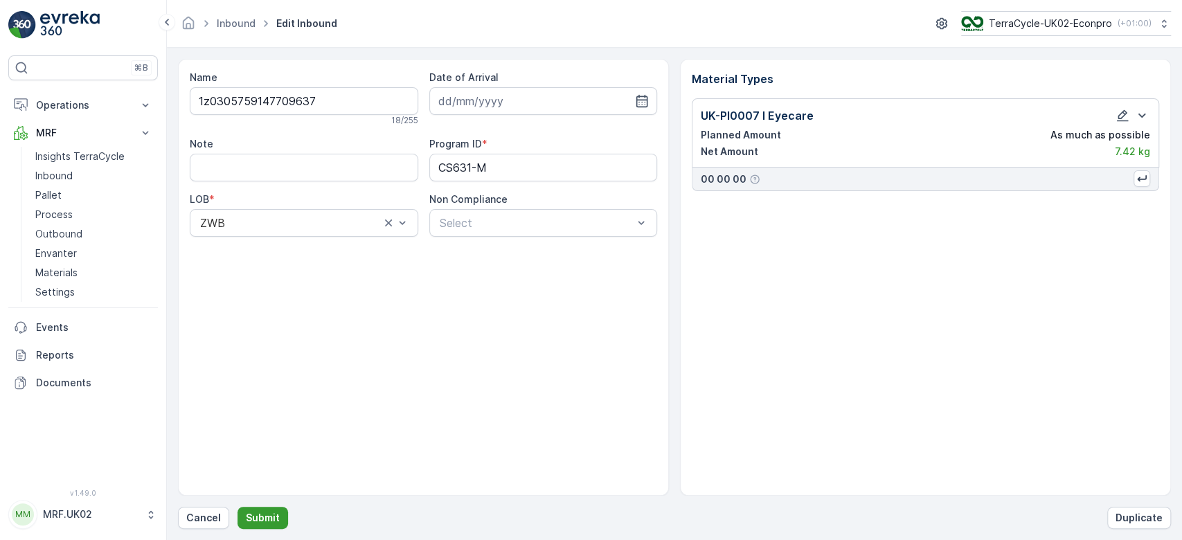
click at [260, 517] on p "Submit" at bounding box center [263, 518] width 34 height 14
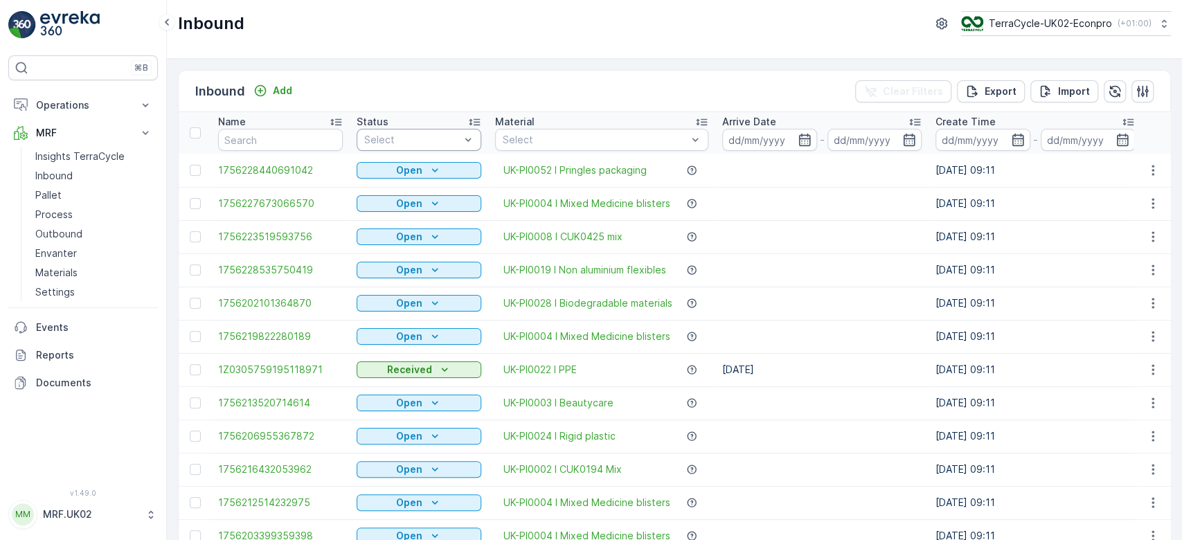
click at [420, 134] on div at bounding box center [412, 139] width 98 height 11
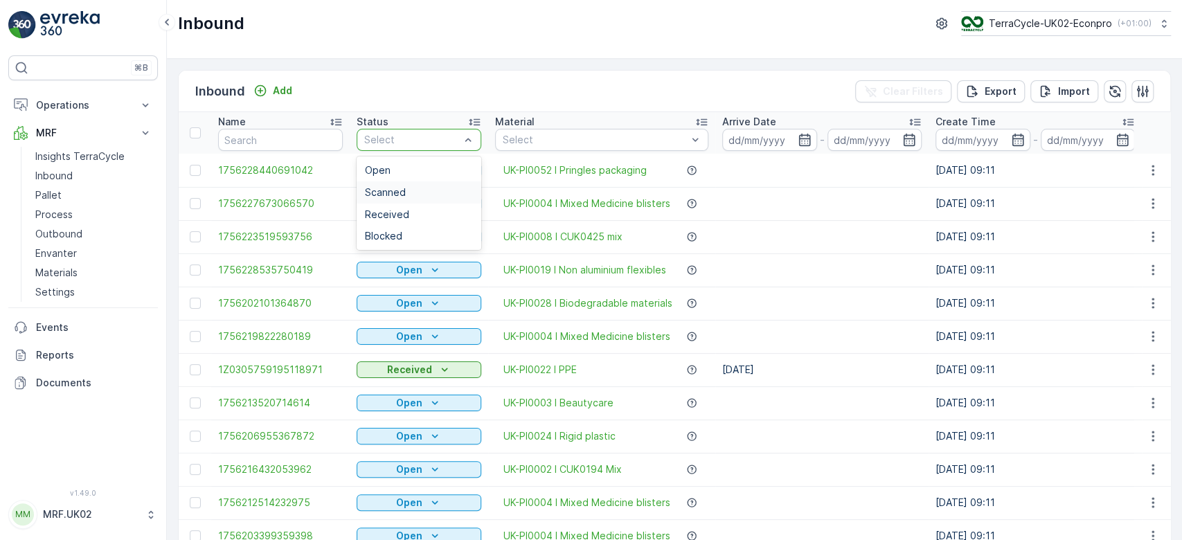
click at [387, 189] on span "Scanned" at bounding box center [385, 192] width 41 height 11
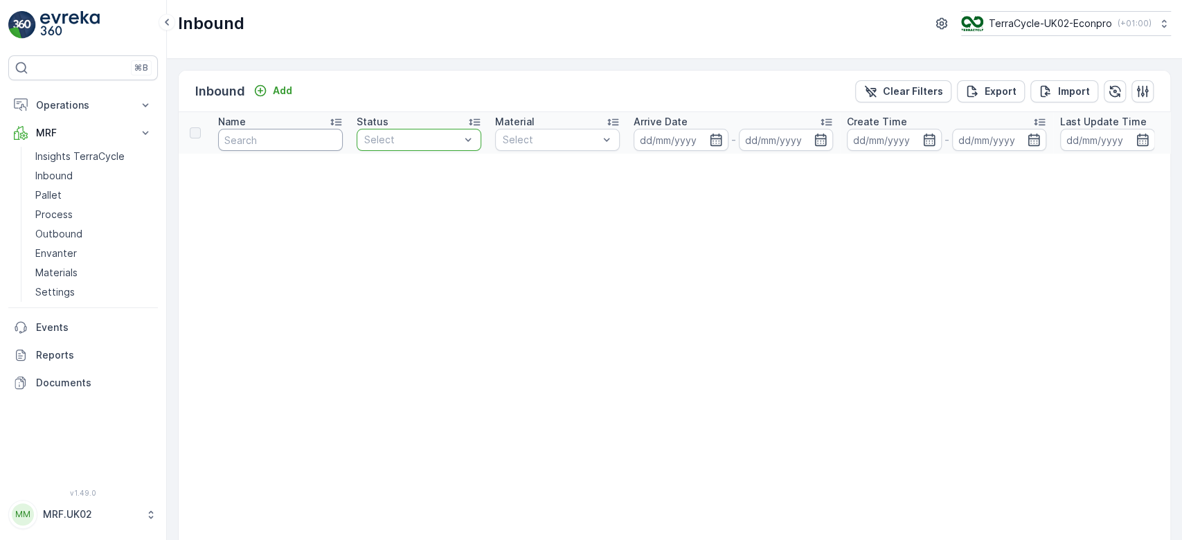
click at [292, 141] on input "text" at bounding box center [280, 140] width 125 height 22
